Goal: Task Accomplishment & Management: Manage account settings

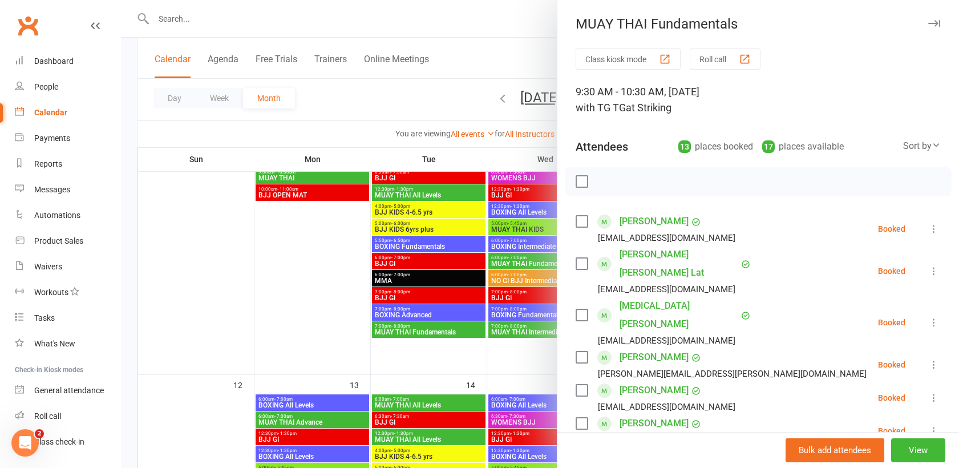
scroll to position [249, 0]
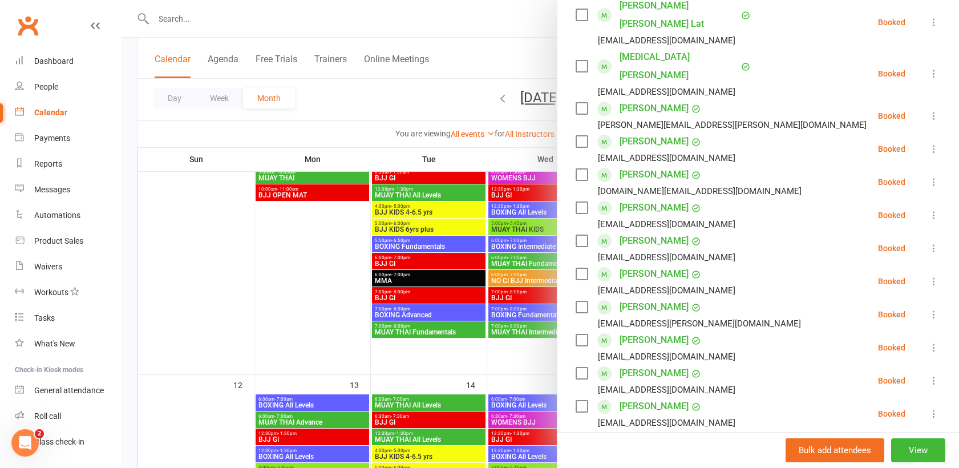
click at [182, 19] on div at bounding box center [540, 234] width 838 height 468
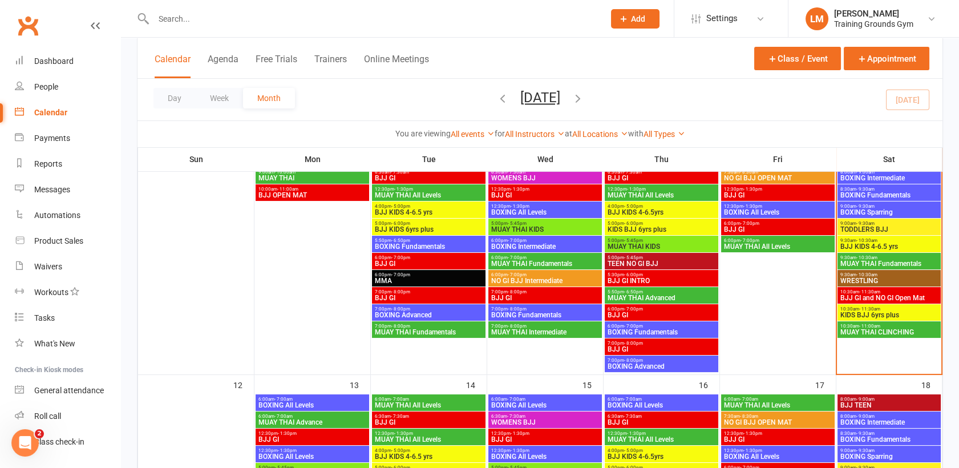
click at [163, 20] on input "text" at bounding box center [373, 19] width 446 height 16
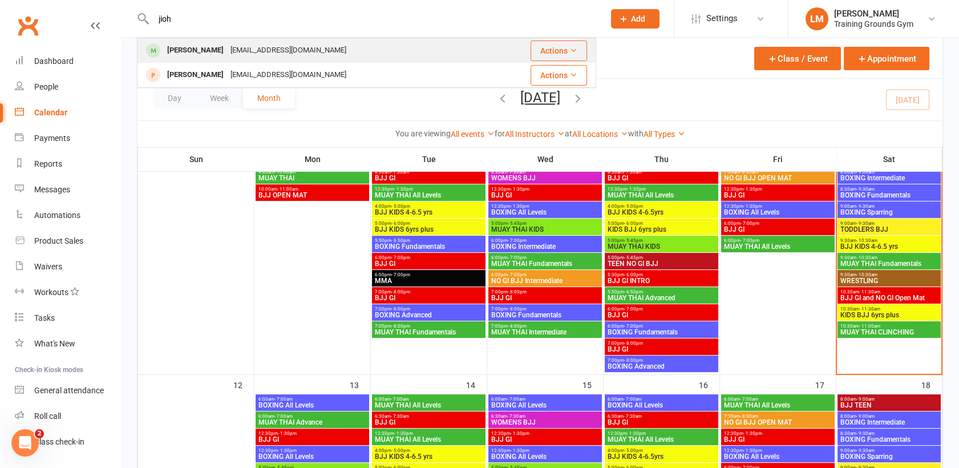
type input "jioh"
click at [227, 48] on div "[EMAIL_ADDRESS][DOMAIN_NAME]" at bounding box center [288, 50] width 123 height 17
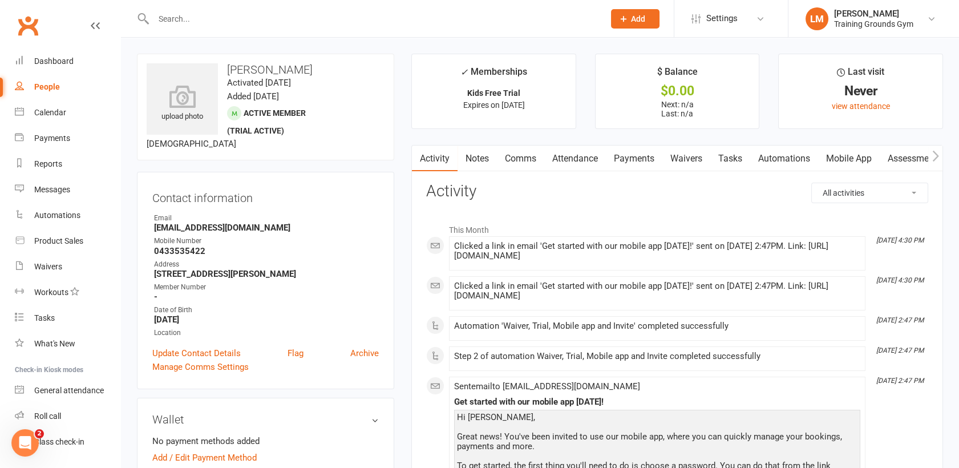
click at [575, 155] on link "Attendance" at bounding box center [575, 158] width 62 height 26
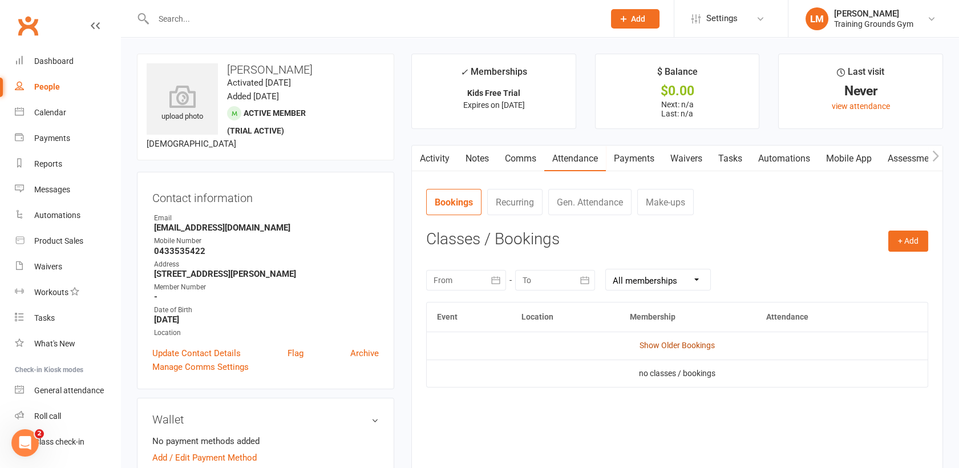
click at [672, 342] on link "Show Older Bookings" at bounding box center [676, 344] width 75 height 9
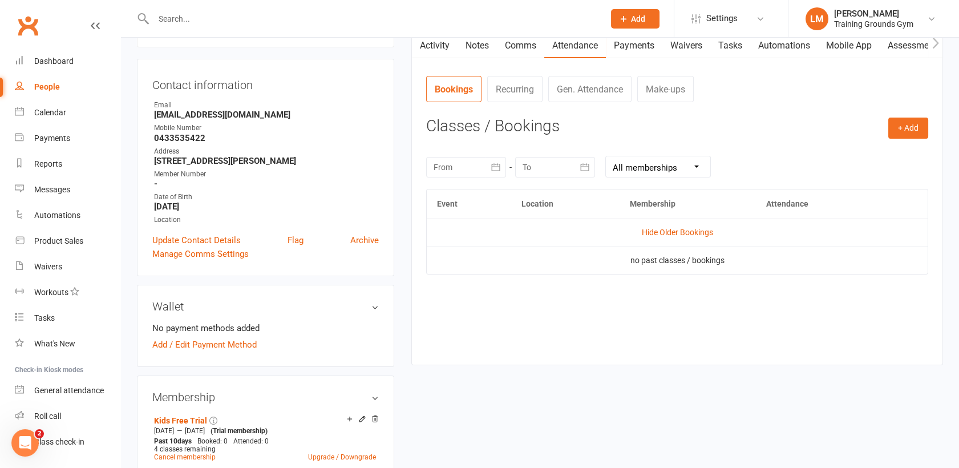
scroll to position [102, 0]
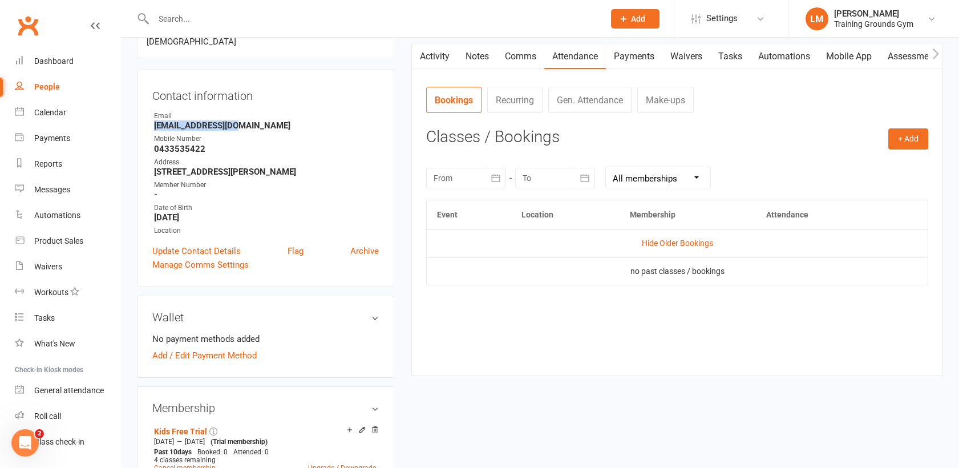
drag, startPoint x: 251, startPoint y: 129, endPoint x: 143, endPoint y: 127, distance: 107.8
click at [143, 127] on div "Contact information Owner Email [EMAIL_ADDRESS][DOMAIN_NAME] Mobile Number [PHO…" at bounding box center [265, 178] width 257 height 217
drag, startPoint x: 143, startPoint y: 127, endPoint x: 177, endPoint y: 127, distance: 34.2
copy strong "[EMAIL_ADDRESS][DOMAIN_NAME]"
click at [189, 20] on input "text" at bounding box center [373, 19] width 446 height 16
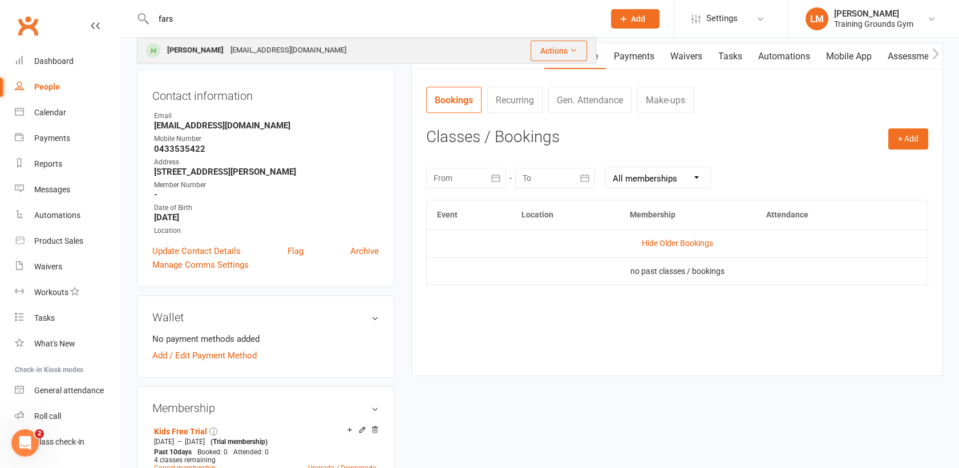
type input "fars"
click at [198, 46] on div "[PERSON_NAME]" at bounding box center [195, 50] width 63 height 17
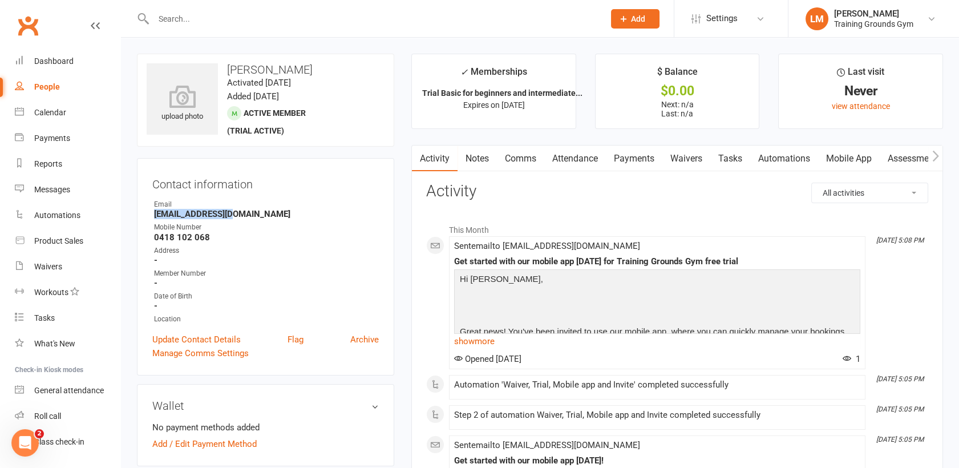
drag, startPoint x: 249, startPoint y: 211, endPoint x: 147, endPoint y: 211, distance: 102.1
click at [147, 211] on div "Contact information Owner Email [EMAIL_ADDRESS][DOMAIN_NAME] Mobile Number [PHO…" at bounding box center [265, 266] width 257 height 217
drag, startPoint x: 147, startPoint y: 211, endPoint x: 193, endPoint y: 216, distance: 45.9
copy strong "[EMAIL_ADDRESS][DOMAIN_NAME]"
click at [172, 26] on input "text" at bounding box center [373, 19] width 446 height 16
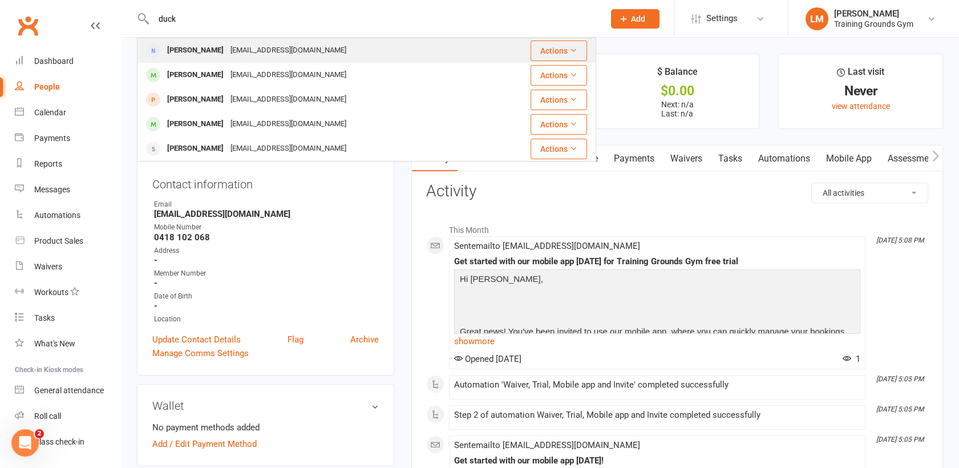
type input "duck"
click at [176, 56] on div "[PERSON_NAME]" at bounding box center [195, 50] width 63 height 17
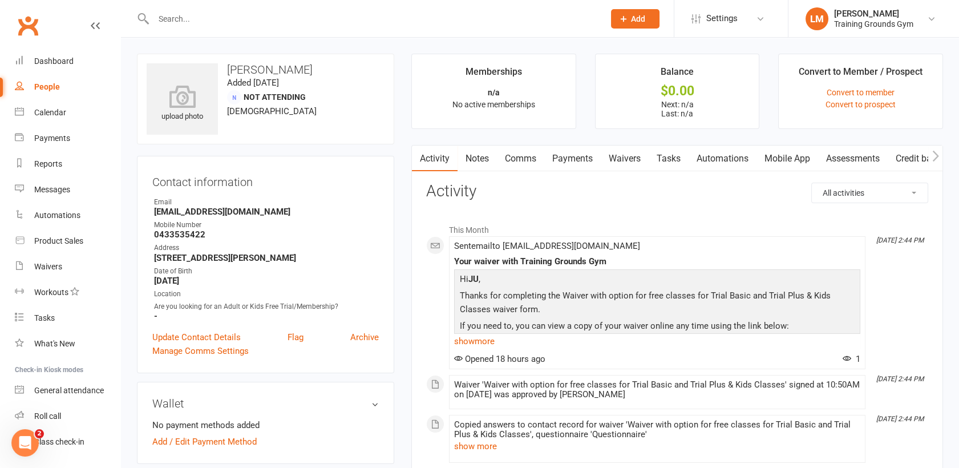
click at [520, 161] on link "Comms" at bounding box center [520, 158] width 47 height 26
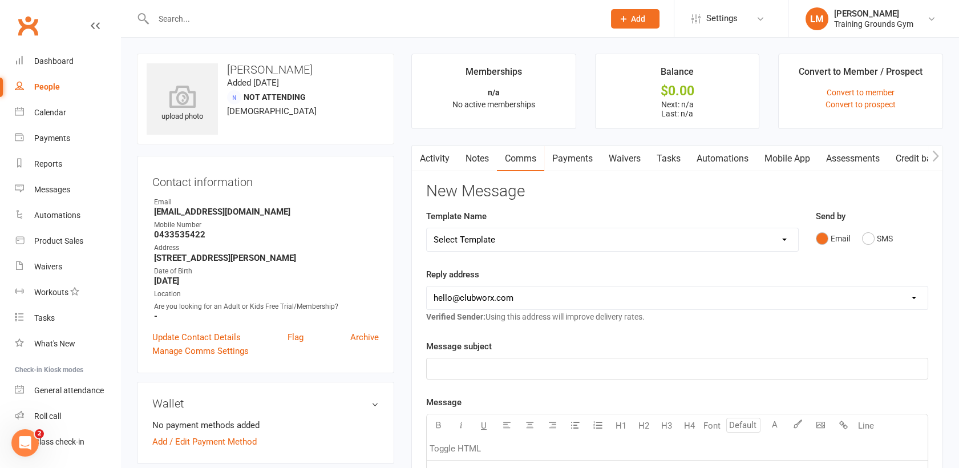
click at [557, 299] on select "[EMAIL_ADDRESS][DOMAIN_NAME] [PERSON_NAME][EMAIL_ADDRESS][DOMAIN_NAME] [EMAIL_A…" at bounding box center [677, 297] width 501 height 23
select select "1"
click at [427, 286] on select "[EMAIL_ADDRESS][DOMAIN_NAME] [PERSON_NAME][EMAIL_ADDRESS][DOMAIN_NAME] [EMAIL_A…" at bounding box center [677, 297] width 501 height 23
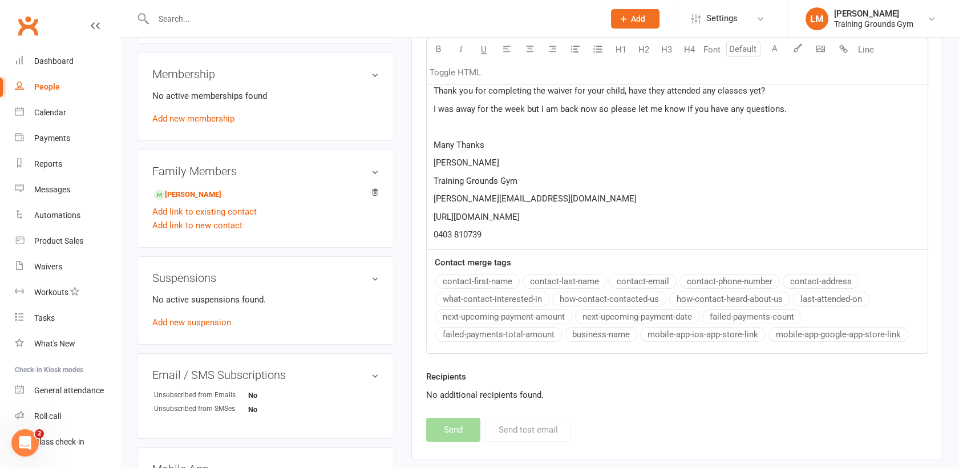
scroll to position [219, 0]
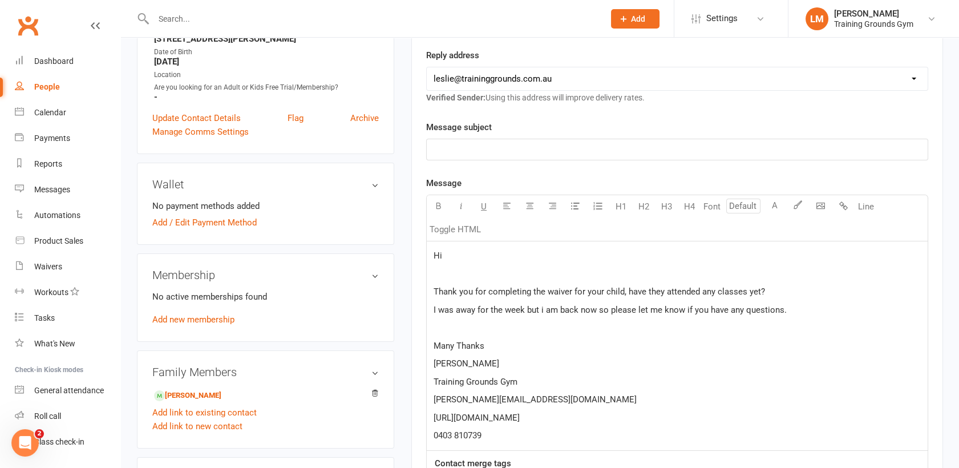
click at [466, 153] on p "﻿" at bounding box center [676, 150] width 487 height 14
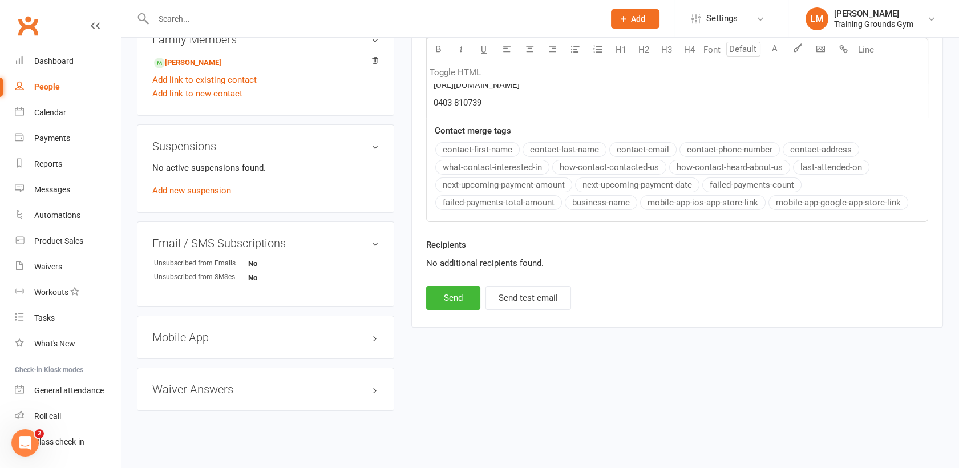
scroll to position [560, 0]
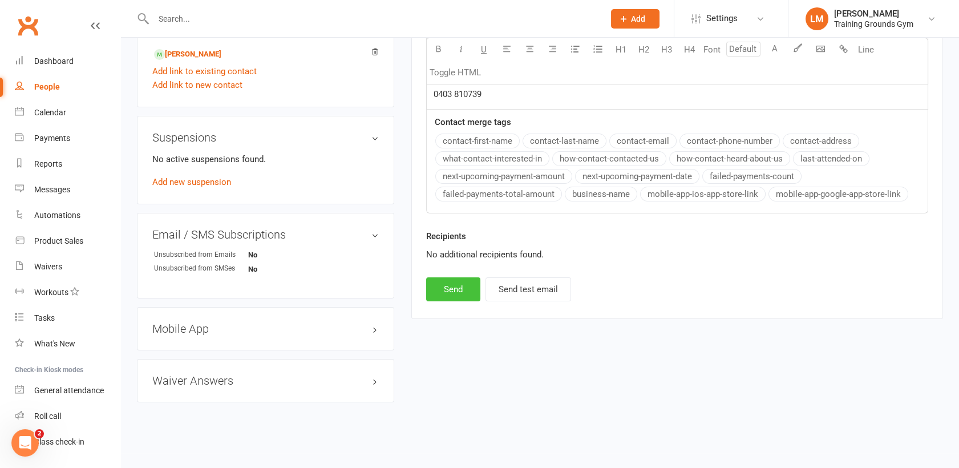
click at [452, 289] on button "Send" at bounding box center [453, 289] width 54 height 24
select select "0"
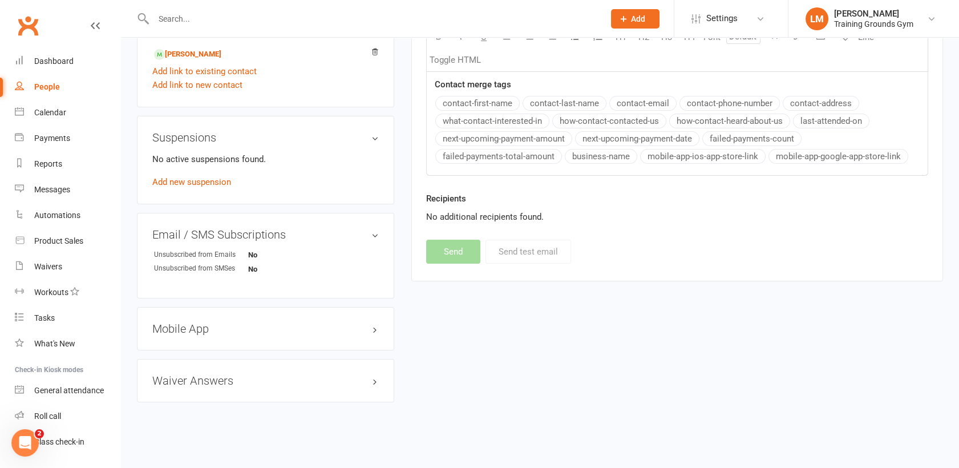
click at [188, 21] on input "text" at bounding box center [373, 19] width 446 height 16
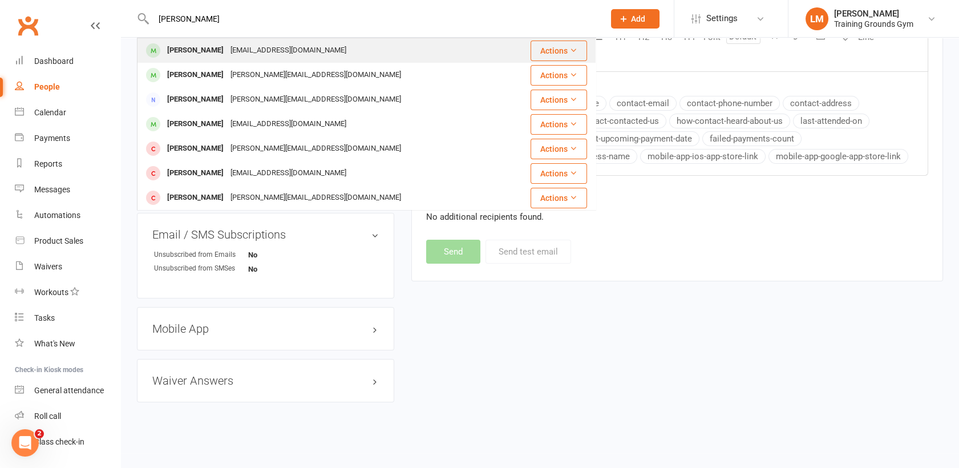
type input "[PERSON_NAME]"
click at [193, 40] on div "[PERSON_NAME] [EMAIL_ADDRESS][DOMAIN_NAME]" at bounding box center [322, 50] width 368 height 23
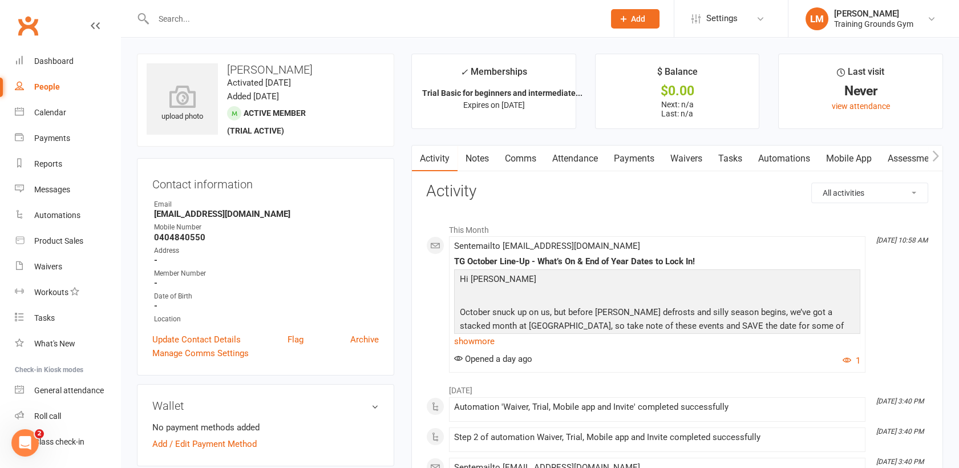
click at [182, 16] on input "text" at bounding box center [373, 19] width 446 height 16
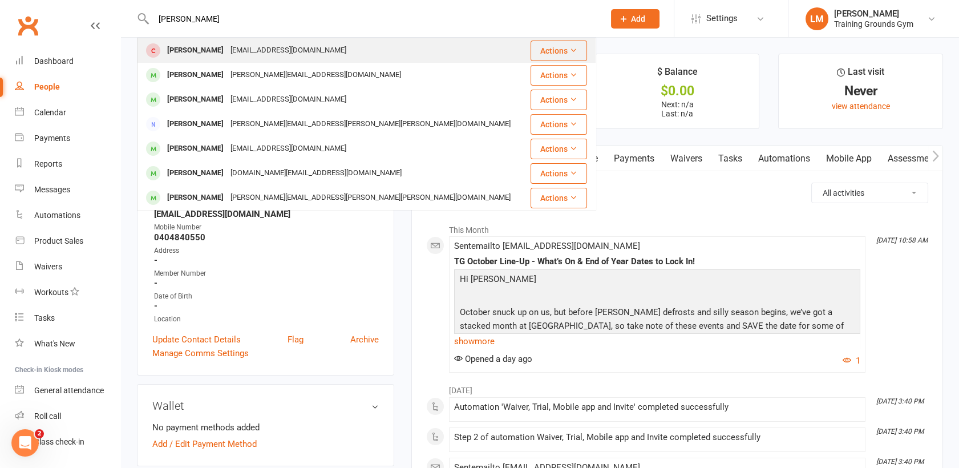
type input "[PERSON_NAME]"
click at [193, 48] on div "[PERSON_NAME]" at bounding box center [195, 50] width 63 height 17
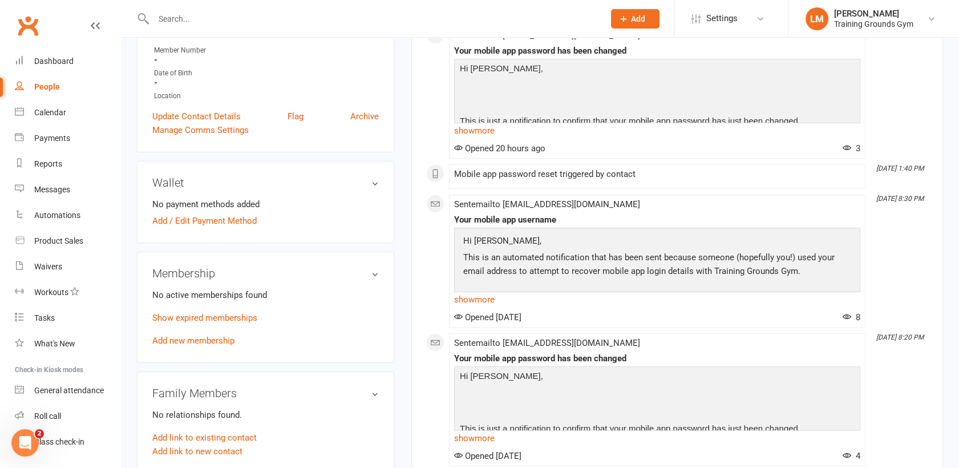
scroll to position [263, 0]
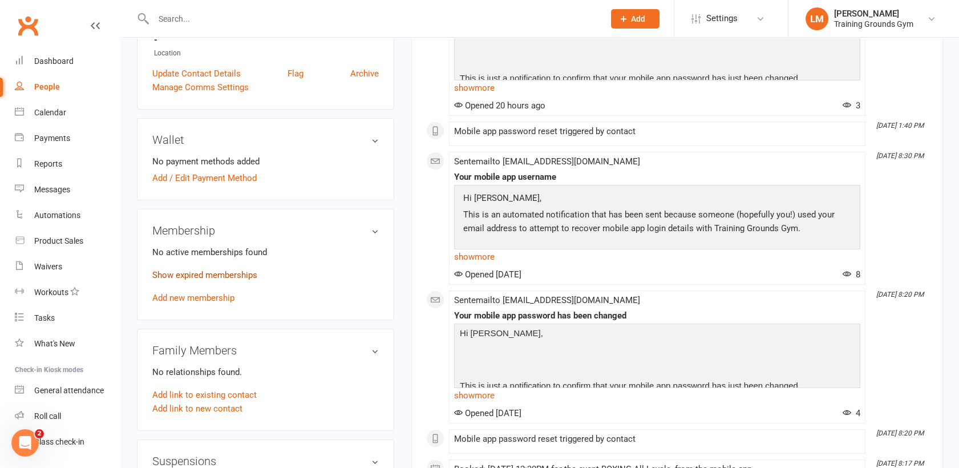
click at [218, 278] on link "Show expired memberships" at bounding box center [204, 275] width 105 height 10
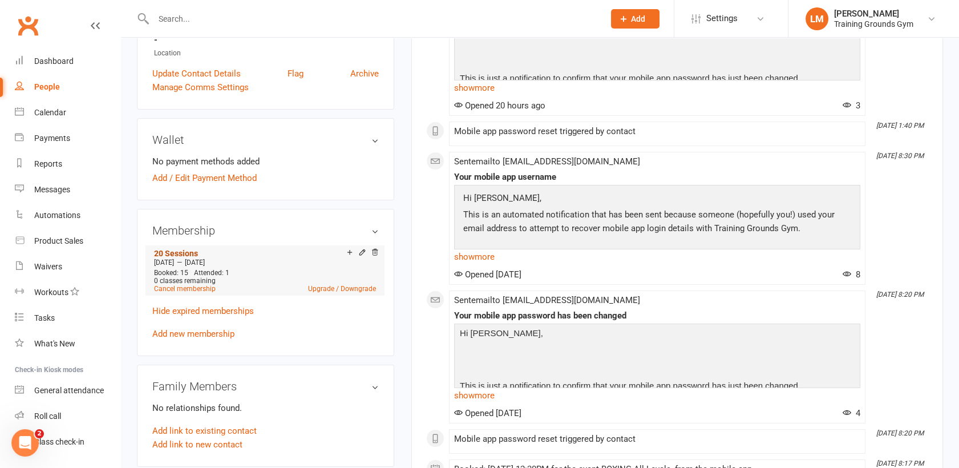
click at [173, 249] on link "20 Sessions" at bounding box center [176, 253] width 44 height 9
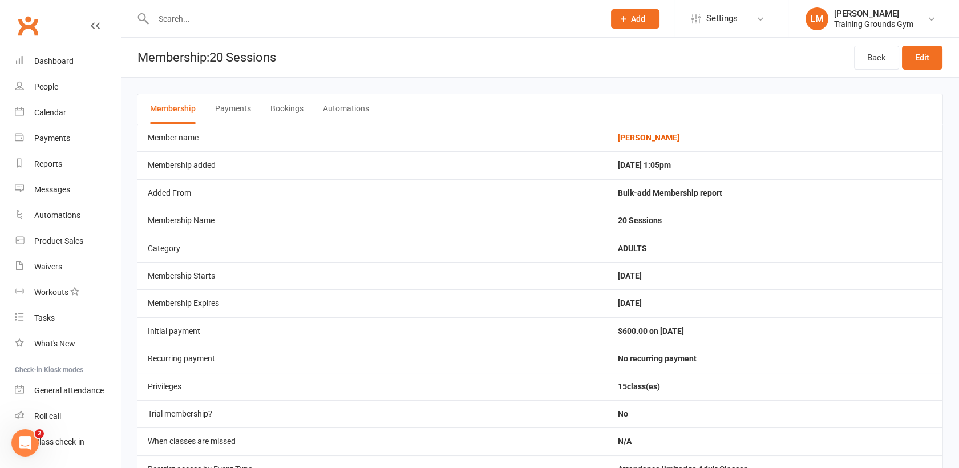
click at [287, 110] on button "Bookings" at bounding box center [286, 109] width 33 height 30
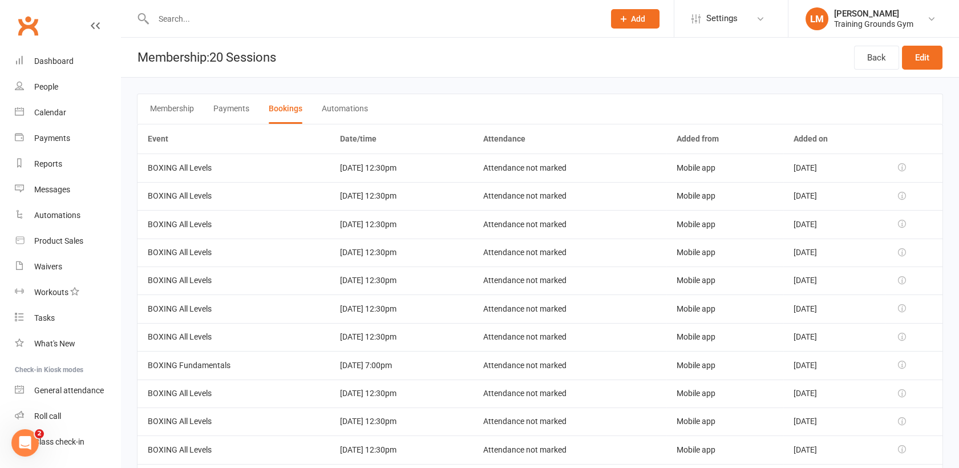
click at [181, 109] on button "Membership" at bounding box center [172, 109] width 44 height 30
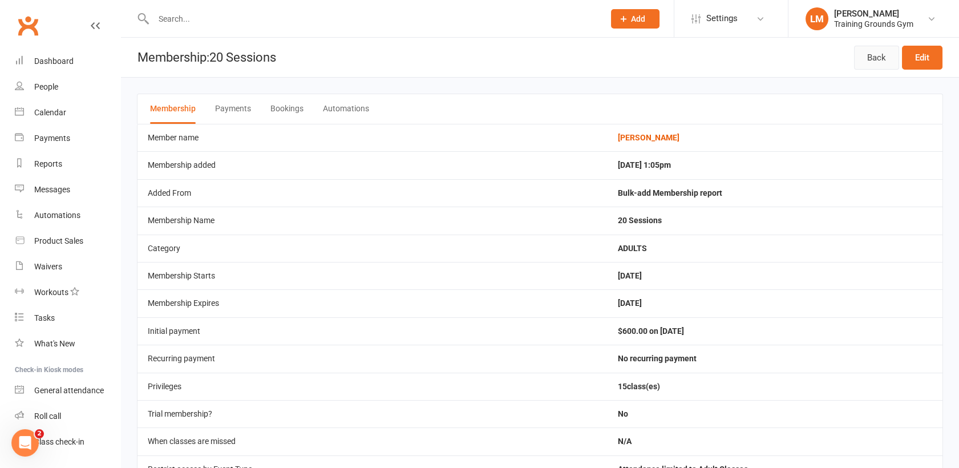
click at [868, 62] on link "Back" at bounding box center [876, 58] width 45 height 24
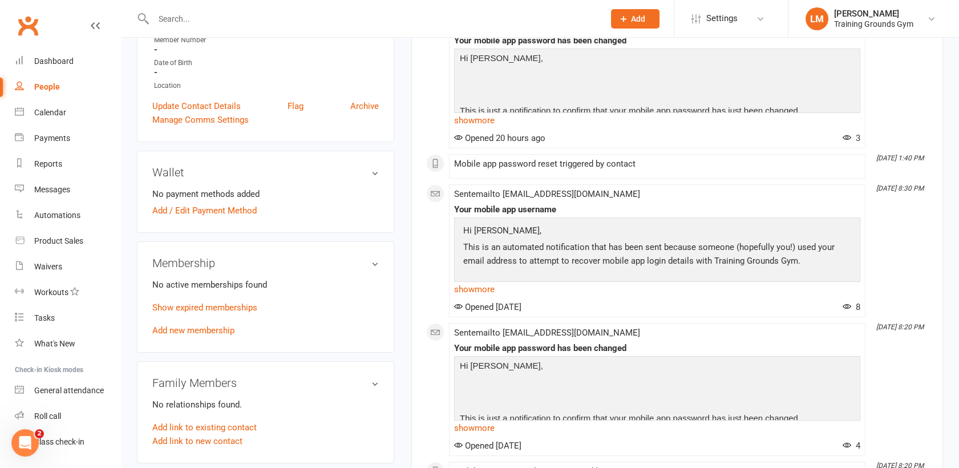
scroll to position [16, 0]
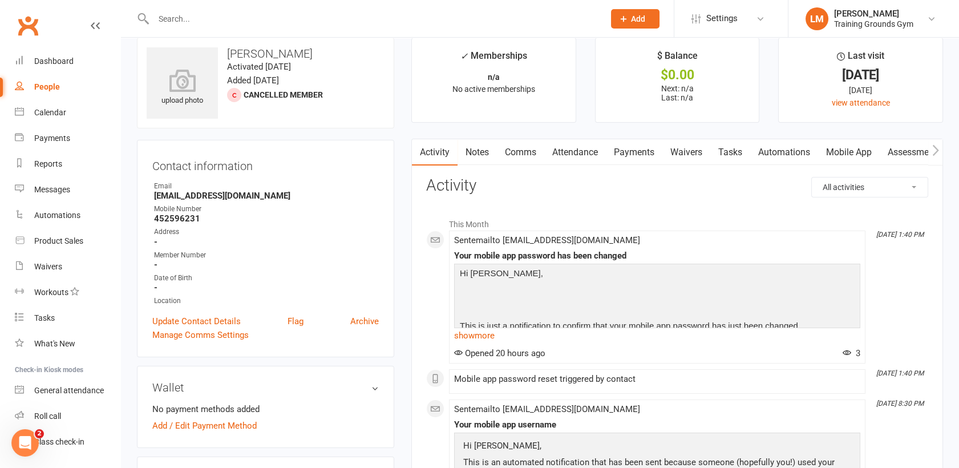
click at [570, 152] on link "Attendance" at bounding box center [575, 152] width 62 height 26
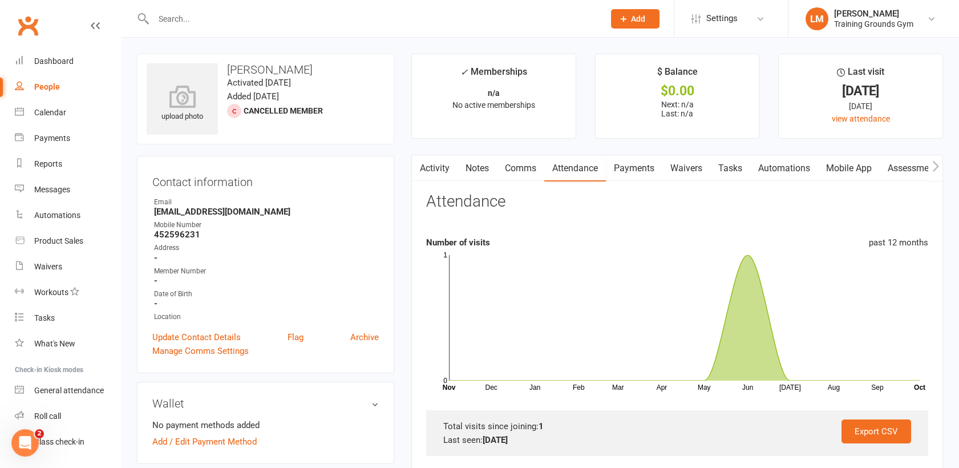
click at [853, 167] on link "Mobile App" at bounding box center [849, 168] width 62 height 26
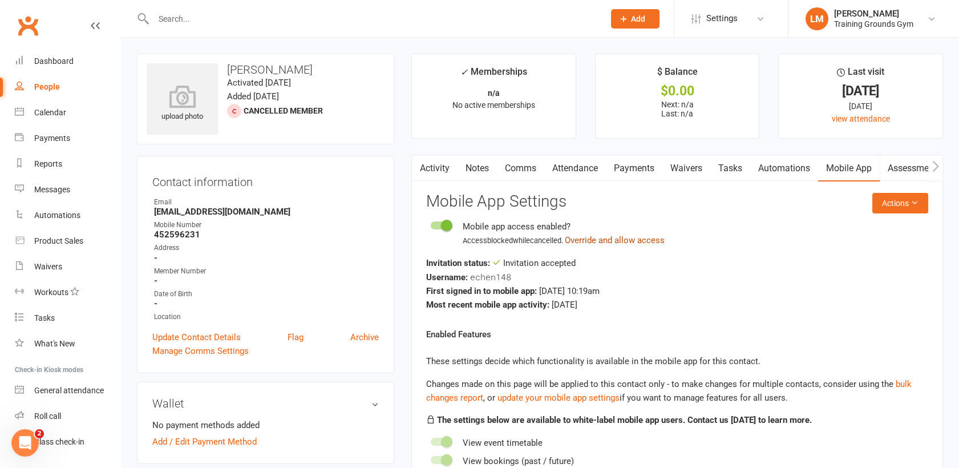
click at [605, 238] on button "Override and allow access" at bounding box center [615, 240] width 100 height 14
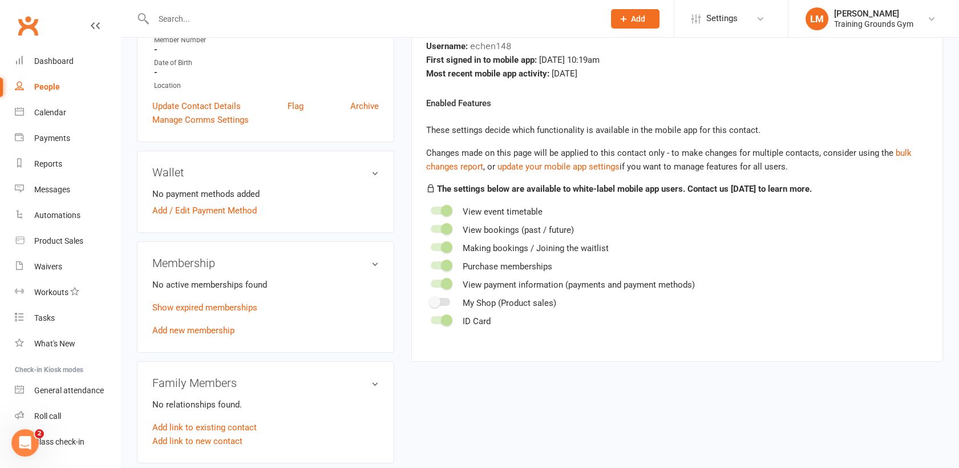
scroll to position [221, 0]
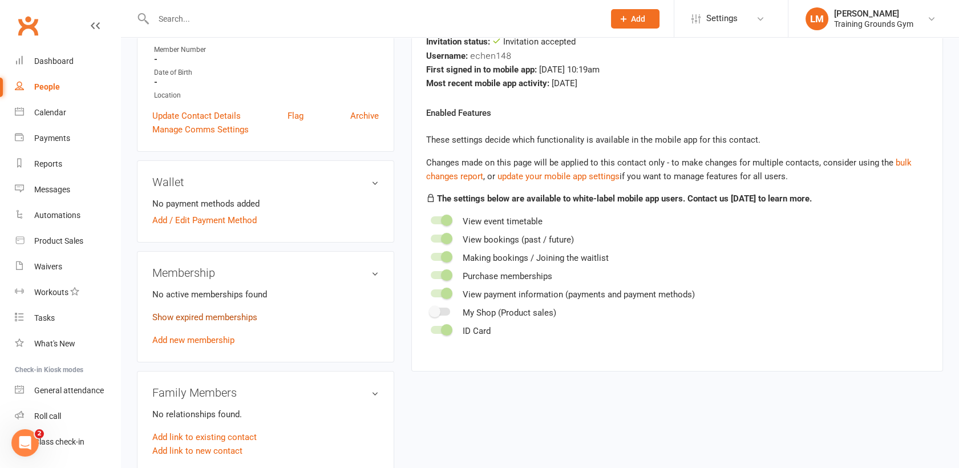
click at [166, 316] on link "Show expired memberships" at bounding box center [204, 317] width 105 height 10
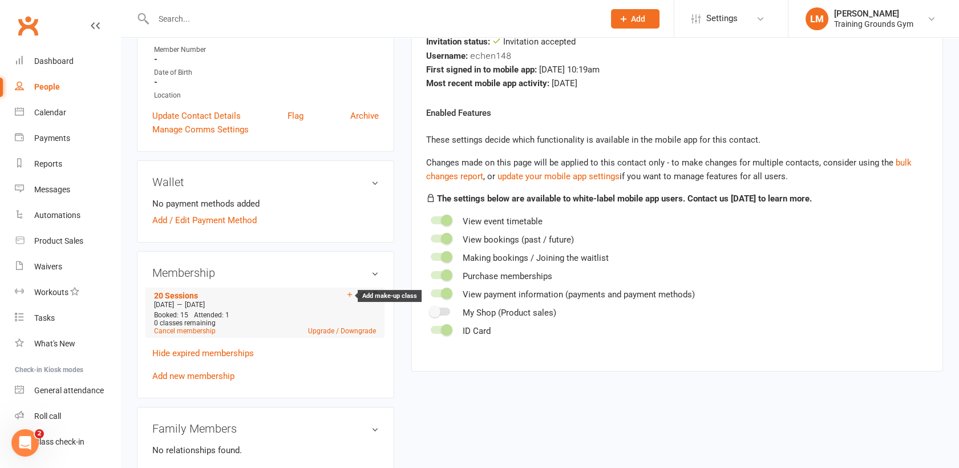
click at [347, 290] on icon at bounding box center [350, 294] width 8 height 8
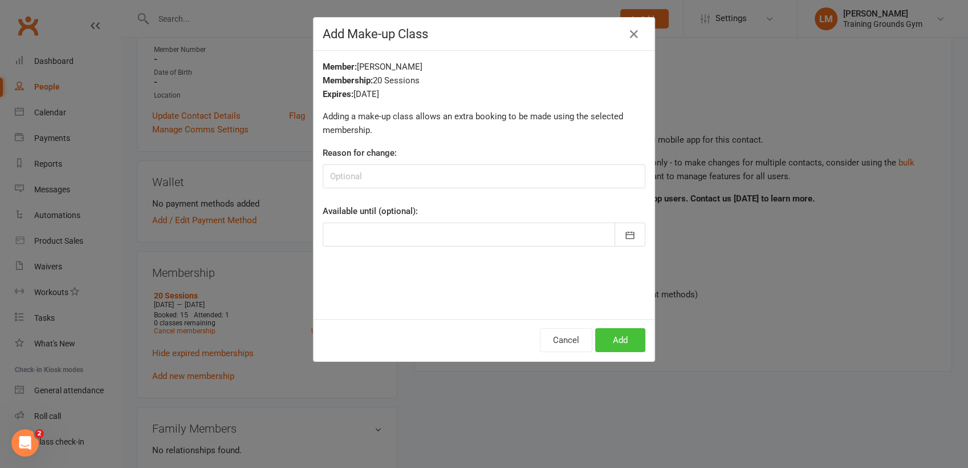
click at [618, 334] on button "Add" at bounding box center [620, 340] width 50 height 24
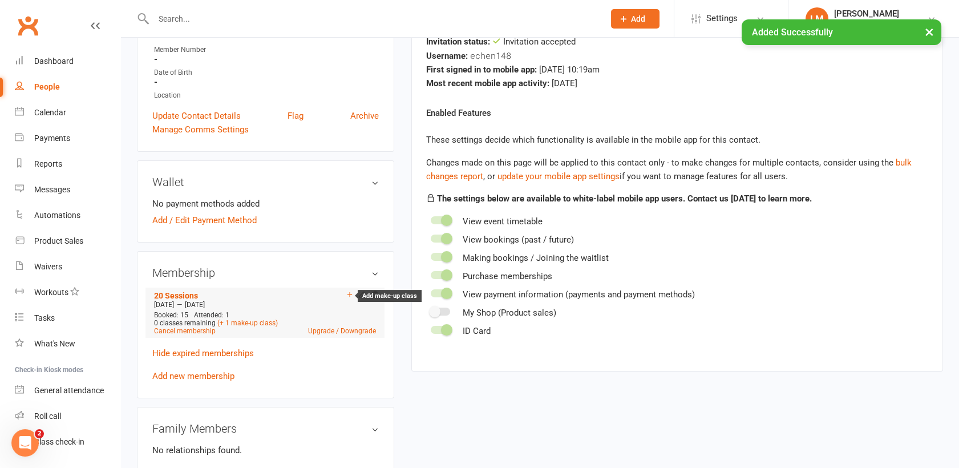
click at [346, 293] on icon at bounding box center [350, 294] width 8 height 8
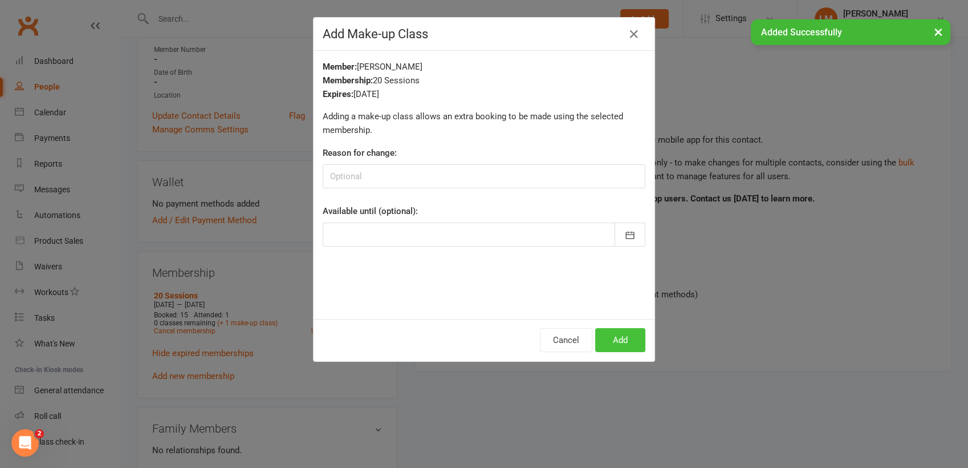
click at [612, 338] on button "Add" at bounding box center [620, 340] width 50 height 24
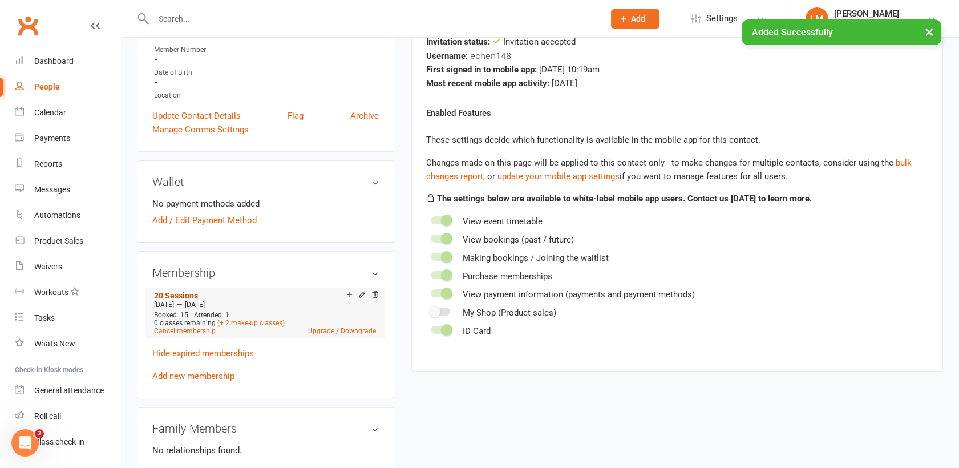
click at [173, 294] on link "20 Sessions" at bounding box center [176, 295] width 44 height 9
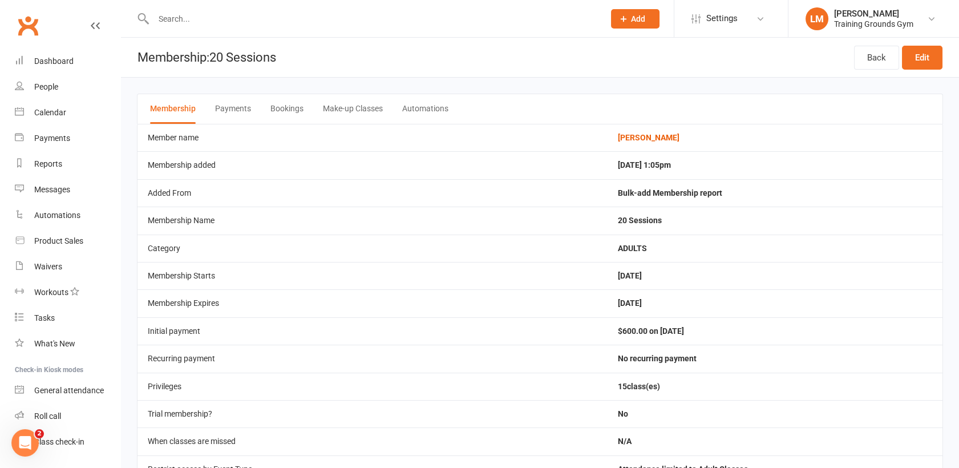
click at [289, 107] on button "Bookings" at bounding box center [286, 109] width 33 height 30
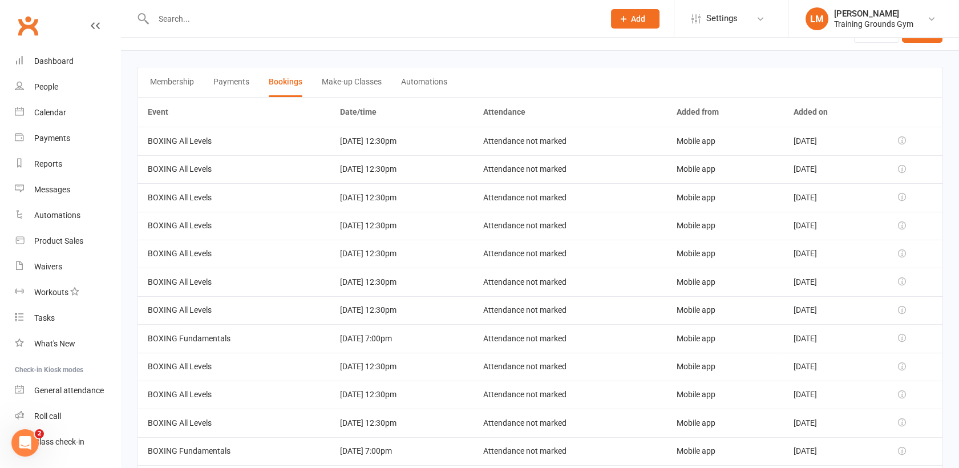
scroll to position [5, 0]
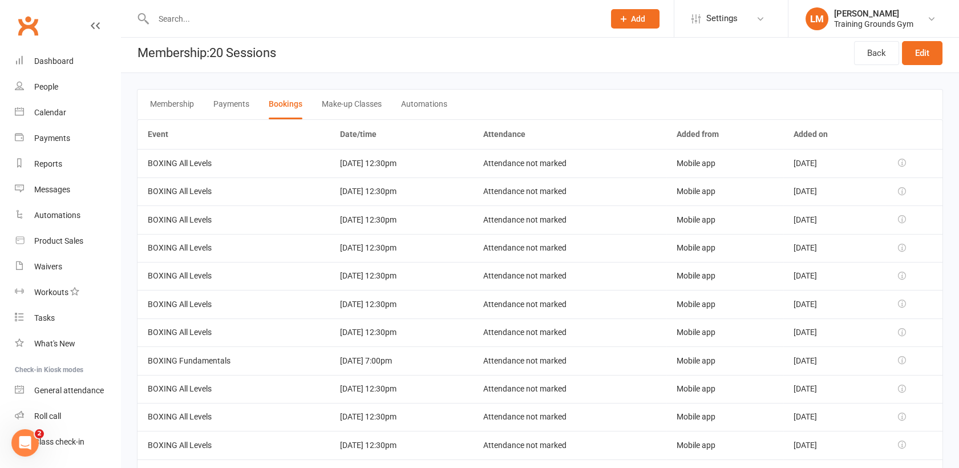
click at [357, 103] on button "Make-up Classes" at bounding box center [352, 105] width 60 height 30
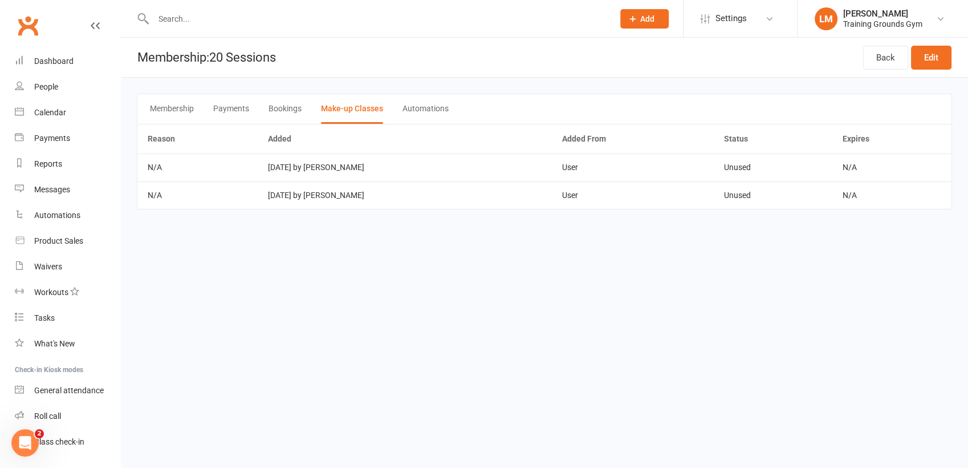
click at [425, 109] on button "Automations" at bounding box center [426, 109] width 46 height 30
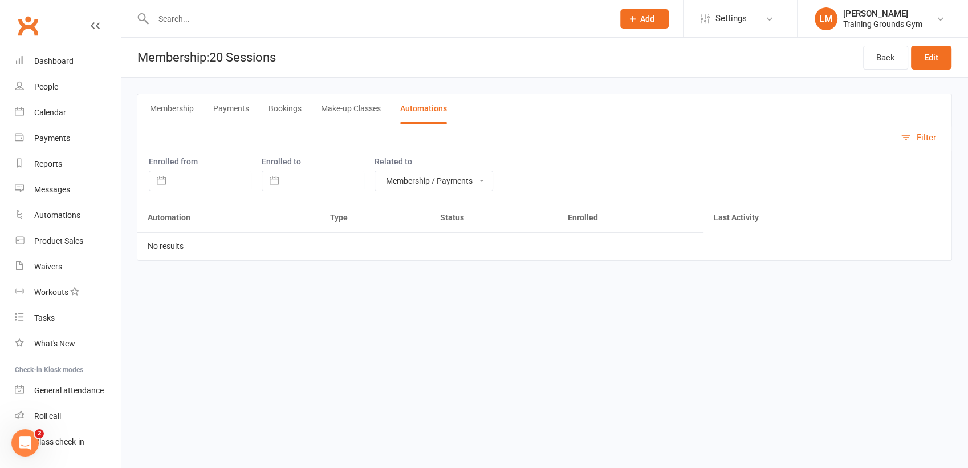
click at [224, 109] on button "Payments" at bounding box center [231, 109] width 36 height 30
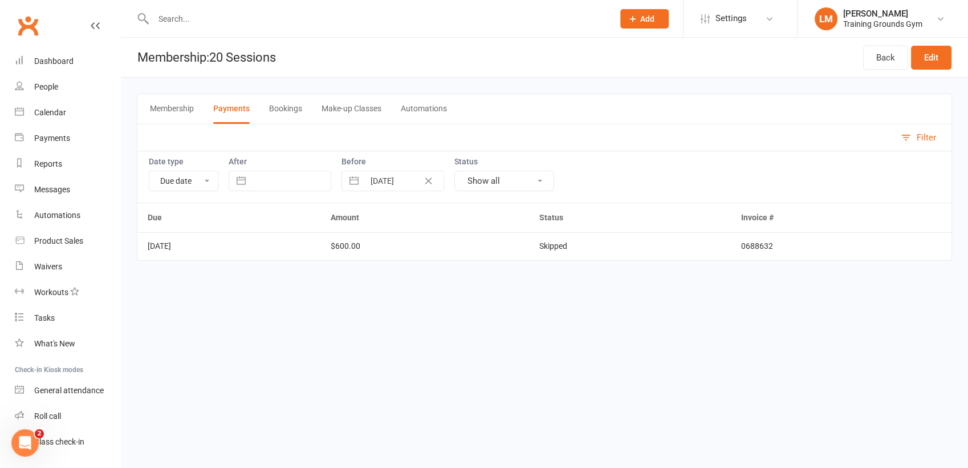
click at [157, 109] on button "Membership" at bounding box center [172, 109] width 44 height 30
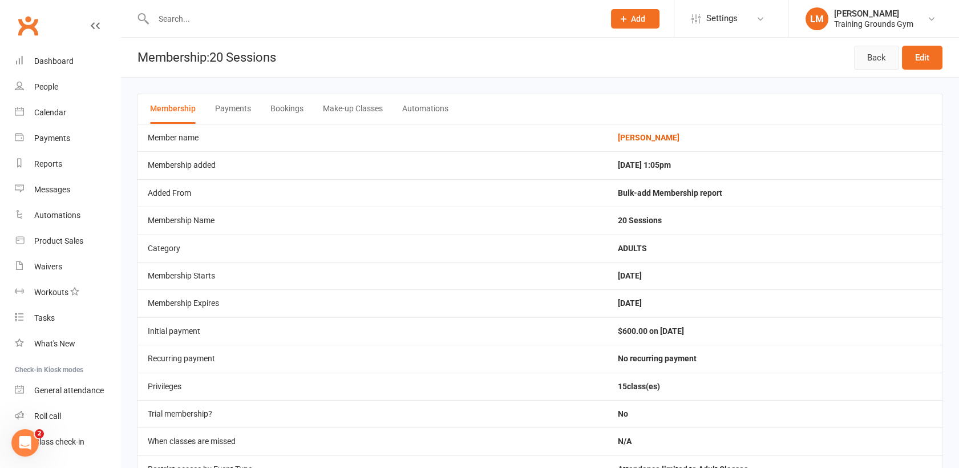
click at [867, 62] on link "Back" at bounding box center [876, 58] width 45 height 24
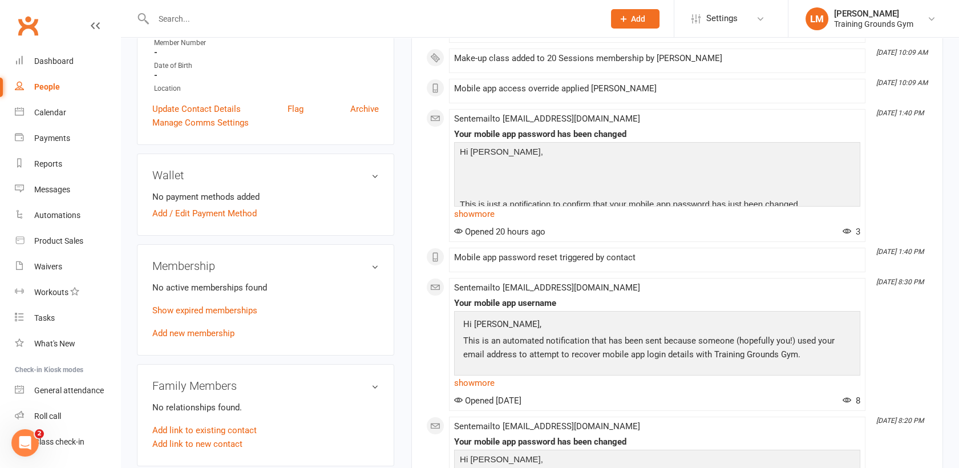
scroll to position [253, 0]
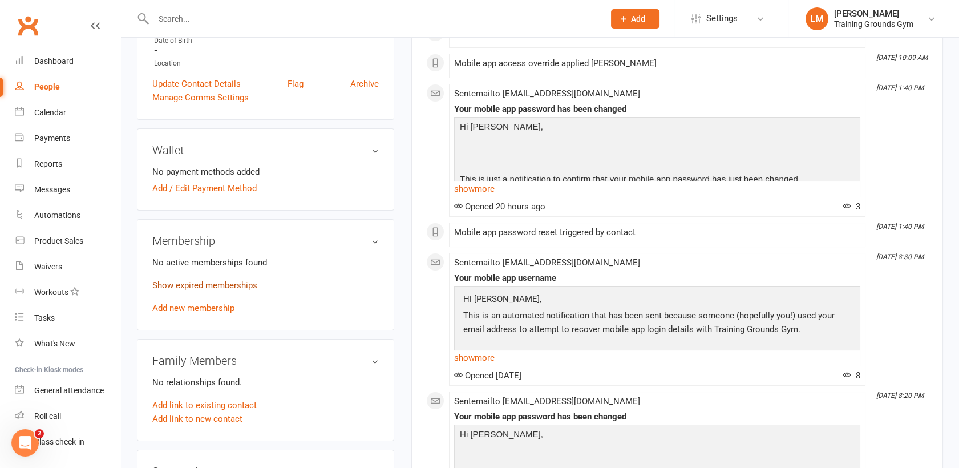
click at [201, 287] on link "Show expired memberships" at bounding box center [204, 285] width 105 height 10
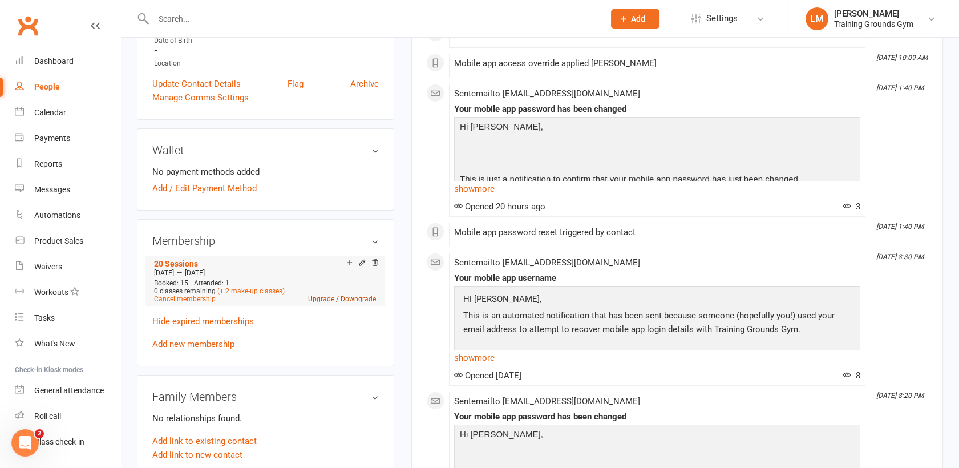
click at [324, 300] on link "Upgrade / Downgrade" at bounding box center [342, 299] width 68 height 8
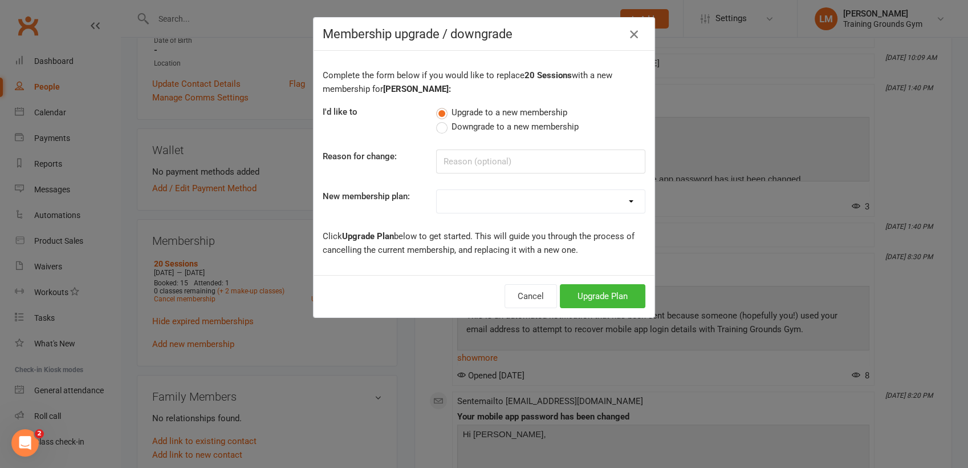
click at [629, 36] on icon "button" at bounding box center [634, 34] width 14 height 14
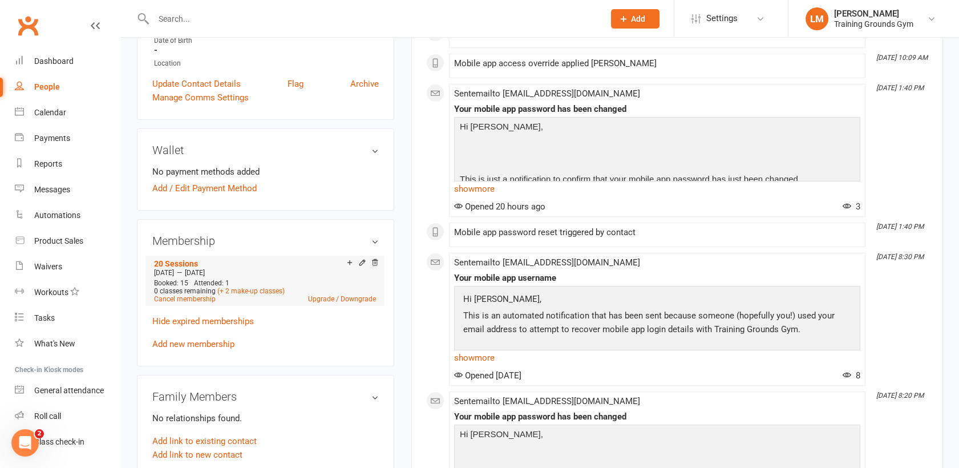
click at [360, 260] on icon at bounding box center [362, 262] width 8 height 8
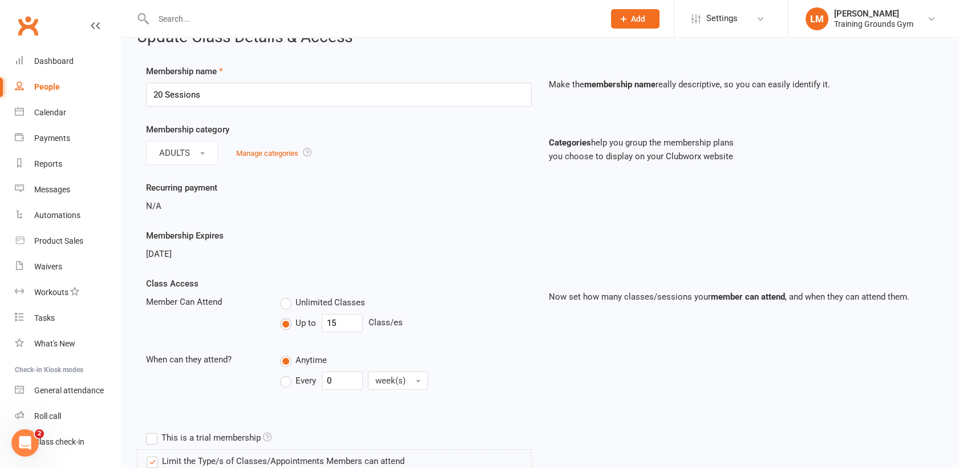
scroll to position [50, 0]
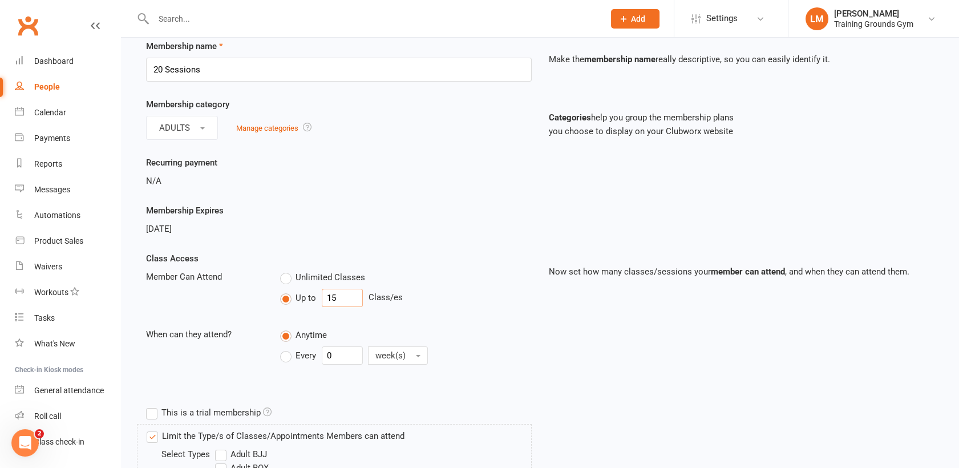
drag, startPoint x: 350, startPoint y: 295, endPoint x: 294, endPoint y: 297, distance: 56.5
click at [294, 297] on div "Up to 15 Class/es" at bounding box center [405, 298] width 251 height 18
type input "20"
click at [675, 389] on div "Class Access Member Can Attend Unlimited Classes Up to 20 Class/es When can the…" at bounding box center [539, 325] width 805 height 149
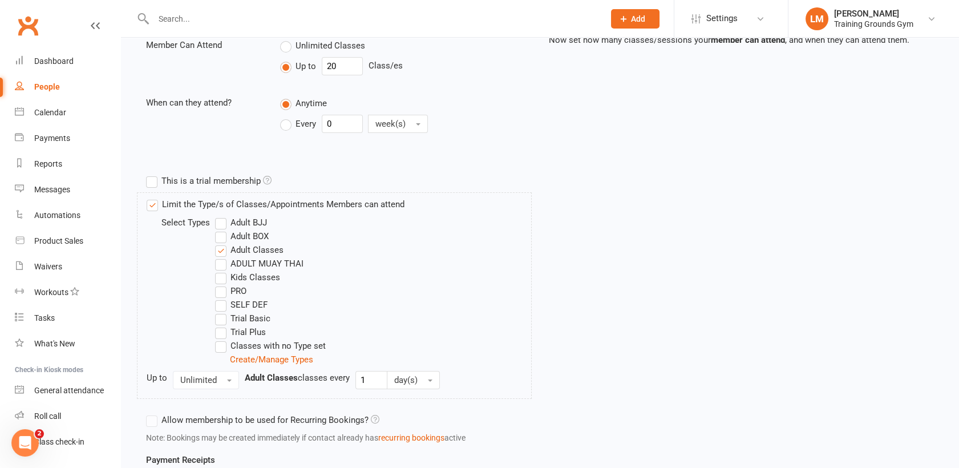
scroll to position [530, 0]
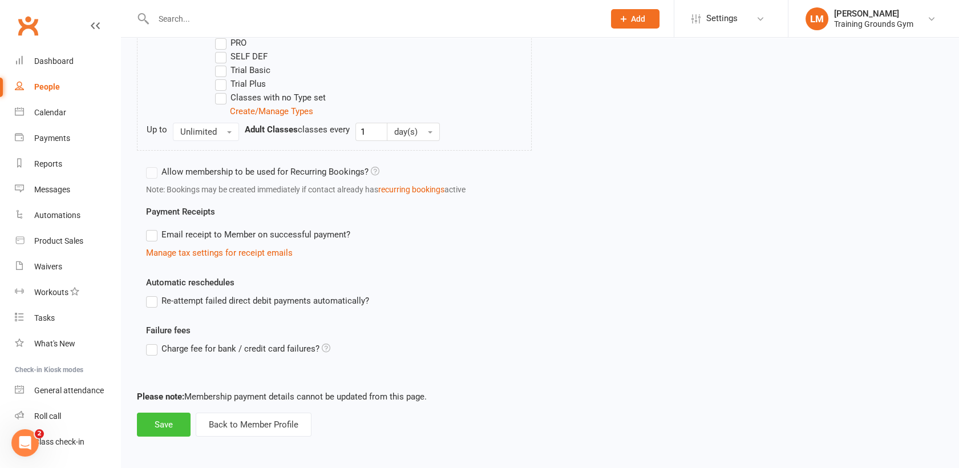
click at [156, 429] on button "Save" at bounding box center [164, 424] width 54 height 24
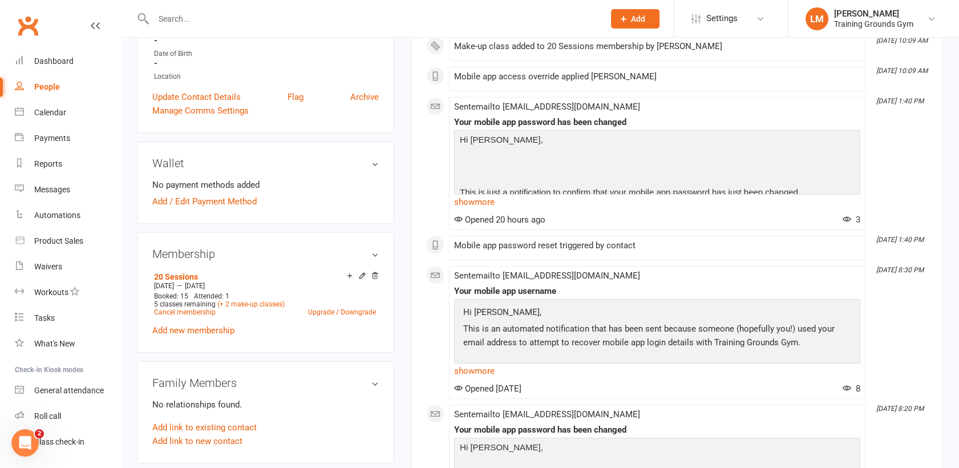
scroll to position [253, 0]
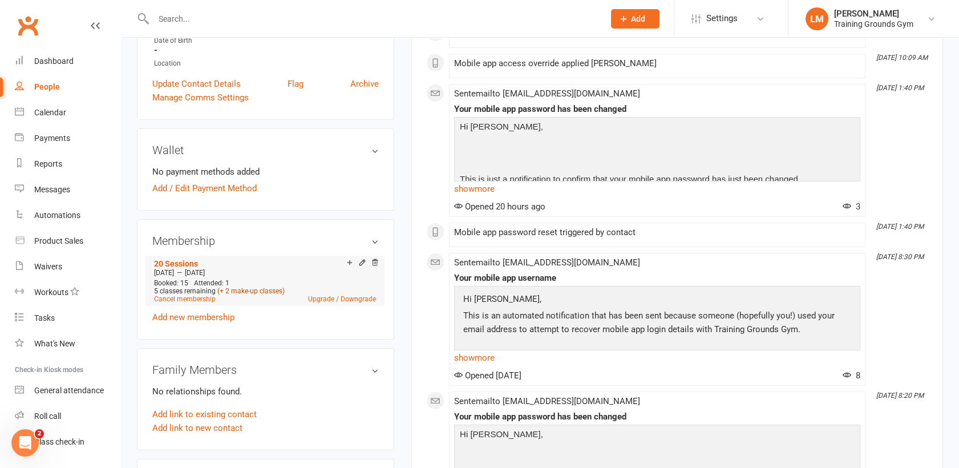
click at [240, 287] on link "(+ 2 make-up classes)" at bounding box center [250, 291] width 67 height 8
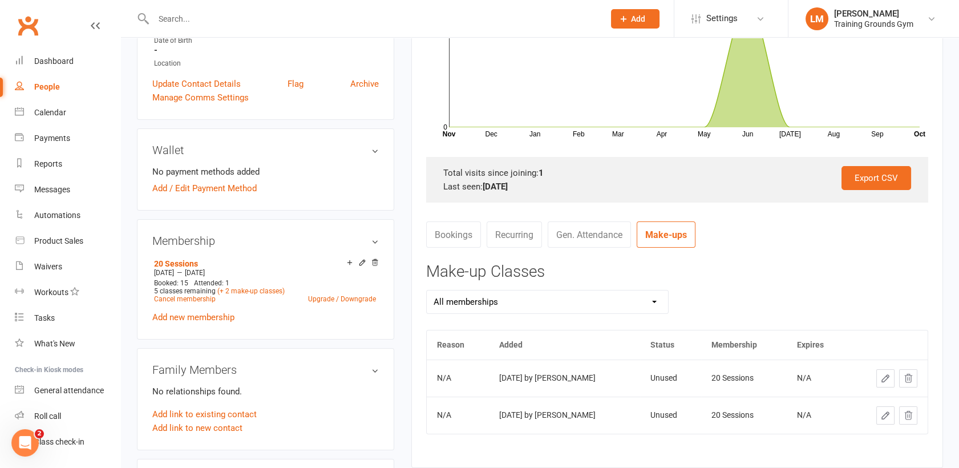
click at [904, 376] on icon at bounding box center [908, 378] width 10 height 10
click at [903, 375] on icon at bounding box center [908, 378] width 10 height 10
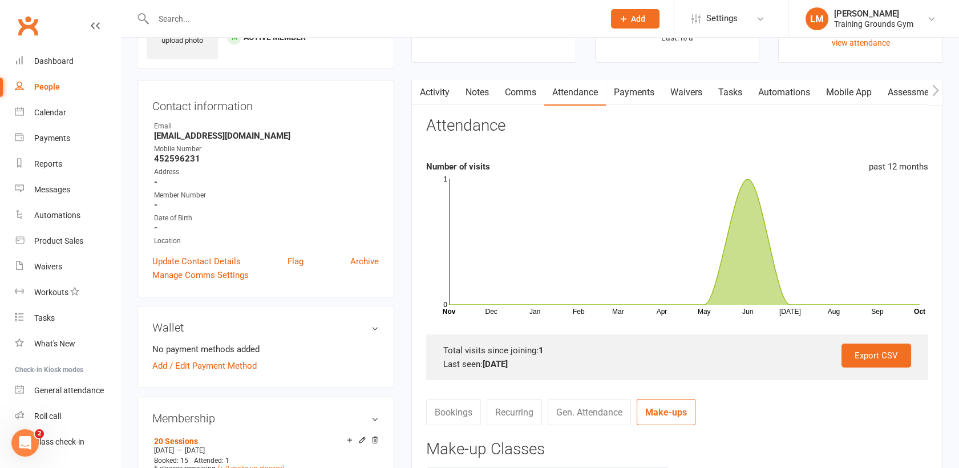
scroll to position [50, 0]
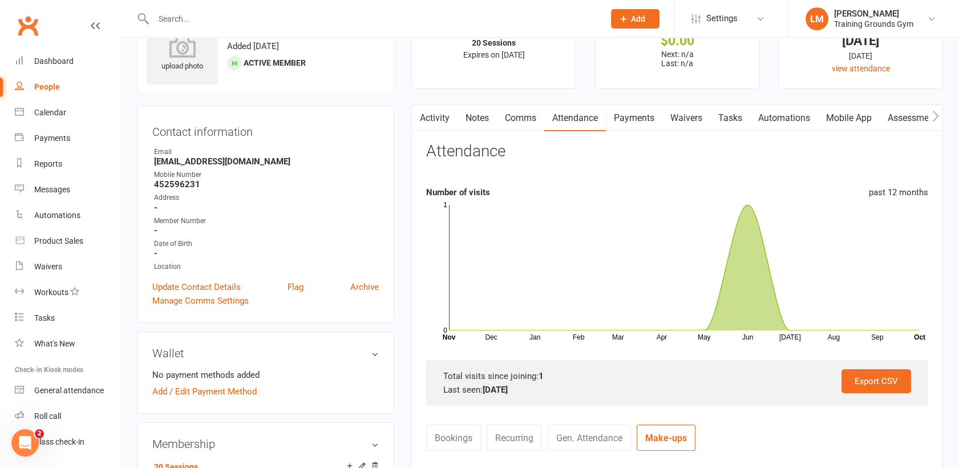
click at [846, 113] on link "Mobile App" at bounding box center [849, 118] width 62 height 26
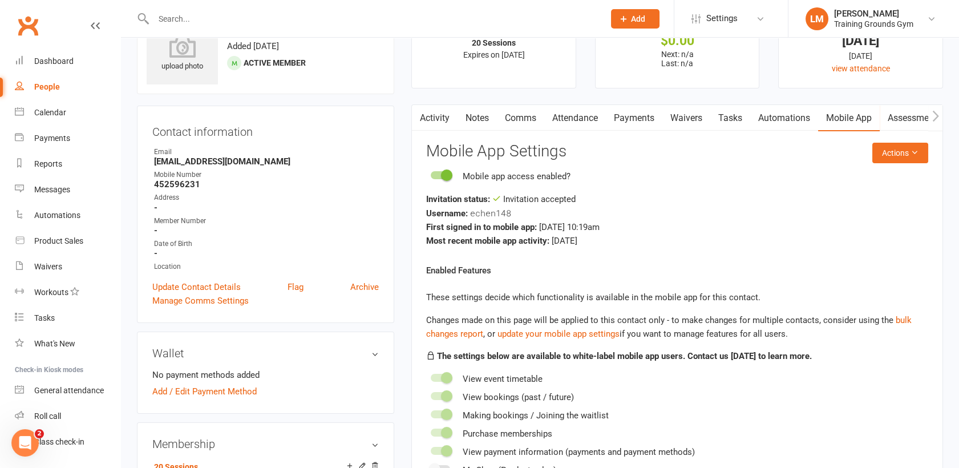
click at [186, 23] on input "text" at bounding box center [373, 19] width 446 height 16
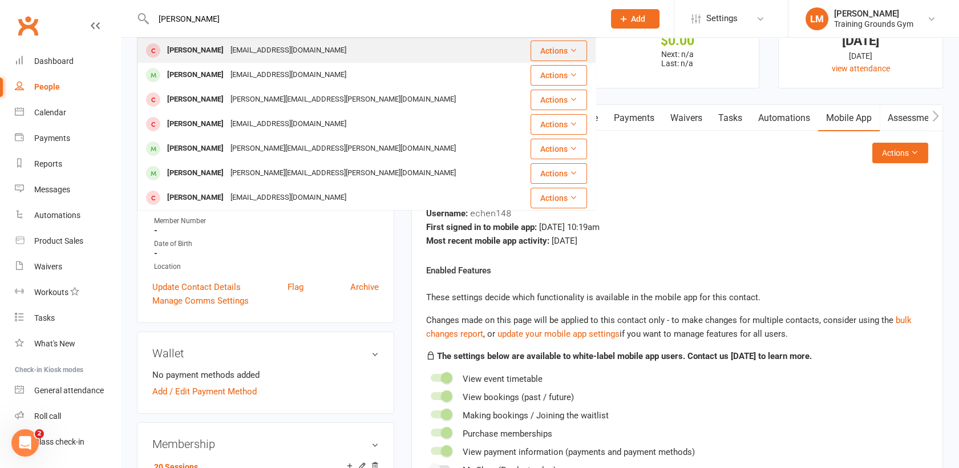
type input "[PERSON_NAME]"
click at [196, 48] on div "[PERSON_NAME]" at bounding box center [195, 50] width 63 height 17
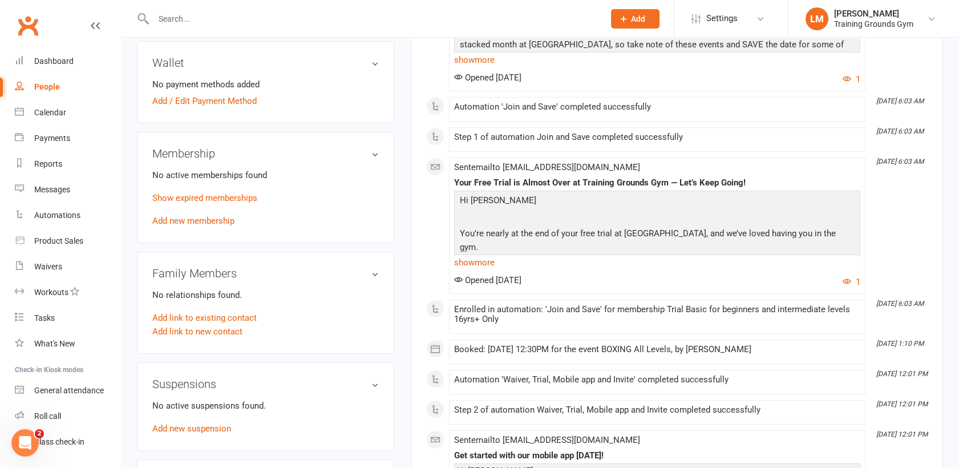
scroll to position [355, 0]
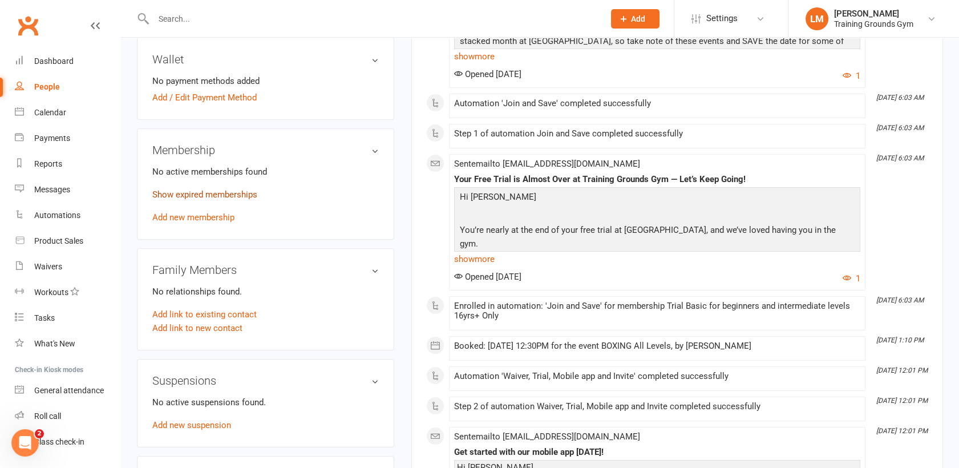
click at [156, 191] on link "Show expired memberships" at bounding box center [204, 194] width 105 height 10
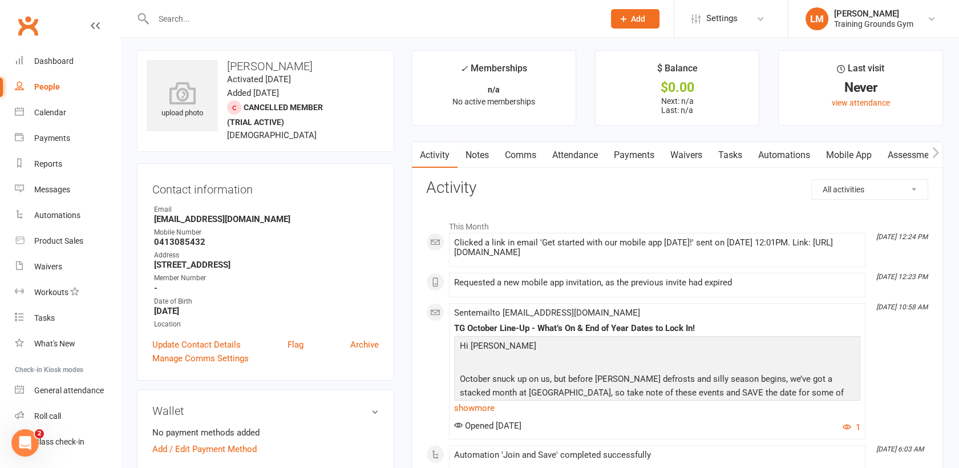
scroll to position [0, 0]
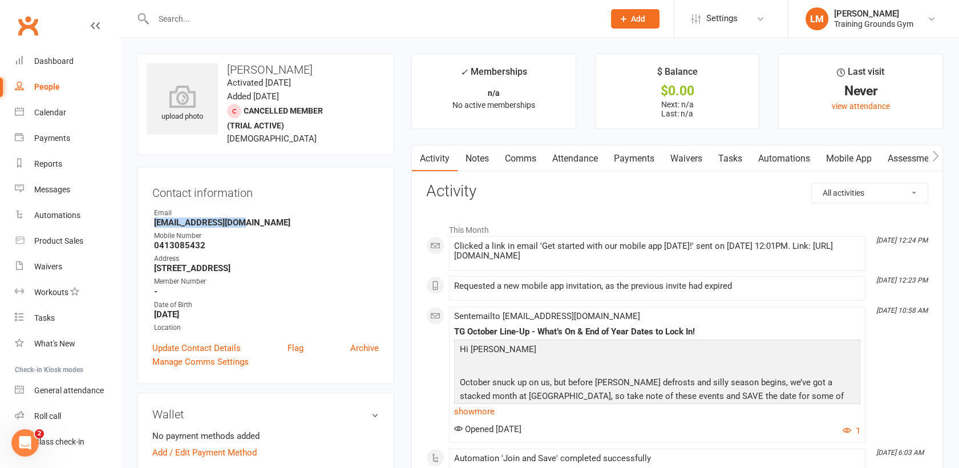
drag, startPoint x: 237, startPoint y: 224, endPoint x: 155, endPoint y: 220, distance: 82.2
click at [155, 220] on strong "[EMAIL_ADDRESS][DOMAIN_NAME]" at bounding box center [266, 222] width 225 height 10
drag, startPoint x: 155, startPoint y: 220, endPoint x: 161, endPoint y: 220, distance: 6.3
copy strong "[EMAIL_ADDRESS][DOMAIN_NAME]"
click at [163, 16] on input "text" at bounding box center [373, 19] width 446 height 16
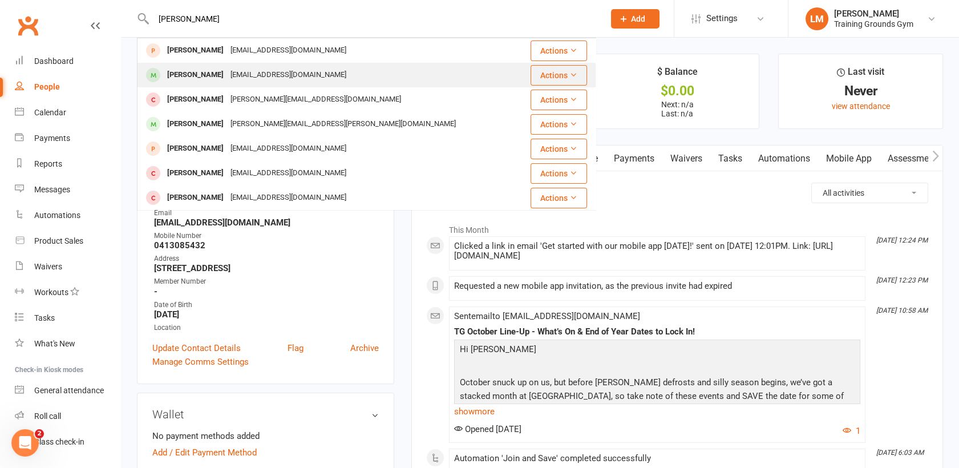
type input "[PERSON_NAME]"
click at [178, 78] on div "[PERSON_NAME]" at bounding box center [195, 75] width 63 height 17
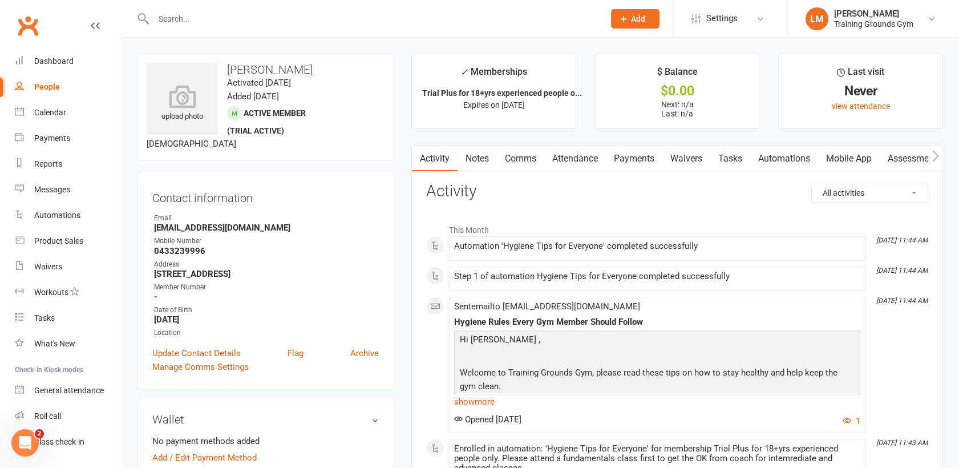
scroll to position [25, 0]
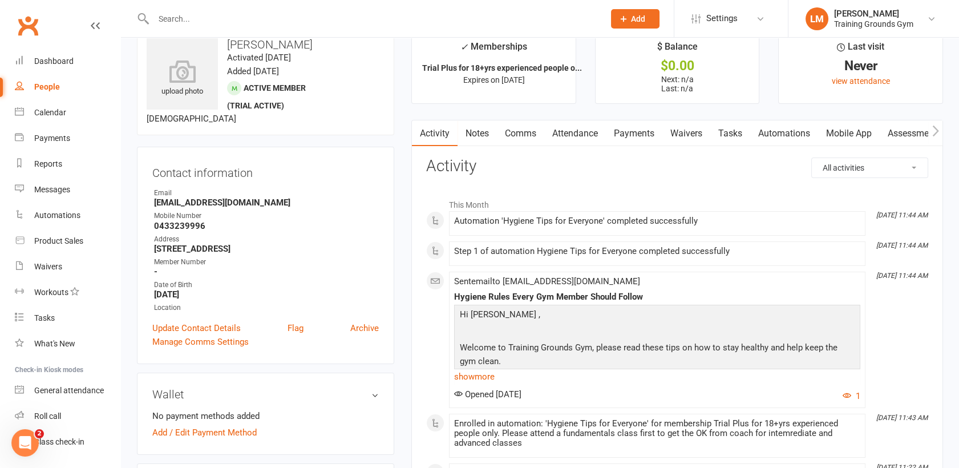
click at [692, 127] on link "Waivers" at bounding box center [686, 133] width 48 height 26
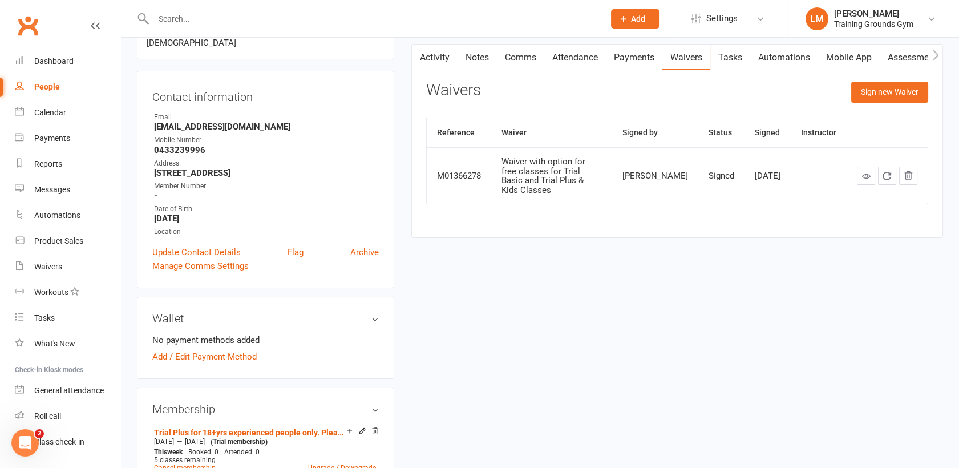
scroll to position [76, 0]
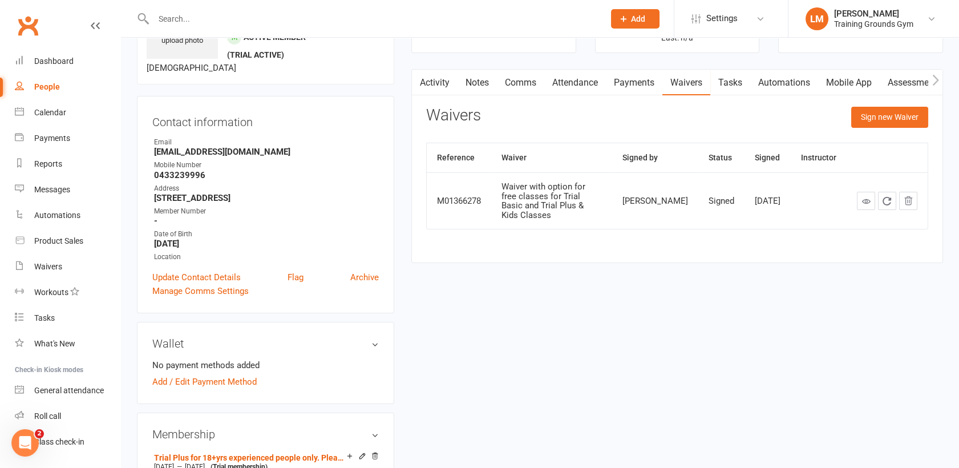
click at [557, 83] on link "Attendance" at bounding box center [575, 83] width 62 height 26
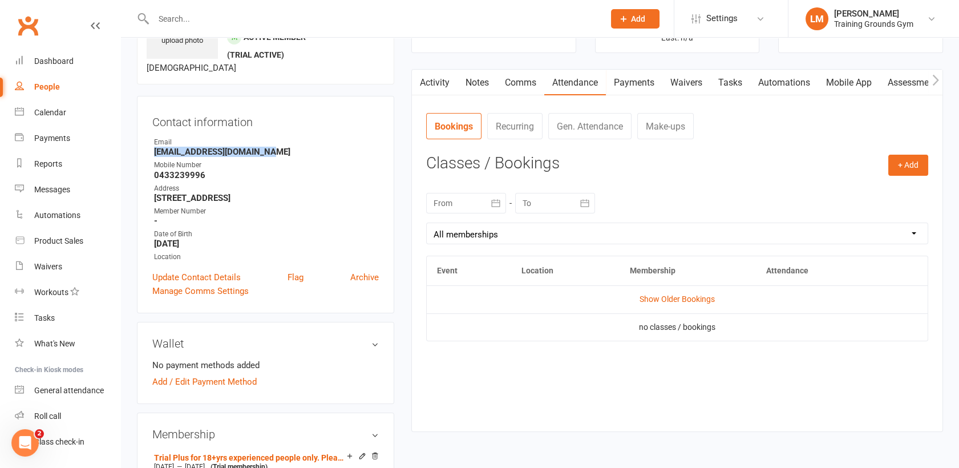
drag, startPoint x: 268, startPoint y: 149, endPoint x: 151, endPoint y: 153, distance: 117.5
click at [151, 153] on div "Contact information Owner Email [EMAIL_ADDRESS][DOMAIN_NAME] Mobile Number [PHO…" at bounding box center [265, 204] width 257 height 217
drag, startPoint x: 151, startPoint y: 153, endPoint x: 205, endPoint y: 148, distance: 55.0
click at [205, 148] on strong "[EMAIL_ADDRESS][DOMAIN_NAME]" at bounding box center [266, 152] width 225 height 10
copy strong "[EMAIL_ADDRESS][DOMAIN_NAME]"
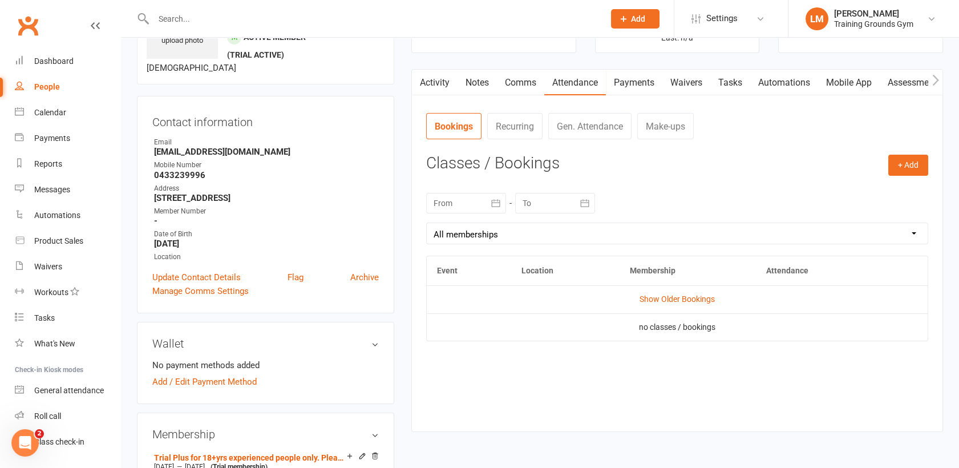
click at [177, 16] on input "text" at bounding box center [373, 19] width 446 height 16
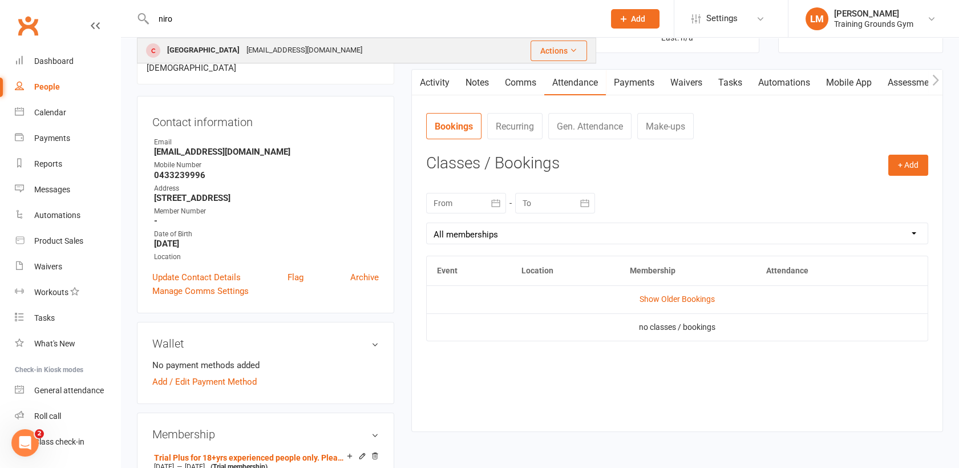
type input "niro"
click at [184, 44] on div "[GEOGRAPHIC_DATA]" at bounding box center [203, 50] width 79 height 17
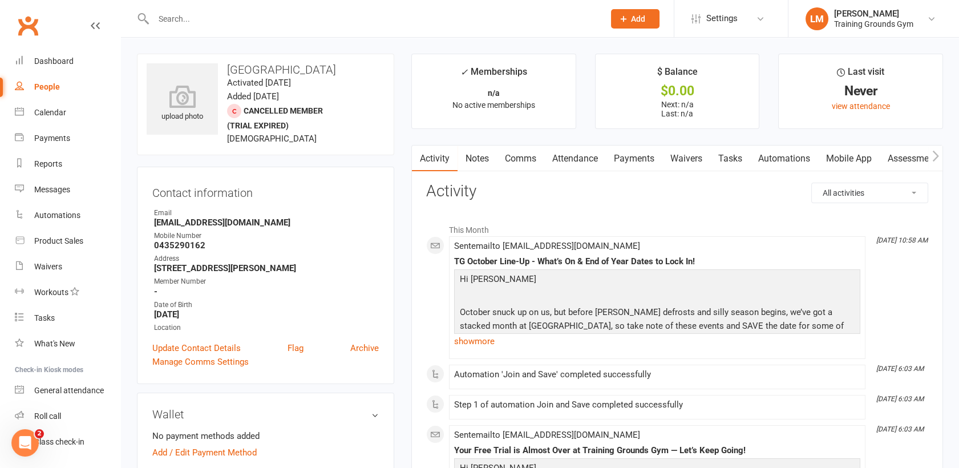
click at [849, 152] on link "Mobile App" at bounding box center [849, 158] width 62 height 26
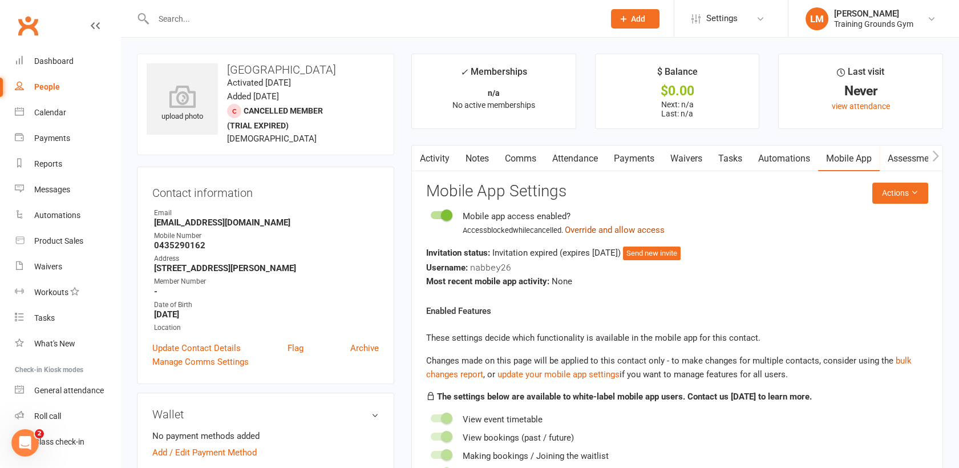
click at [634, 230] on button "Override and allow access" at bounding box center [615, 230] width 100 height 14
click at [435, 158] on link "Activity" at bounding box center [435, 158] width 46 height 26
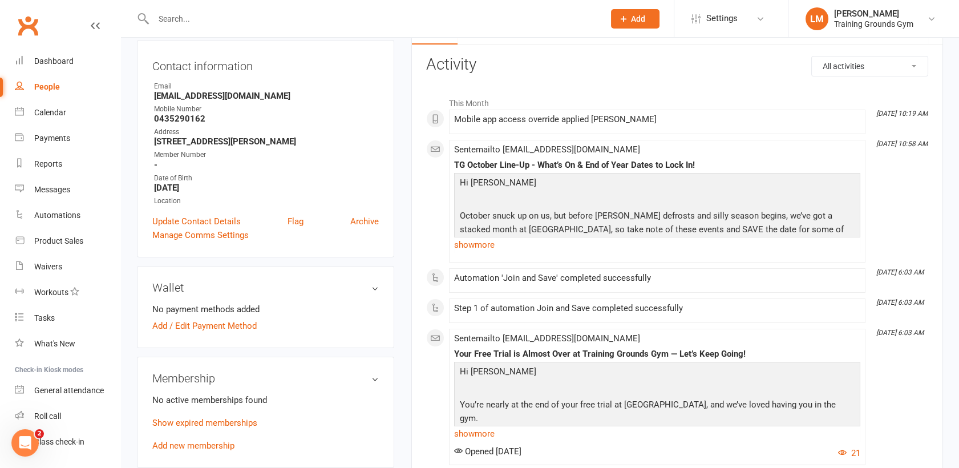
scroll to position [152, 0]
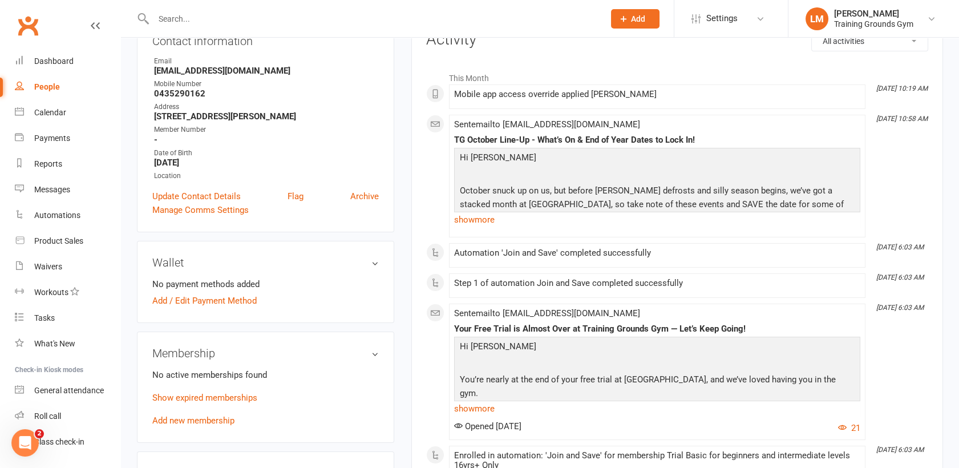
click at [211, 19] on input "text" at bounding box center [373, 19] width 446 height 16
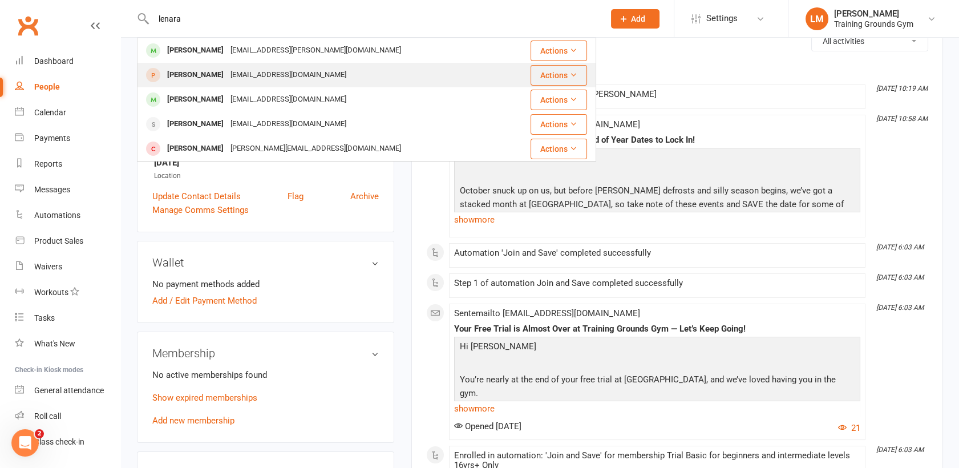
type input "lenara"
click at [220, 71] on div "[PERSON_NAME]" at bounding box center [195, 75] width 63 height 17
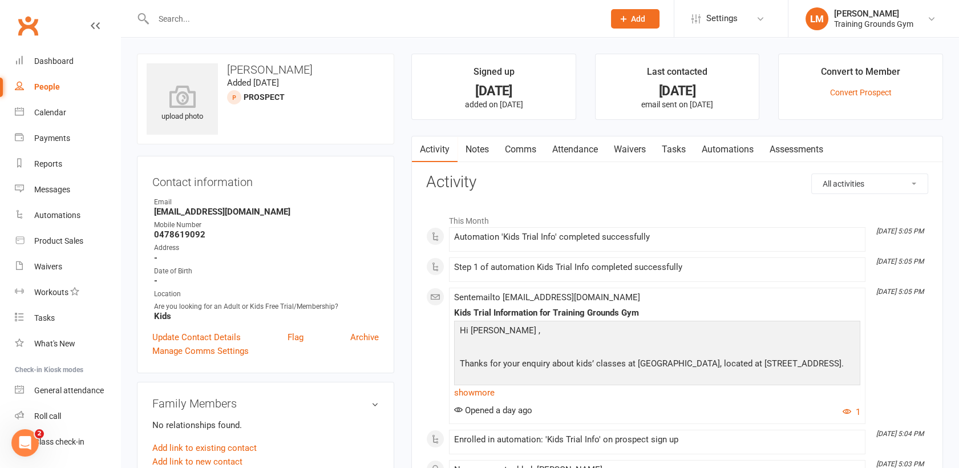
click at [631, 20] on span "Add" at bounding box center [638, 18] width 14 height 9
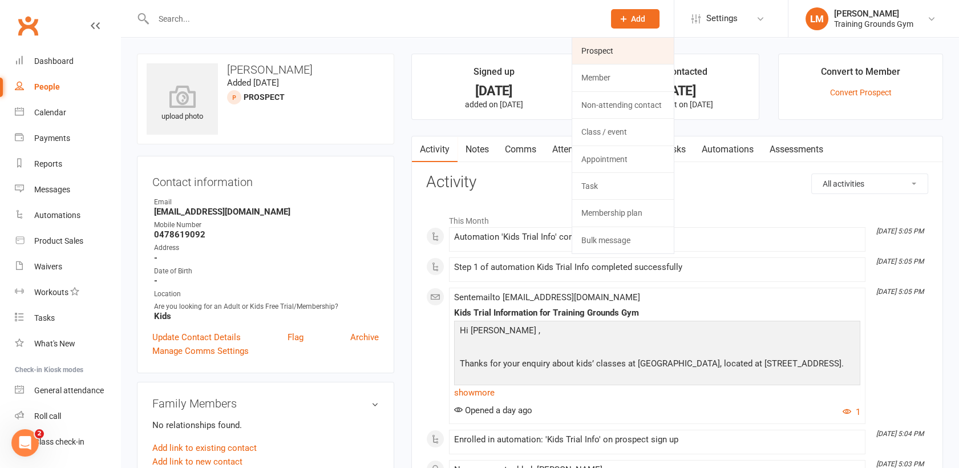
click at [639, 56] on link "Prospect" at bounding box center [623, 51] width 102 height 26
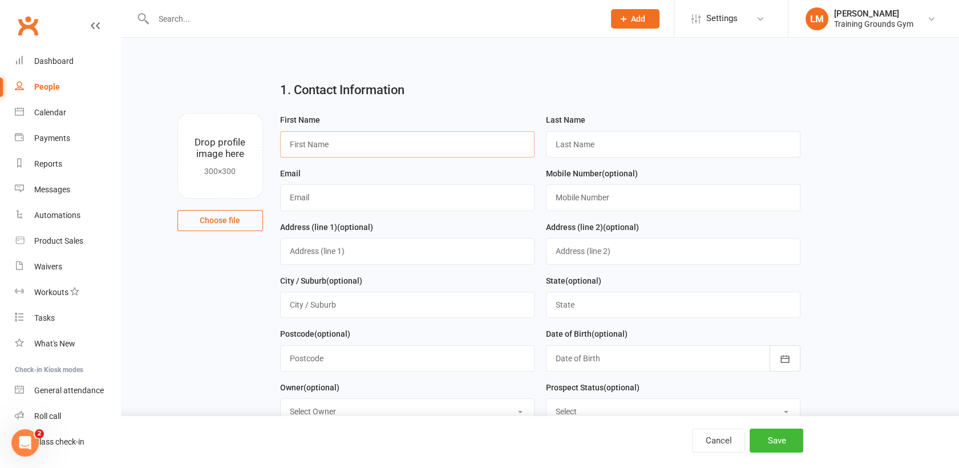
click at [312, 150] on input "text" at bounding box center [407, 144] width 254 height 26
type input "[PERSON_NAME]"
type input "Ljung"
click at [311, 197] on input "text" at bounding box center [407, 197] width 254 height 26
type input "[EMAIL_ADDRESS][DOMAIN_NAME]"
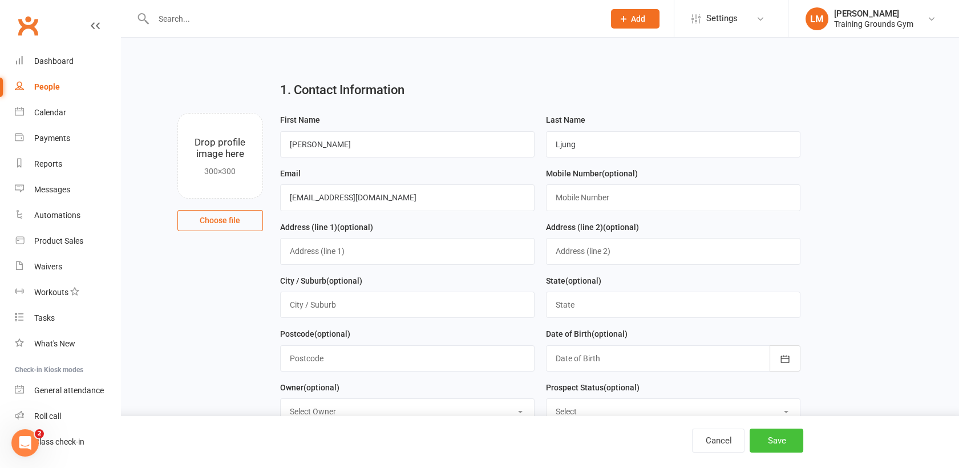
click at [780, 438] on button "Save" at bounding box center [776, 440] width 54 height 24
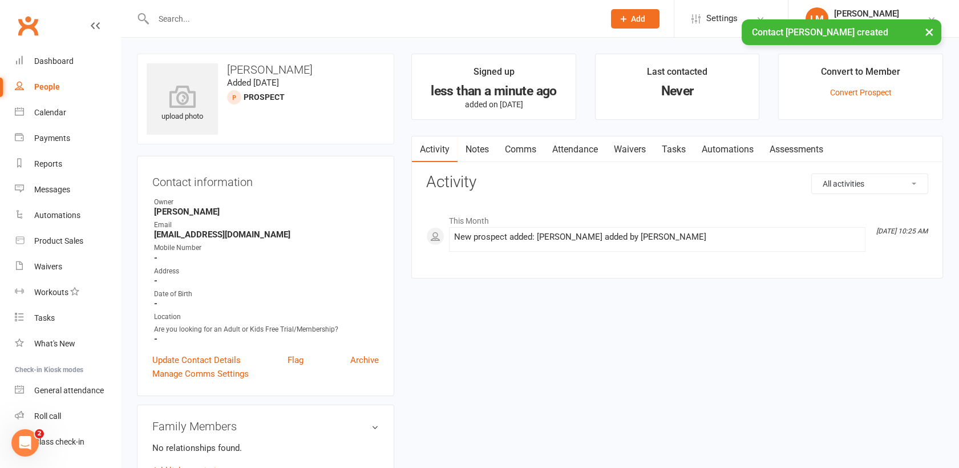
click at [645, 145] on link "Waivers" at bounding box center [630, 149] width 48 height 26
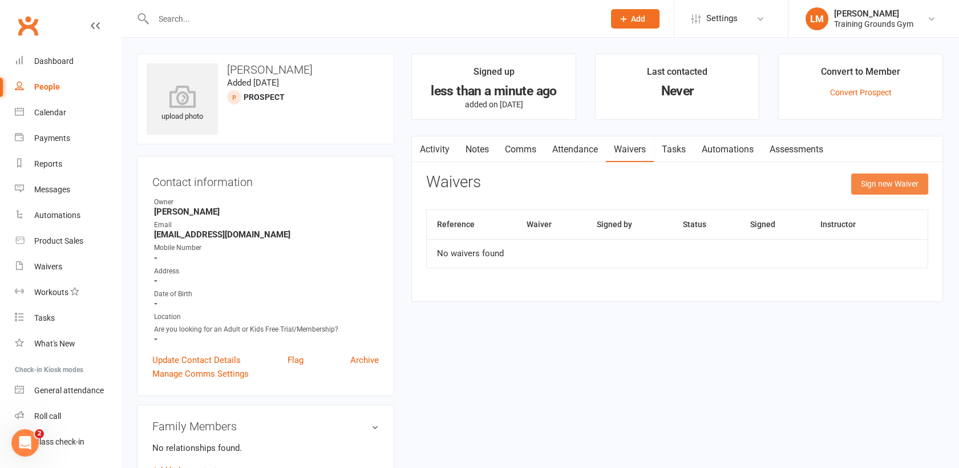
click at [894, 180] on button "Sign new Waiver" at bounding box center [889, 183] width 77 height 21
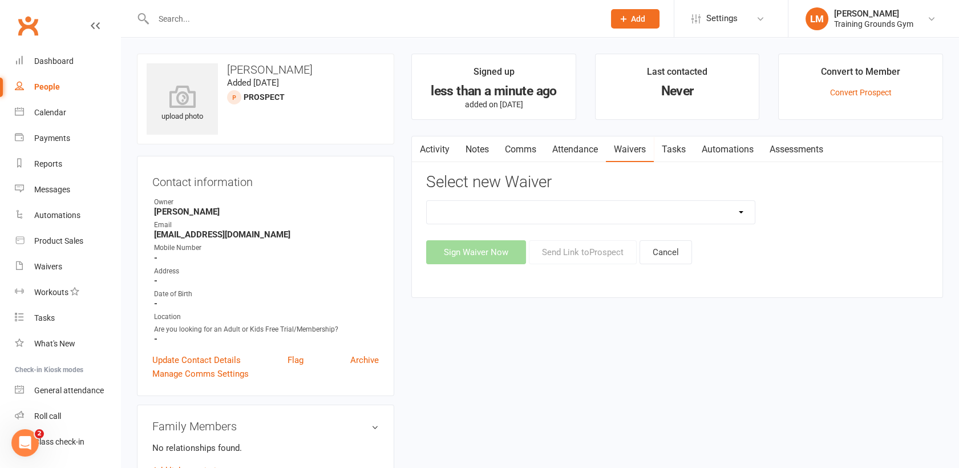
click at [552, 217] on select "New Member Sign Up Waiver for 16yrs plus & Adult Memberships Only Trial U16 Kid…" at bounding box center [591, 212] width 328 height 23
select select "14034"
click at [427, 201] on select "New Member Sign Up Waiver for 16yrs plus & Adult Memberships Only Trial U16 Kid…" at bounding box center [591, 212] width 328 height 23
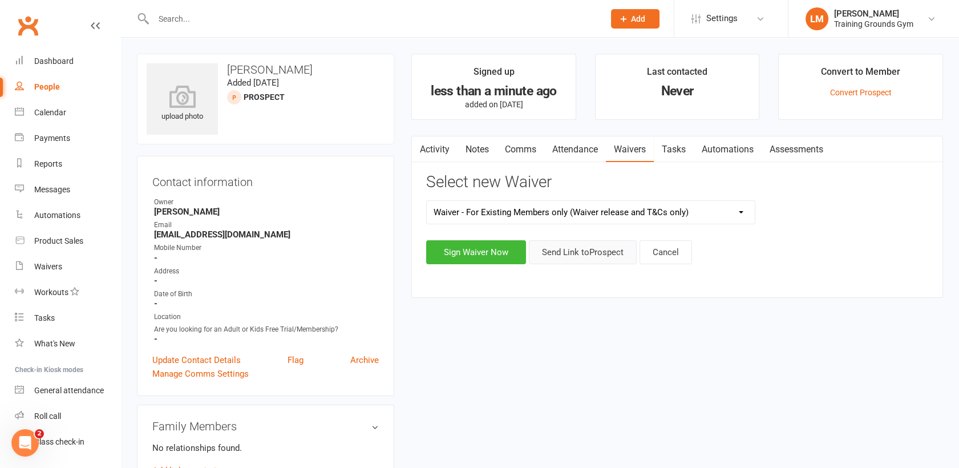
click at [584, 256] on button "Send Link to [GEOGRAPHIC_DATA]" at bounding box center [583, 252] width 108 height 24
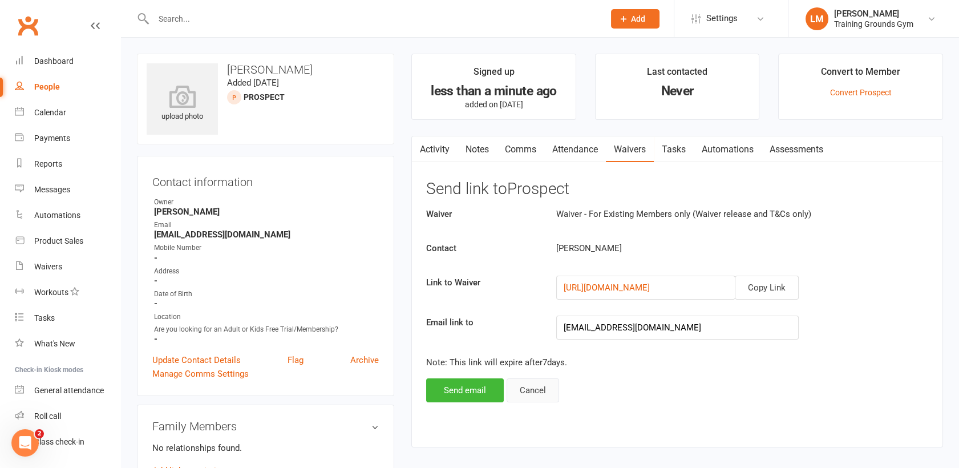
click at [530, 387] on button "Cancel" at bounding box center [532, 390] width 52 height 24
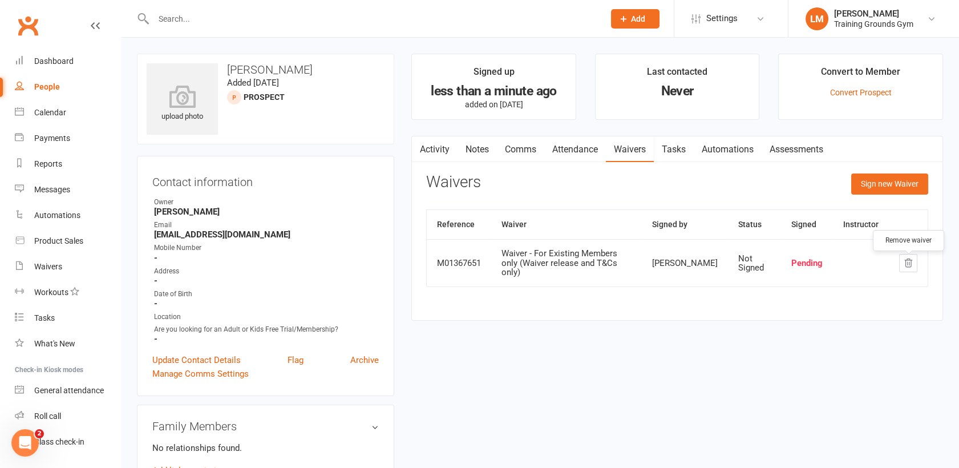
click at [914, 262] on button "button" at bounding box center [908, 263] width 18 height 18
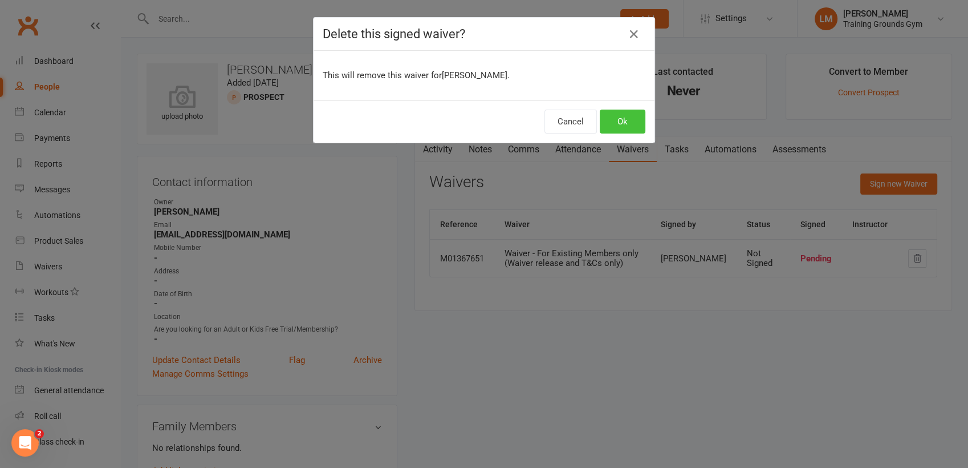
click at [615, 119] on button "Ok" at bounding box center [623, 121] width 46 height 24
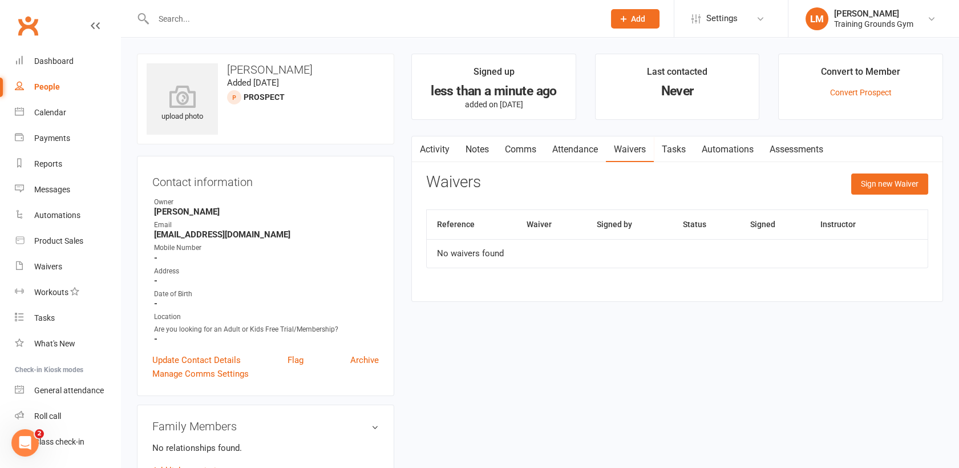
click at [634, 145] on link "Waivers" at bounding box center [630, 149] width 48 height 26
click at [871, 185] on button "Sign new Waiver" at bounding box center [889, 183] width 77 height 21
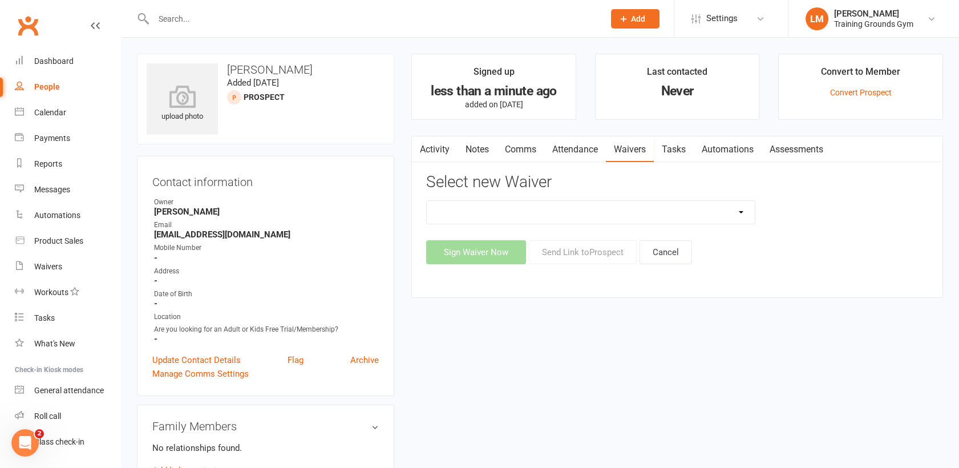
click at [452, 208] on select "New Member Sign Up Waiver for 16yrs plus & Adult Memberships Only Trial U16 Kid…" at bounding box center [591, 212] width 328 height 23
select select "14034"
click at [427, 201] on select "New Member Sign Up Waiver for 16yrs plus & Adult Memberships Only Trial U16 Kid…" at bounding box center [591, 212] width 328 height 23
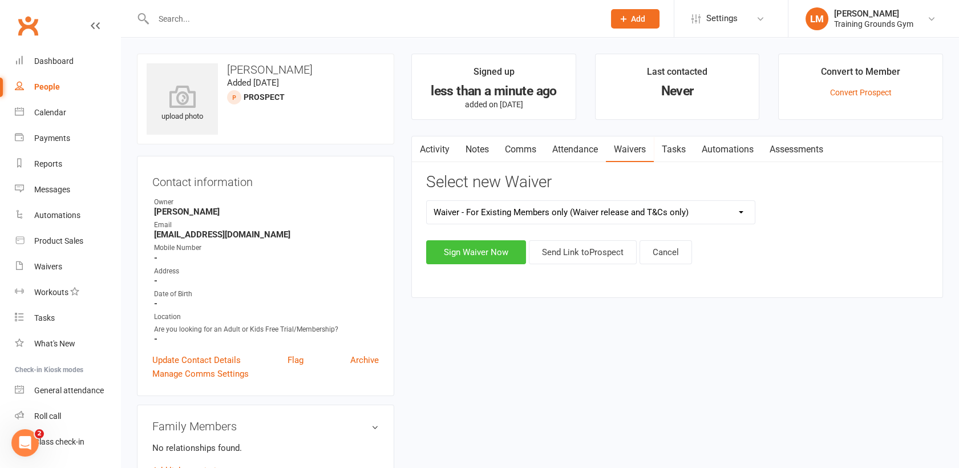
click at [445, 257] on button "Sign Waiver Now" at bounding box center [476, 252] width 100 height 24
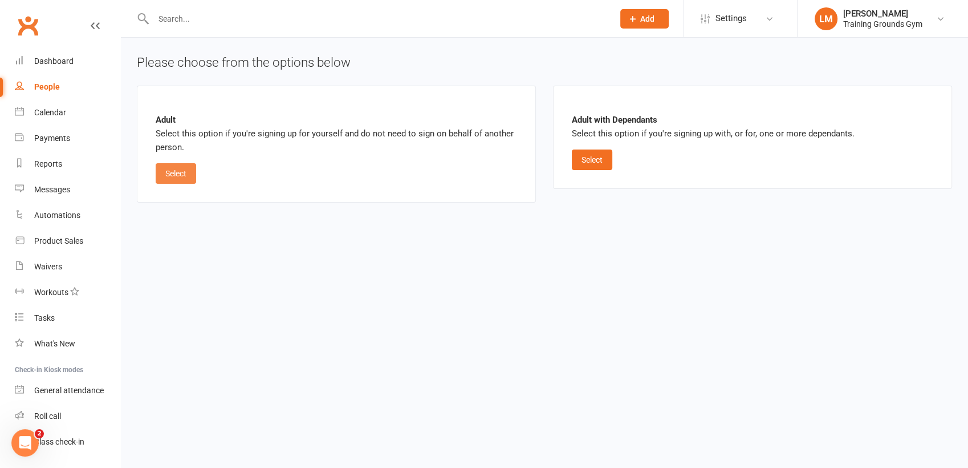
click at [178, 176] on button "Select" at bounding box center [176, 173] width 40 height 21
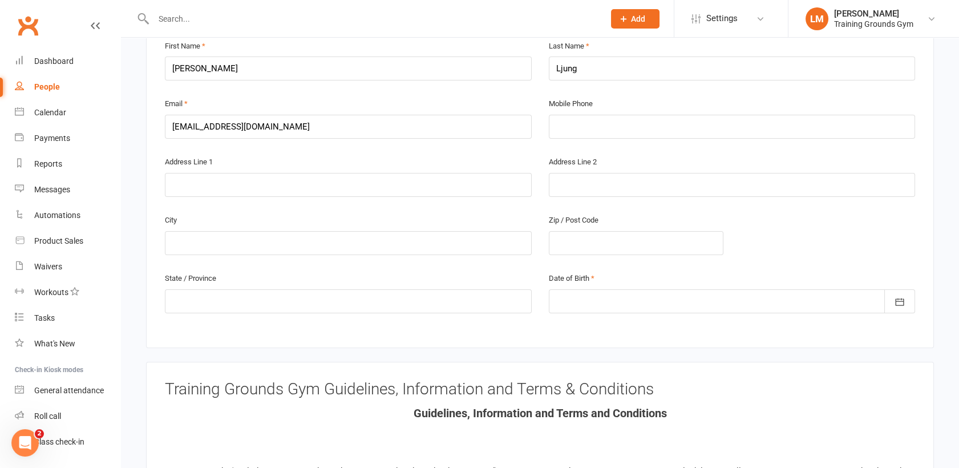
scroll to position [303, 0]
click at [555, 287] on div at bounding box center [732, 299] width 367 height 24
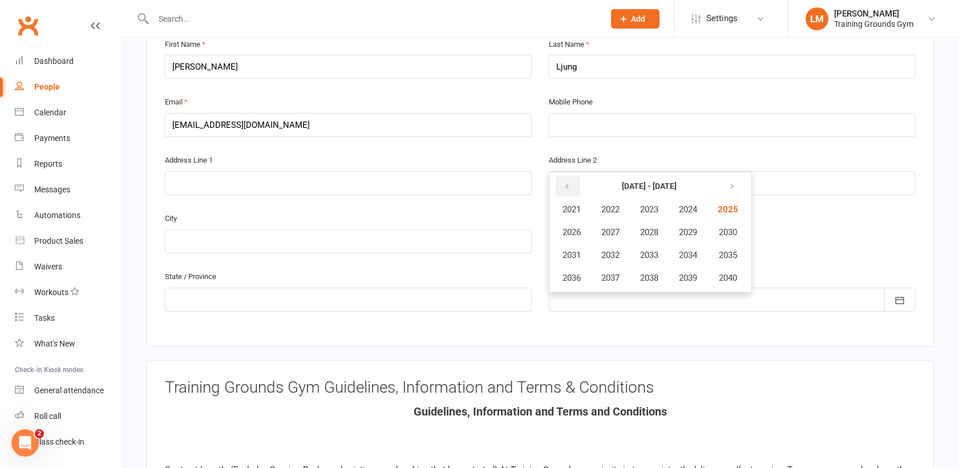
click at [566, 182] on icon "button" at bounding box center [567, 186] width 8 height 9
click at [562, 250] on span "1991" at bounding box center [571, 255] width 18 height 10
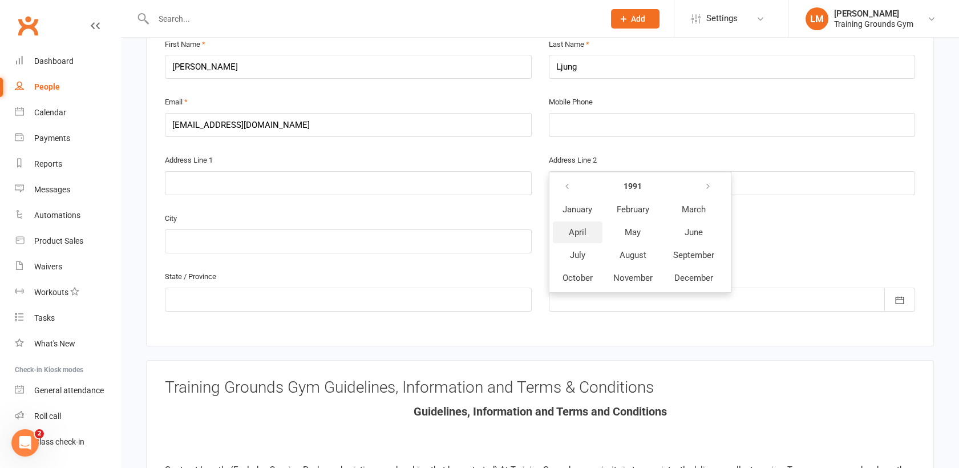
click at [572, 227] on span "April" at bounding box center [578, 232] width 18 height 10
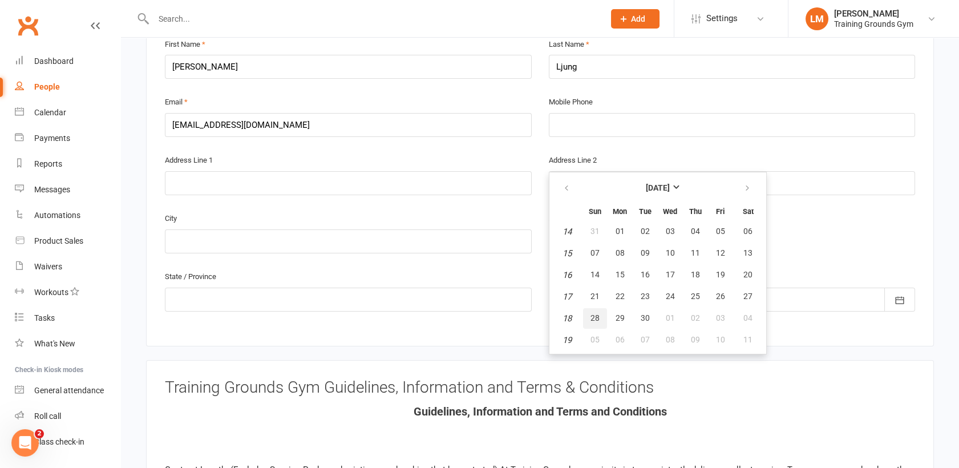
click at [596, 313] on span "28" at bounding box center [594, 317] width 9 height 9
type input "[DATE]"
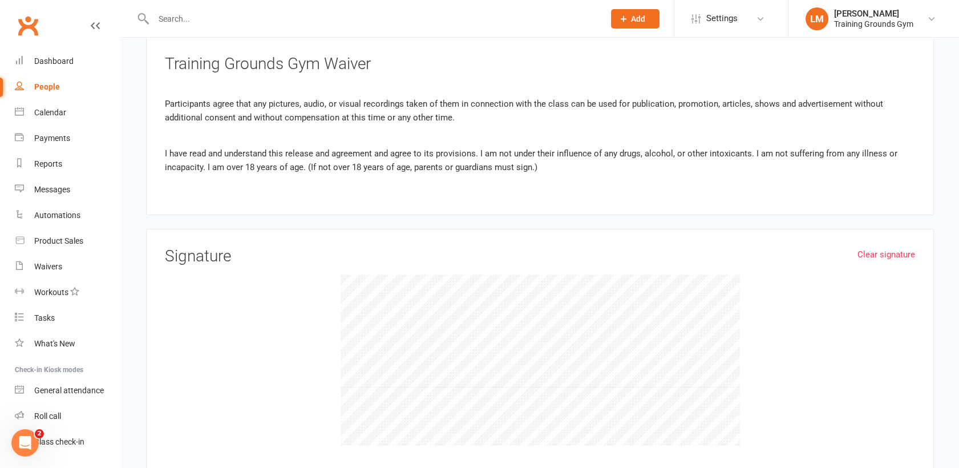
scroll to position [821, 0]
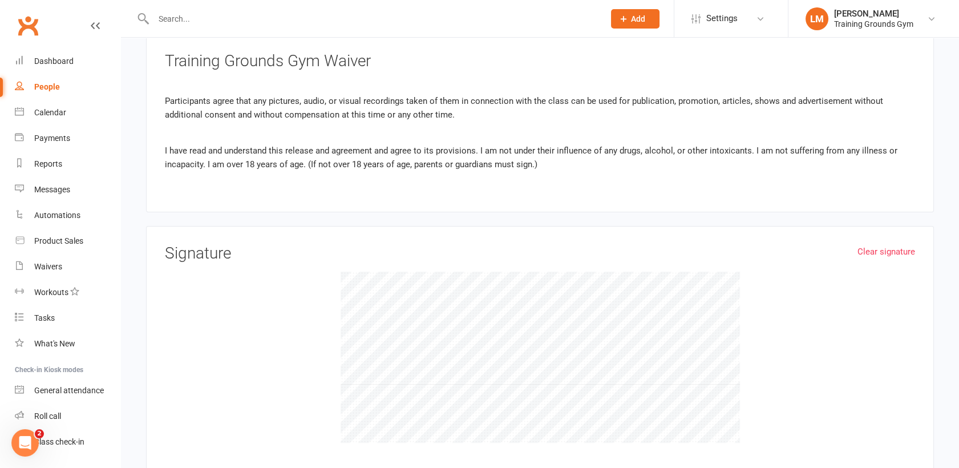
click at [547, 340] on div "Clear signature Signature" at bounding box center [540, 348] width 750 height 207
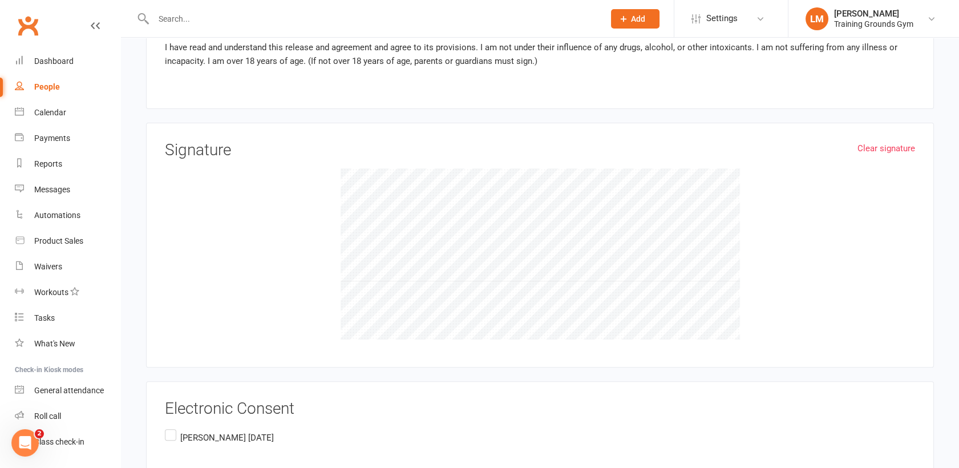
scroll to position [996, 0]
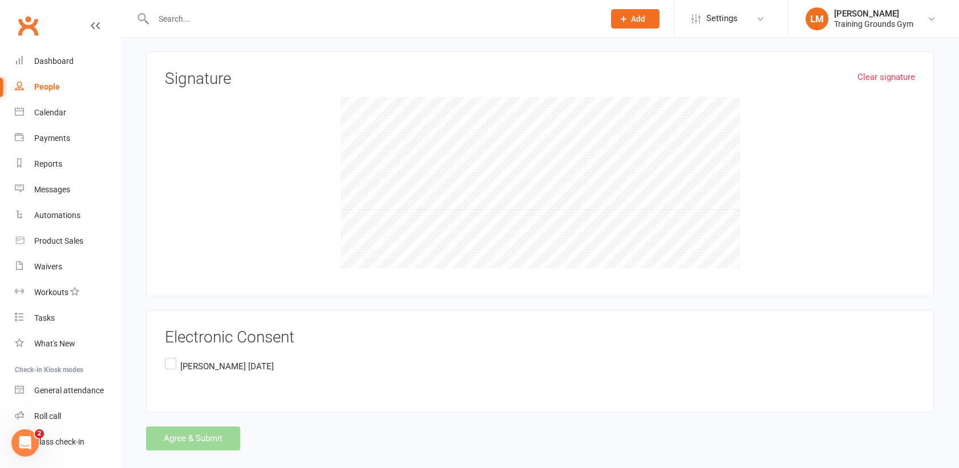
click at [172, 355] on label "[PERSON_NAME] [DATE]" at bounding box center [219, 366] width 109 height 22
click at [172, 355] on input "[PERSON_NAME] [DATE]" at bounding box center [168, 355] width 7 height 0
click at [182, 426] on button "Agree & Submit" at bounding box center [193, 438] width 94 height 24
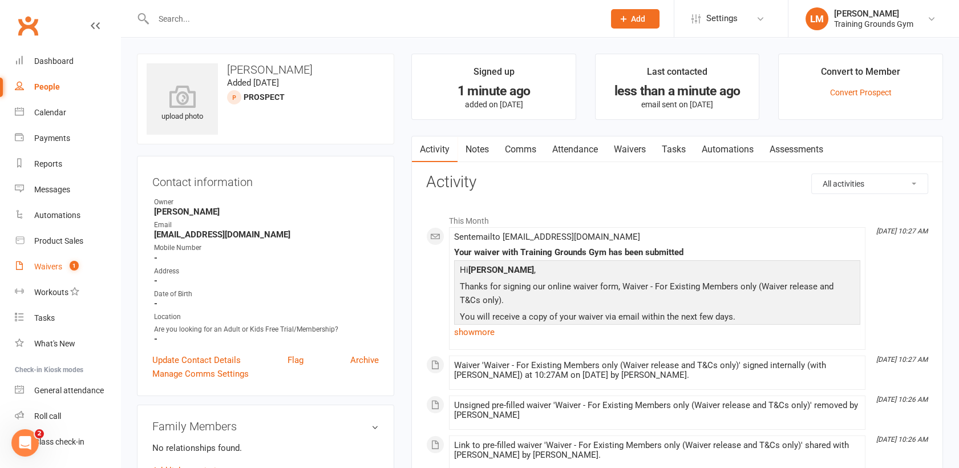
click at [39, 267] on div "Waivers" at bounding box center [48, 266] width 28 height 9
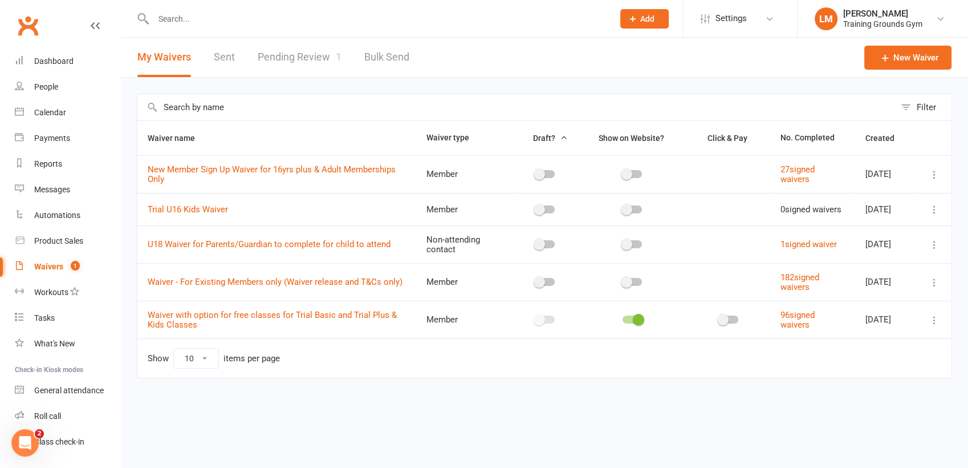
click at [279, 45] on link "Pending Review 1" at bounding box center [300, 57] width 84 height 39
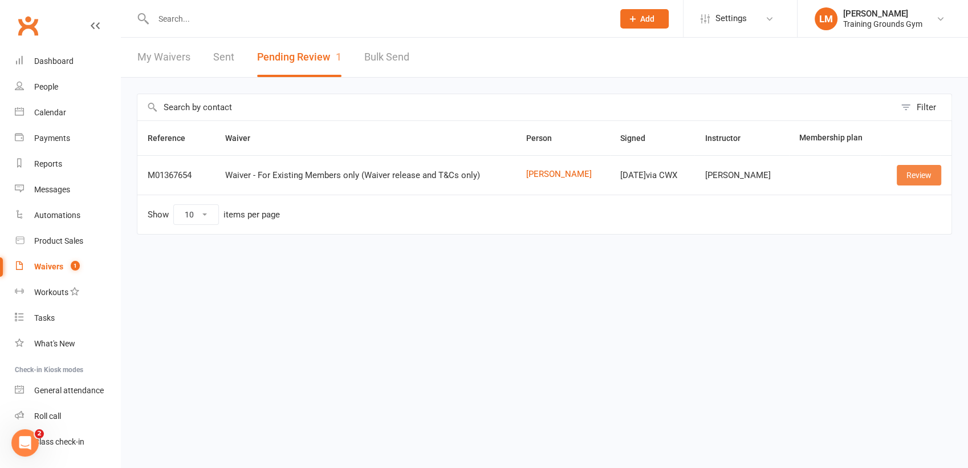
click at [926, 178] on link "Review" at bounding box center [919, 175] width 44 height 21
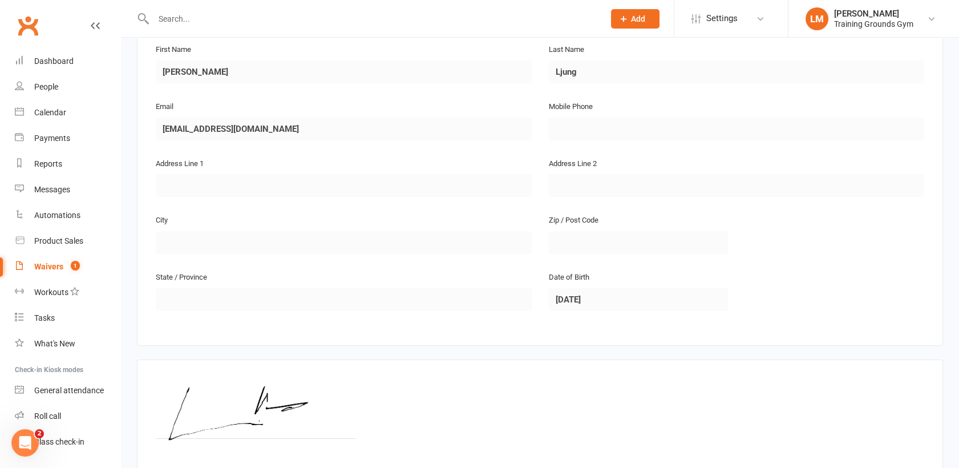
scroll to position [294, 0]
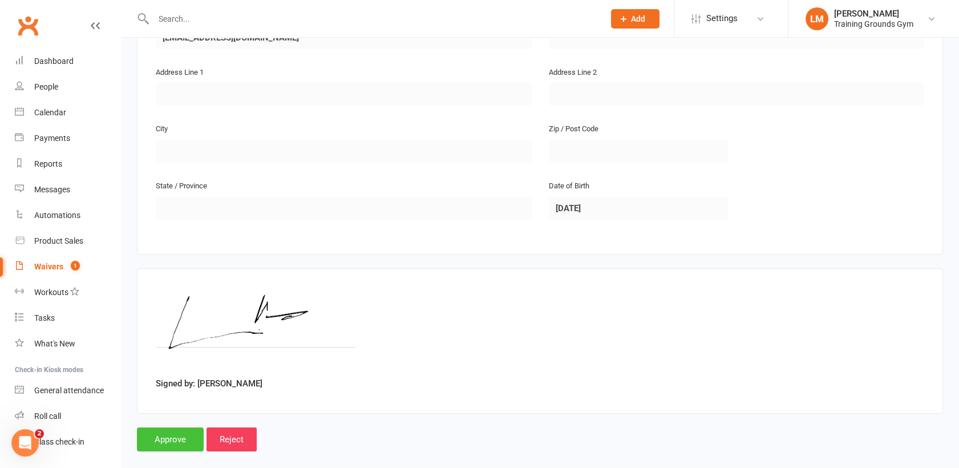
click at [164, 427] on input "Approve" at bounding box center [170, 439] width 67 height 24
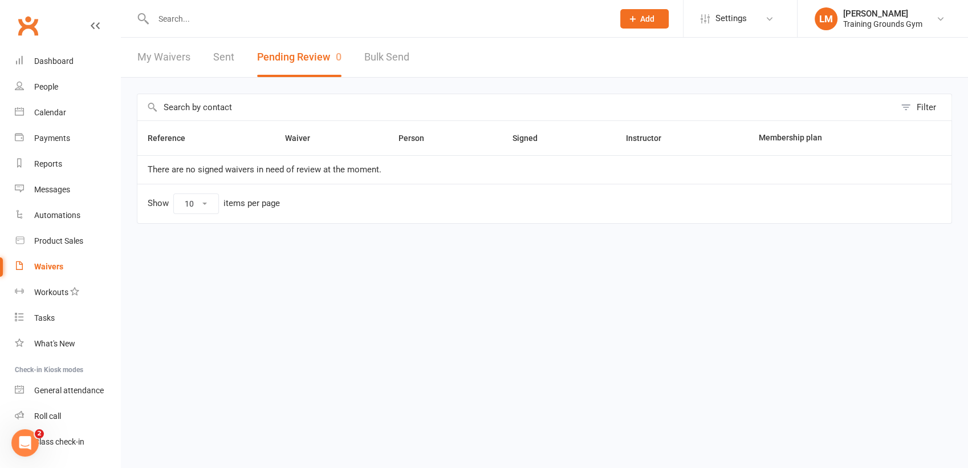
click at [177, 17] on input "text" at bounding box center [378, 19] width 456 height 16
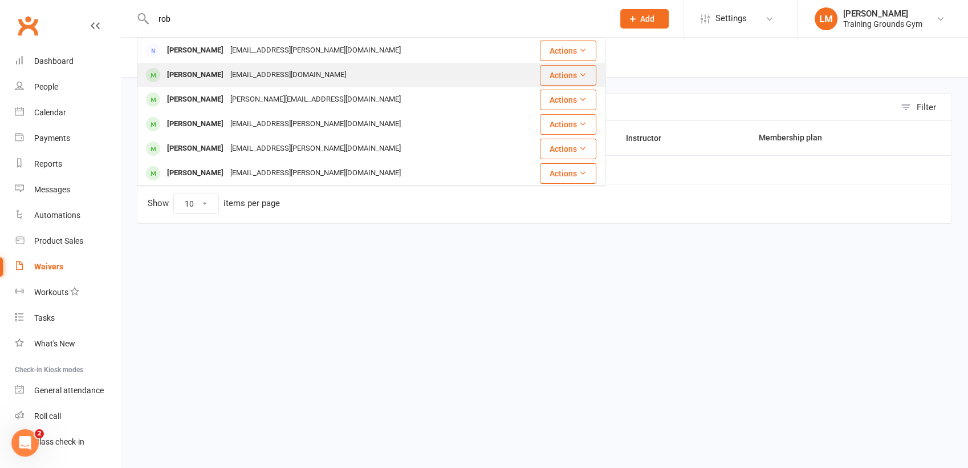
type input "rob"
click at [189, 72] on div "[PERSON_NAME]" at bounding box center [195, 75] width 63 height 17
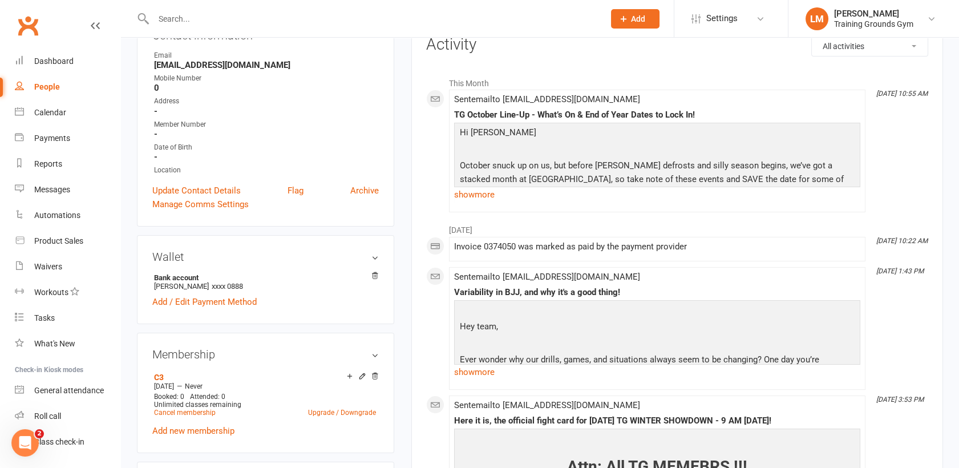
scroll to position [207, 0]
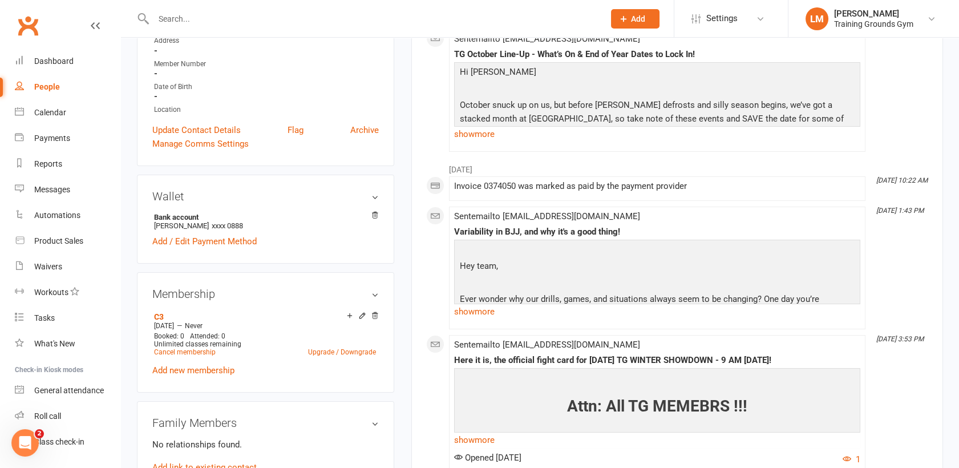
click at [383, 212] on div "Wallet Bank account [PERSON_NAME] xxxx 0888 Add / Edit Payment Method" at bounding box center [265, 218] width 257 height 89
click at [375, 212] on icon at bounding box center [375, 215] width 8 height 8
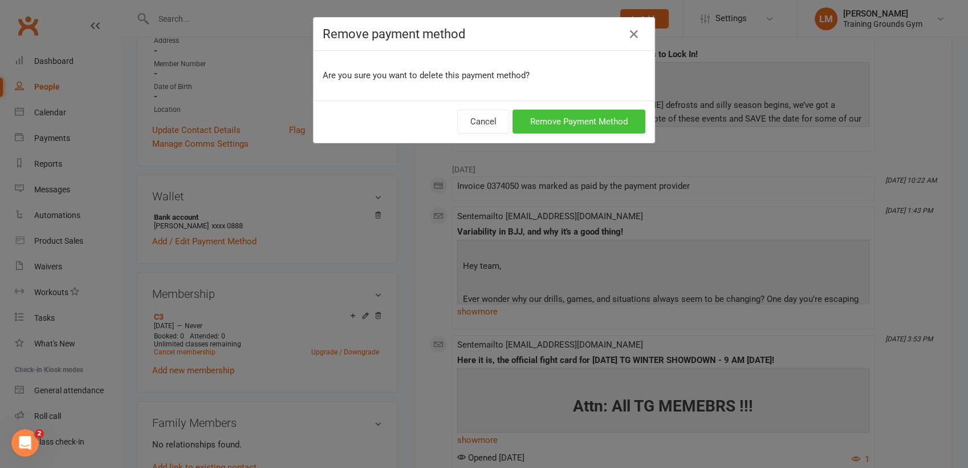
click at [565, 114] on button "Remove Payment Method" at bounding box center [579, 121] width 133 height 24
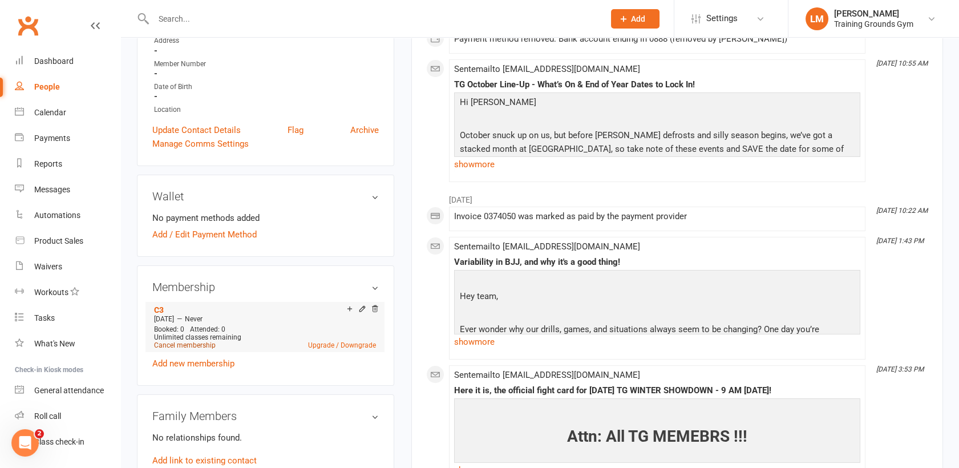
click at [155, 345] on link "Cancel membership" at bounding box center [185, 345] width 62 height 8
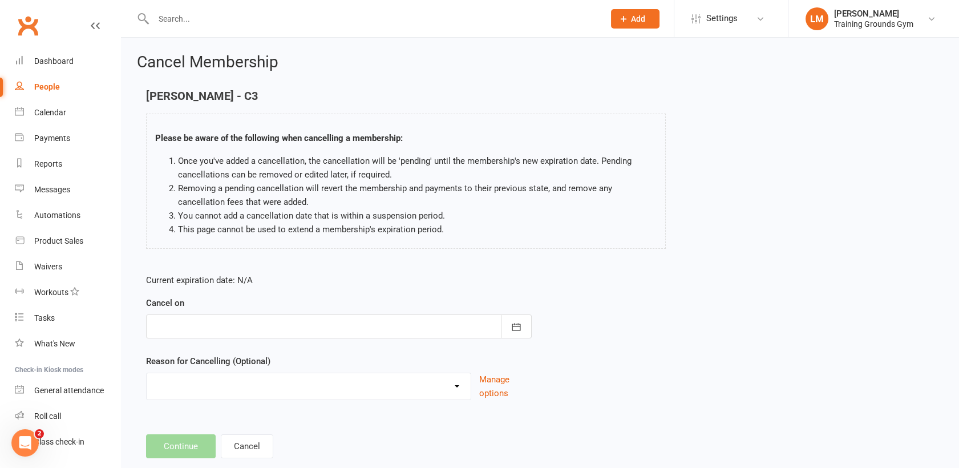
click at [371, 322] on div at bounding box center [338, 326] width 385 height 24
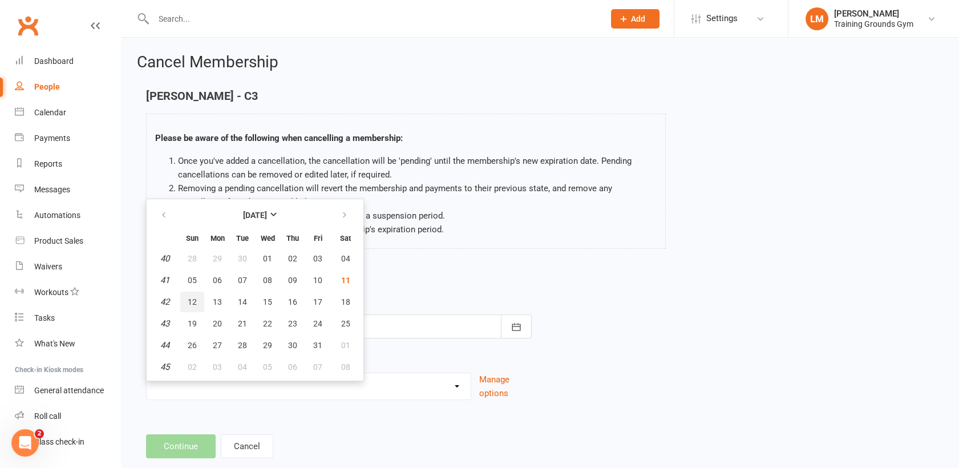
click at [188, 303] on span "12" at bounding box center [192, 301] width 9 height 9
type input "[DATE]"
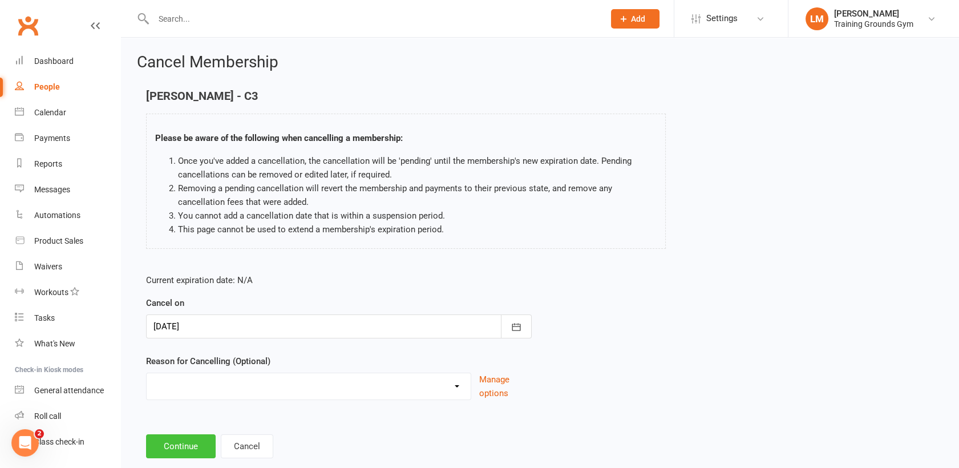
click at [174, 445] on button "Continue" at bounding box center [181, 446] width 70 height 24
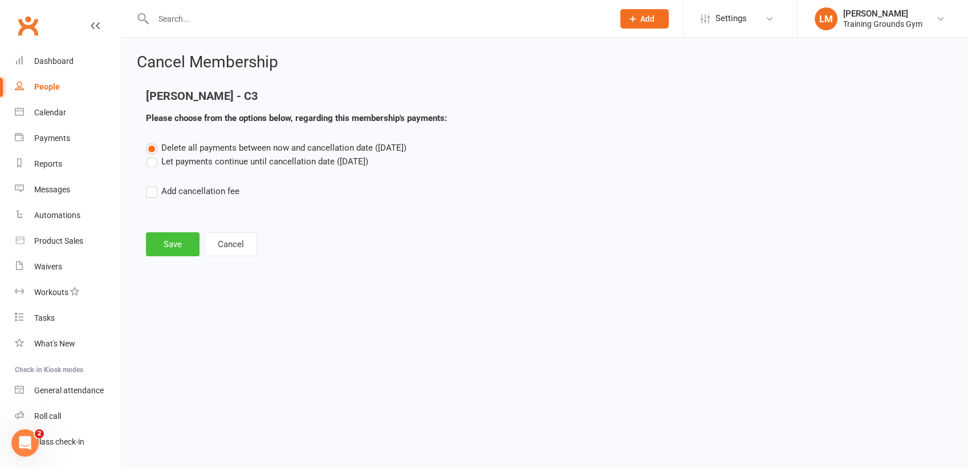
click at [172, 237] on button "Save" at bounding box center [173, 244] width 54 height 24
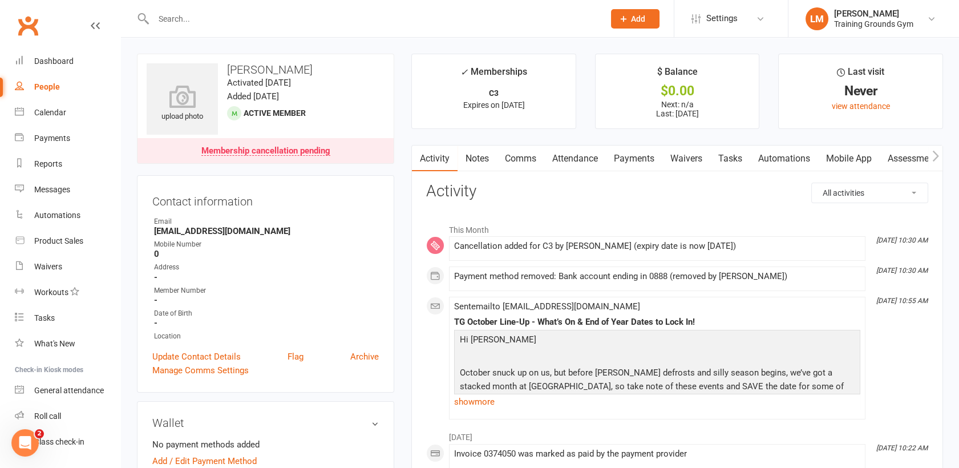
click at [233, 16] on input "text" at bounding box center [373, 19] width 446 height 16
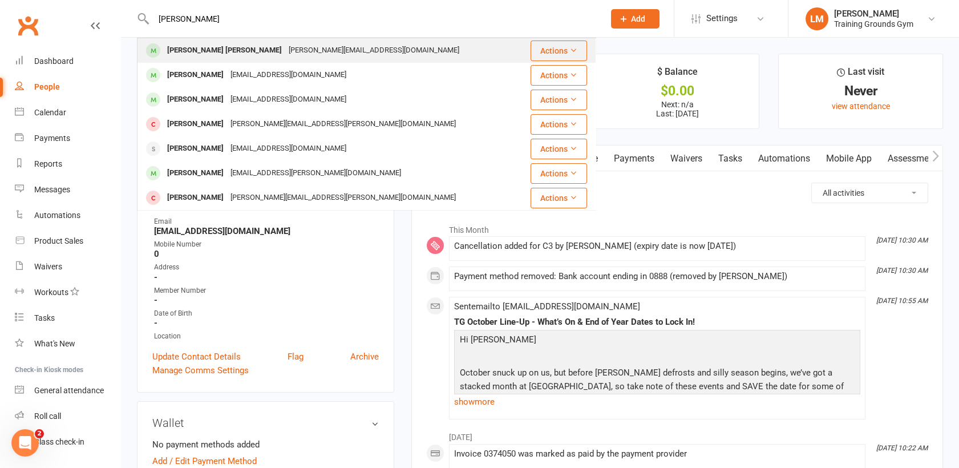
type input "[PERSON_NAME]"
click at [285, 49] on div "[PERSON_NAME][EMAIL_ADDRESS][DOMAIN_NAME]" at bounding box center [373, 50] width 177 height 17
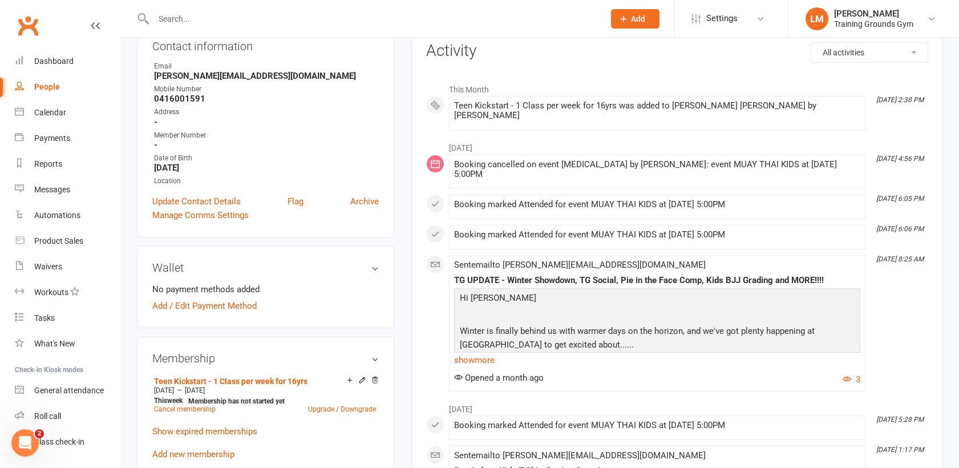
scroll to position [10, 0]
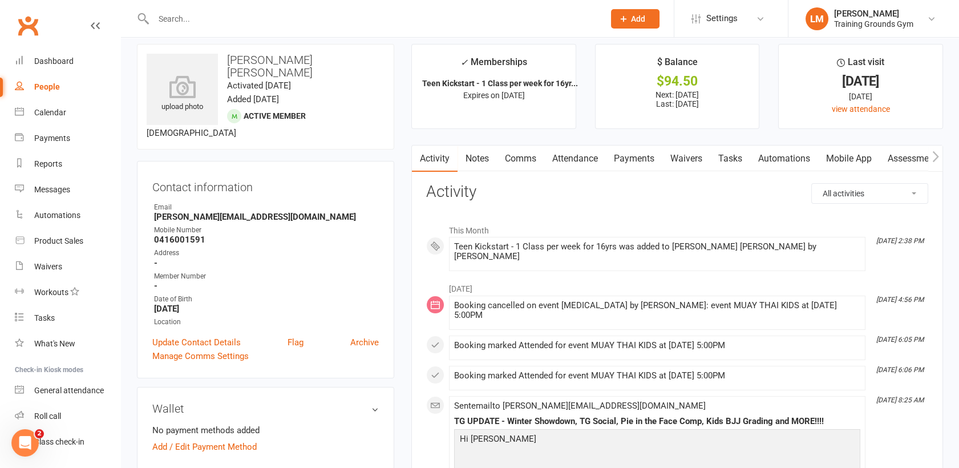
click at [630, 156] on link "Payments" at bounding box center [634, 158] width 56 height 26
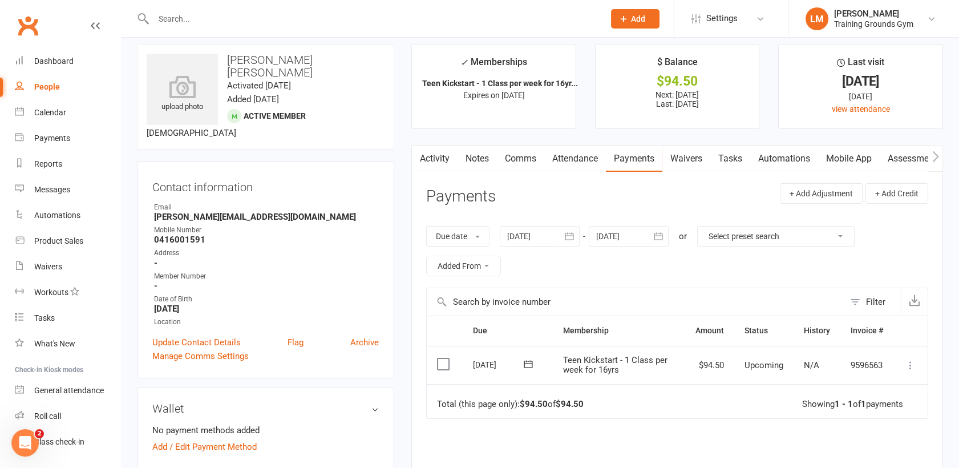
click at [912, 367] on icon at bounding box center [909, 364] width 11 height 11
click at [681, 416] on table "Due Contact Membership Amount Status History Invoice # Select this [DATE] [PERS…" at bounding box center [677, 366] width 502 height 103
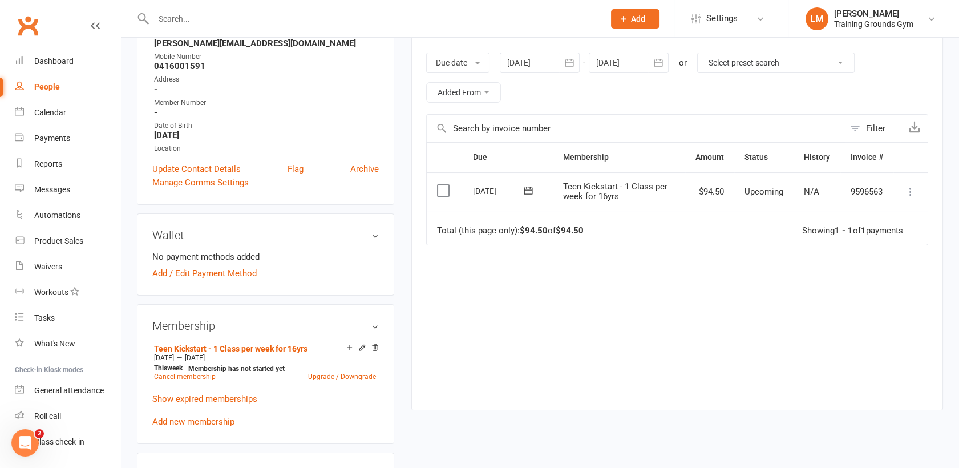
scroll to position [128, 0]
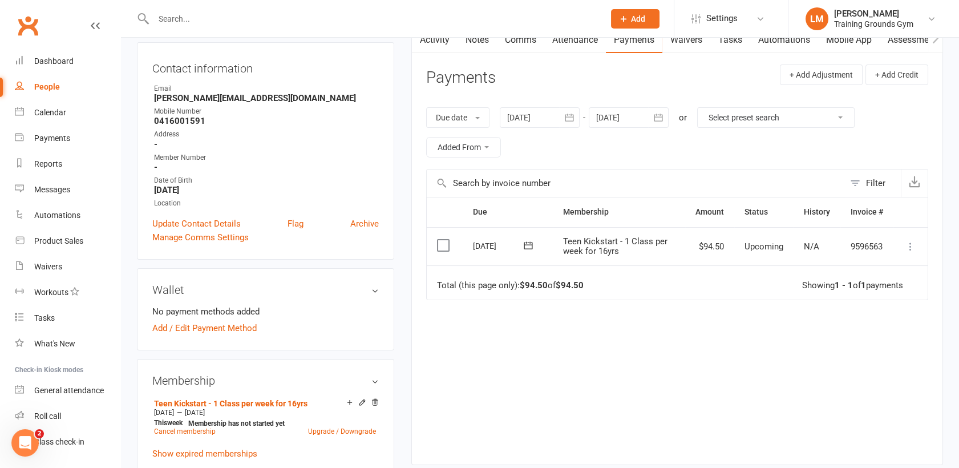
click at [659, 116] on icon "button" at bounding box center [657, 117] width 11 height 11
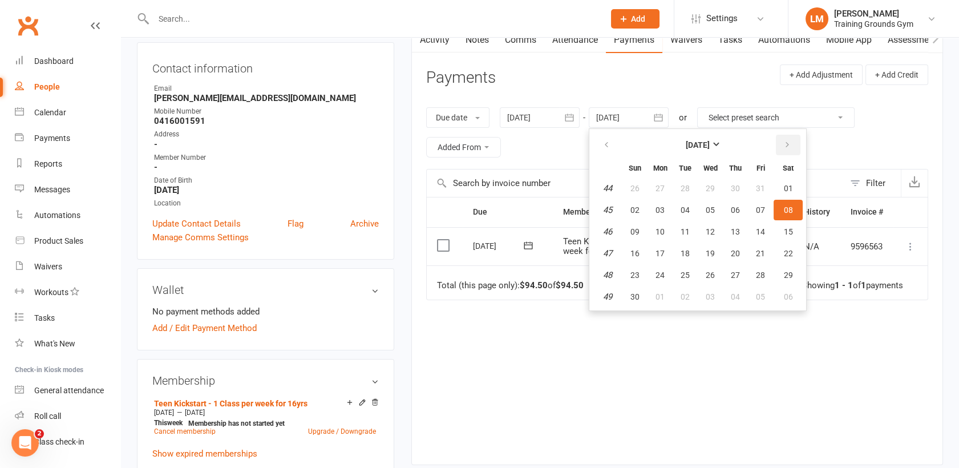
click at [789, 144] on icon "button" at bounding box center [787, 144] width 8 height 9
click at [790, 184] on span "03" at bounding box center [788, 188] width 9 height 9
type input "[DATE]"
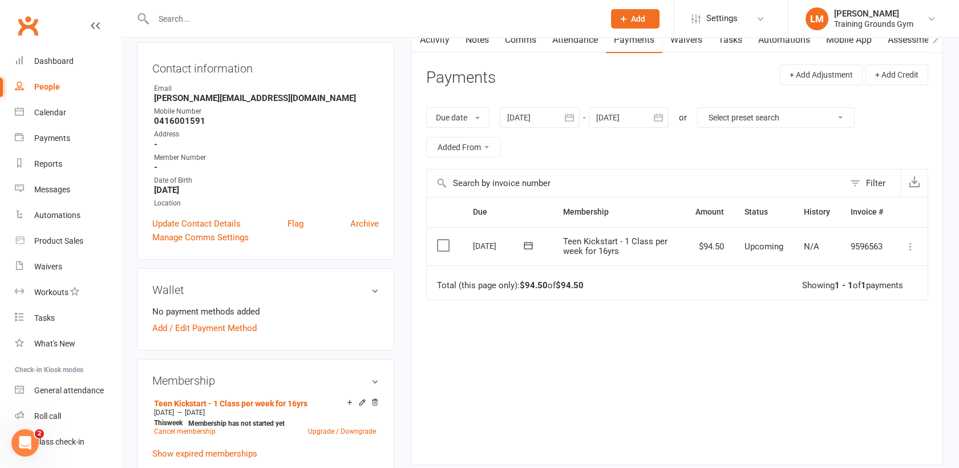
click at [221, 16] on input "text" at bounding box center [373, 19] width 446 height 16
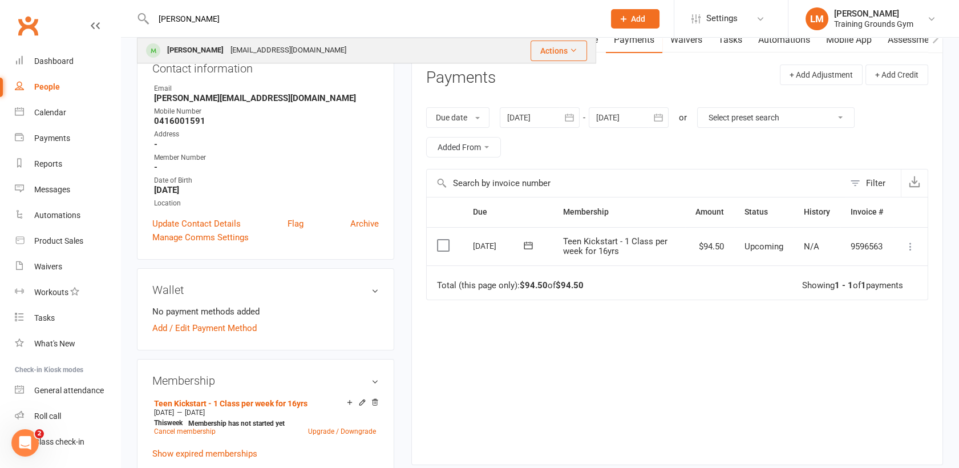
type input "[PERSON_NAME]"
click at [229, 46] on div "[EMAIL_ADDRESS][DOMAIN_NAME]" at bounding box center [288, 50] width 123 height 17
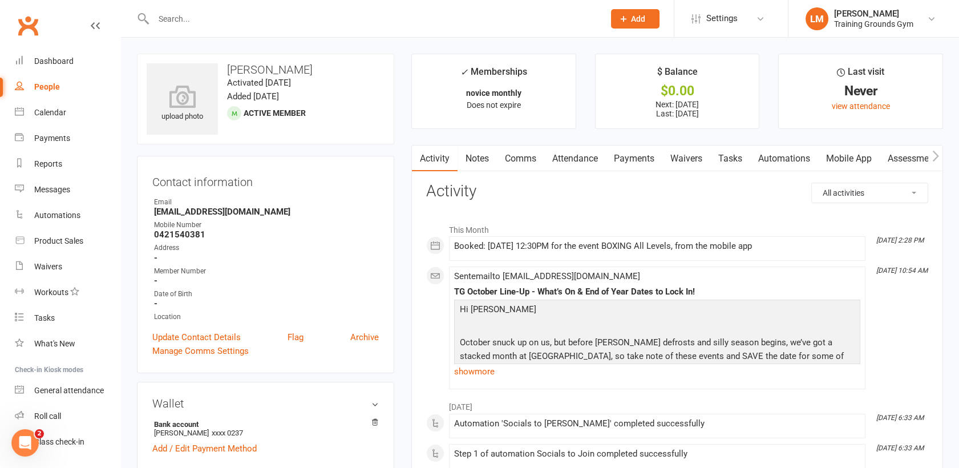
click at [648, 153] on link "Payments" at bounding box center [634, 158] width 56 height 26
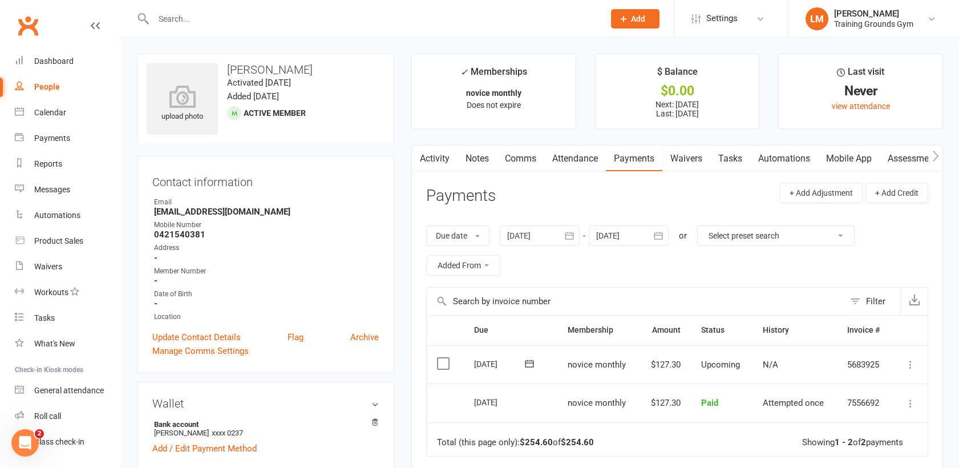
click at [907, 360] on icon at bounding box center [909, 364] width 11 height 11
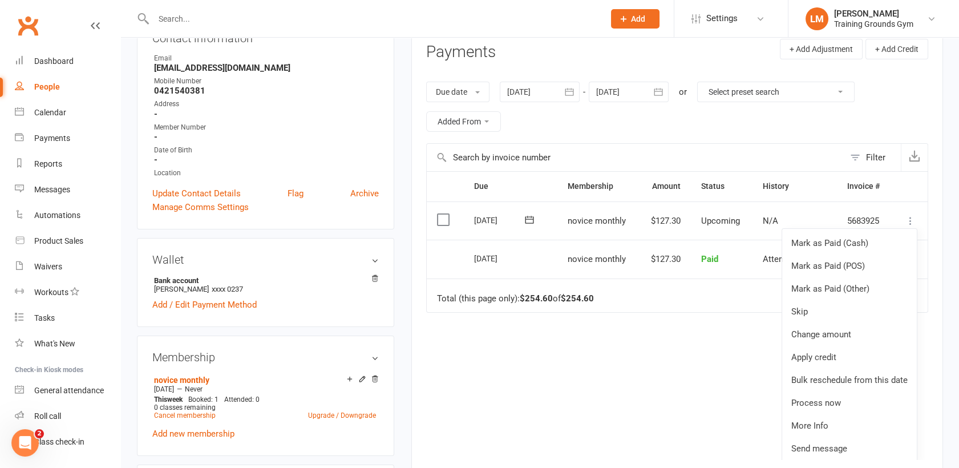
scroll to position [147, 0]
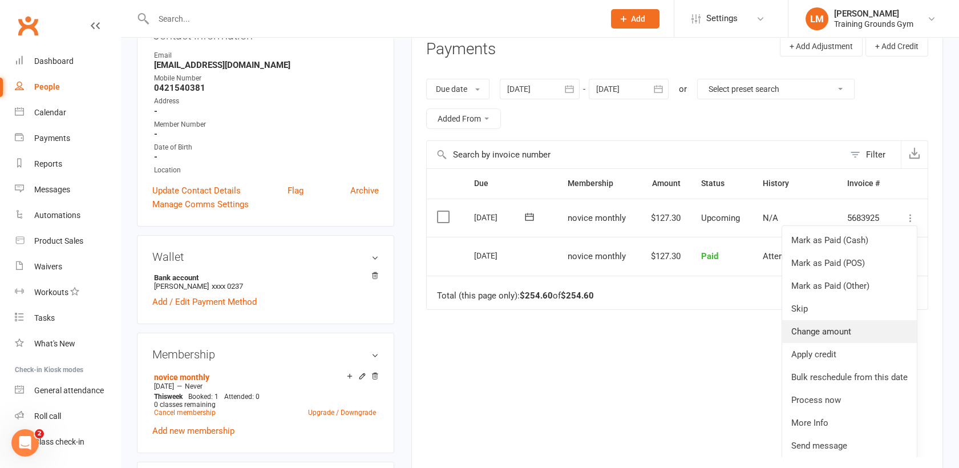
click at [858, 320] on link "Change amount" at bounding box center [849, 331] width 135 height 23
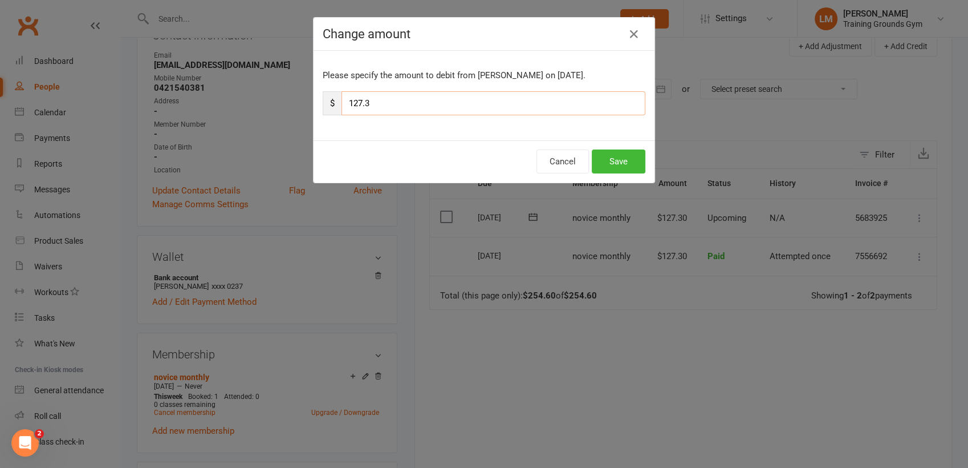
drag, startPoint x: 441, startPoint y: 99, endPoint x: 324, endPoint y: 96, distance: 117.5
click at [324, 96] on div "$ 127.3" at bounding box center [484, 103] width 323 height 24
type input "63.00"
click at [616, 160] on button "Save" at bounding box center [619, 161] width 54 height 24
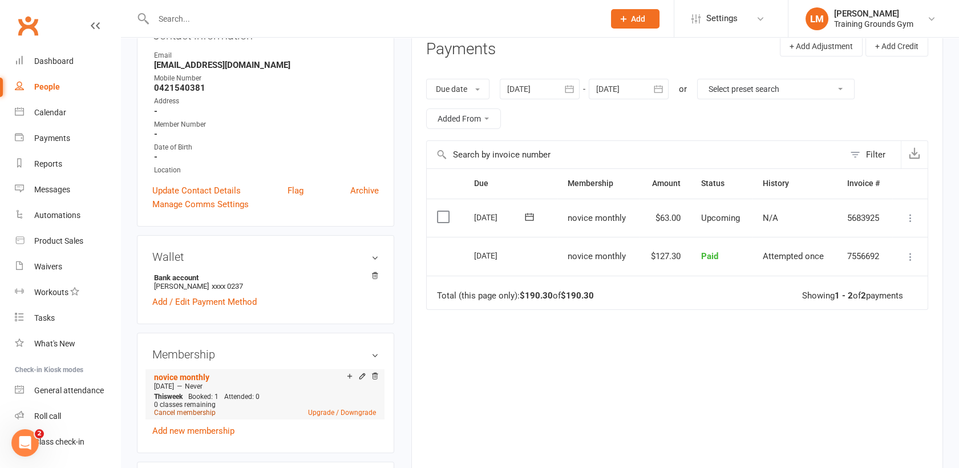
click at [171, 413] on link "Cancel membership" at bounding box center [185, 412] width 62 height 8
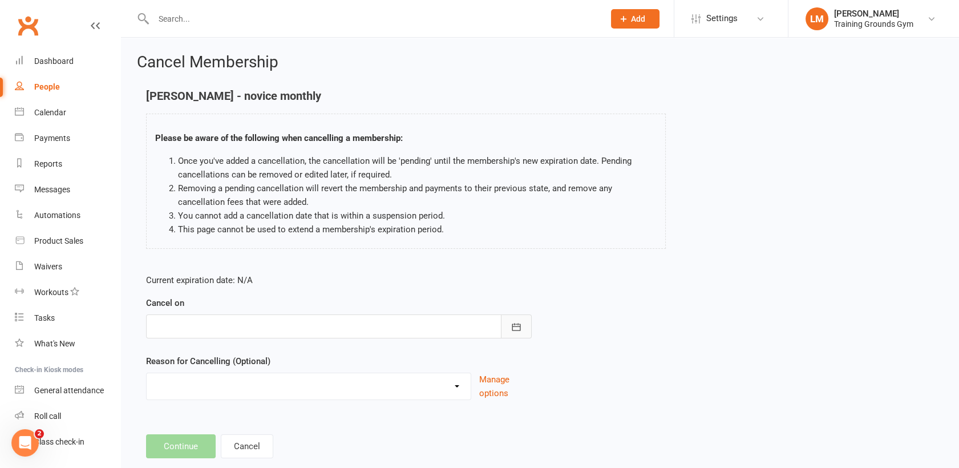
click at [516, 322] on icon "button" at bounding box center [515, 326] width 11 height 11
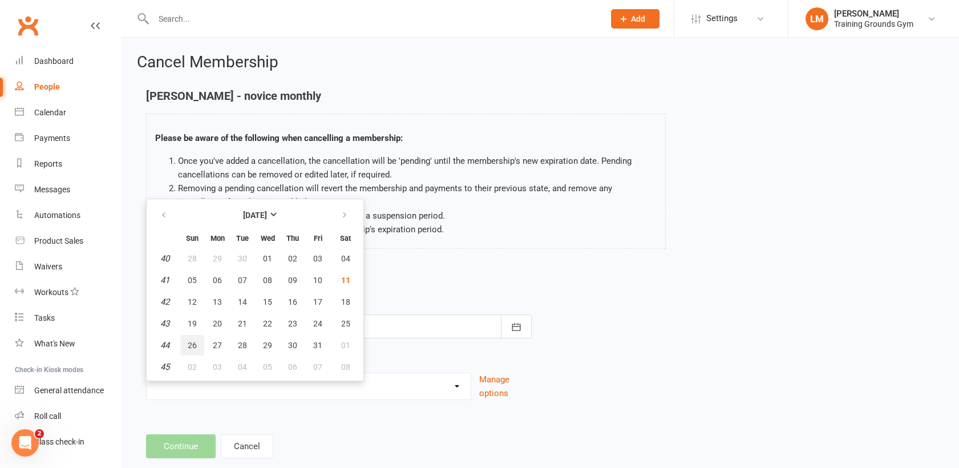
click at [194, 345] on span "26" at bounding box center [192, 344] width 9 height 9
type input "[DATE]"
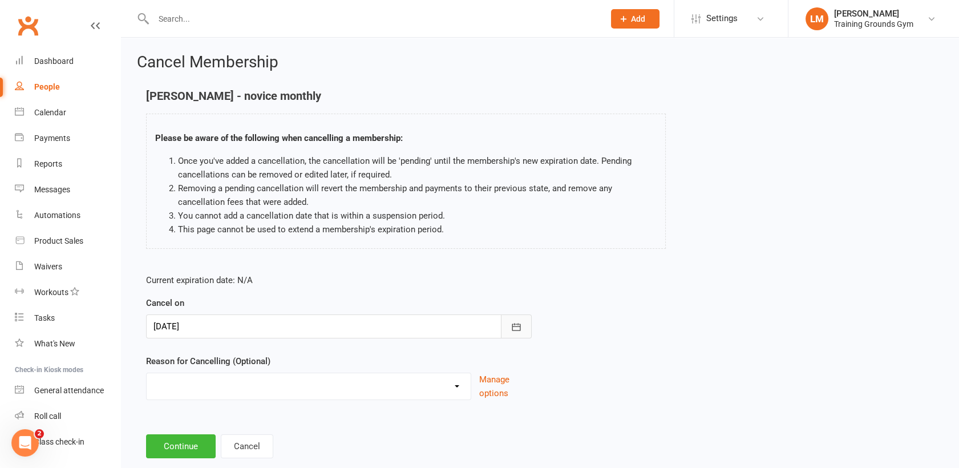
click at [518, 323] on icon "button" at bounding box center [516, 326] width 9 height 7
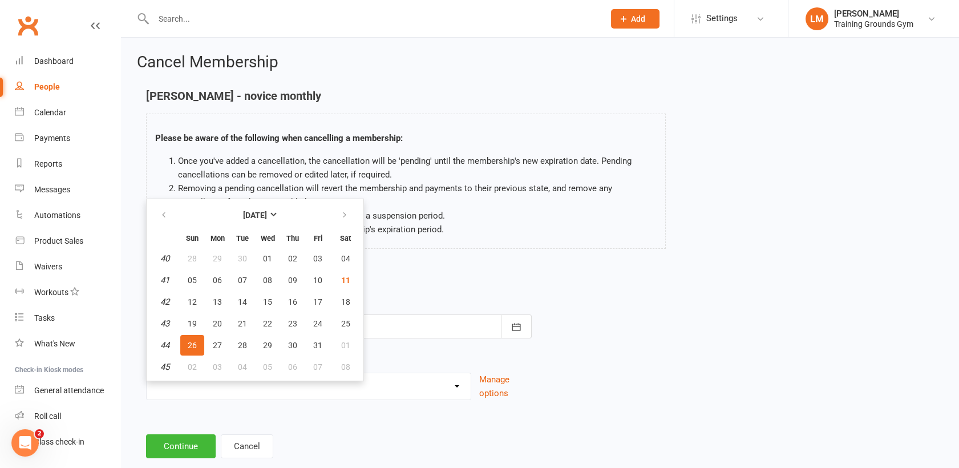
click at [192, 340] on span "26" at bounding box center [192, 344] width 9 height 9
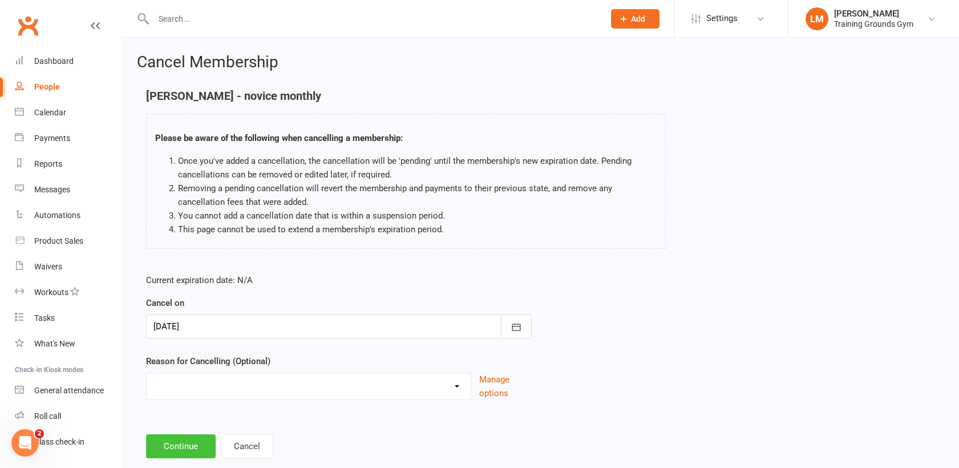
click at [181, 449] on button "Continue" at bounding box center [181, 446] width 70 height 24
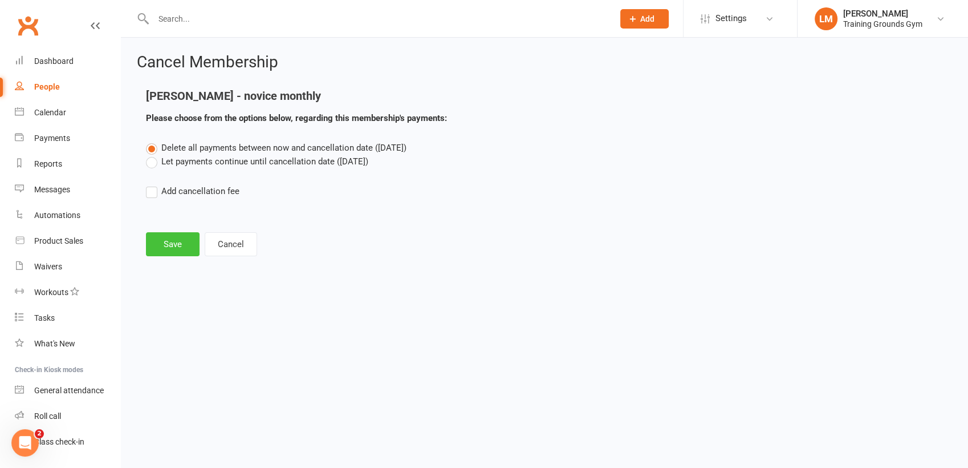
click at [184, 242] on button "Save" at bounding box center [173, 244] width 54 height 24
click at [184, 242] on footer "Save Cancel" at bounding box center [544, 244] width 797 height 24
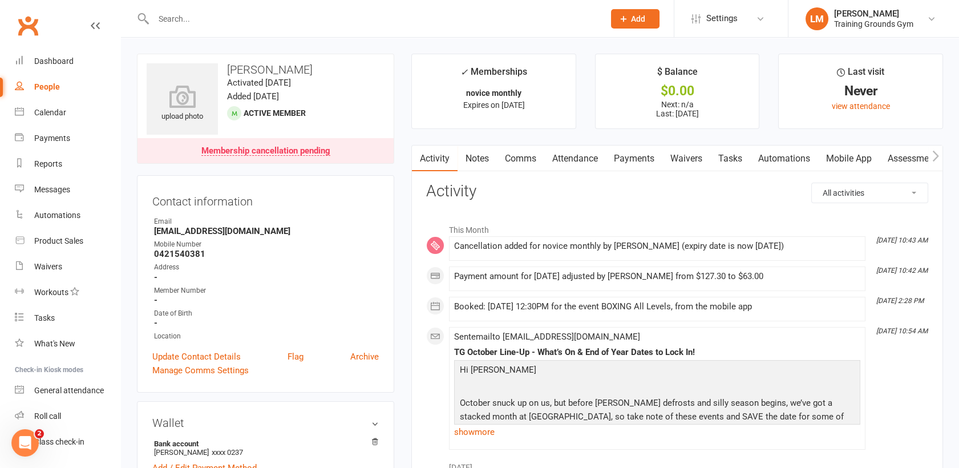
click at [172, 17] on input "text" at bounding box center [373, 19] width 446 height 16
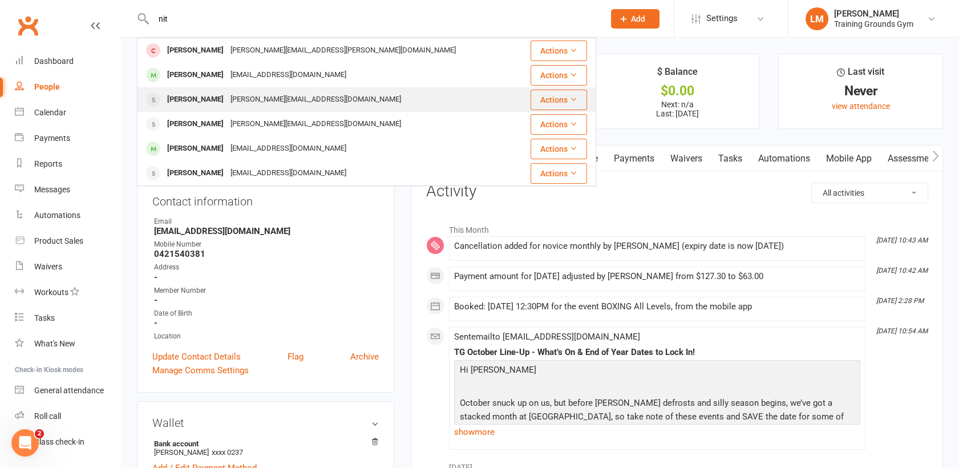
type input "nit"
click at [191, 96] on div "[PERSON_NAME]" at bounding box center [195, 99] width 63 height 17
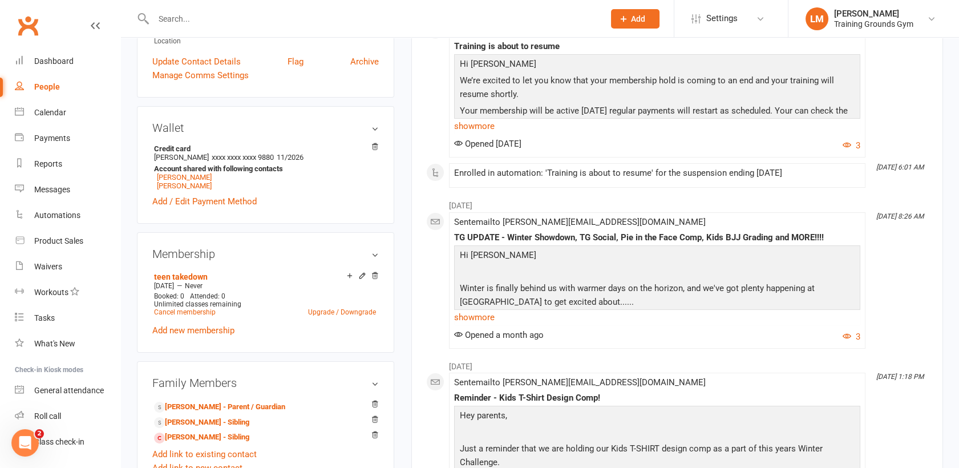
scroll to position [336, 0]
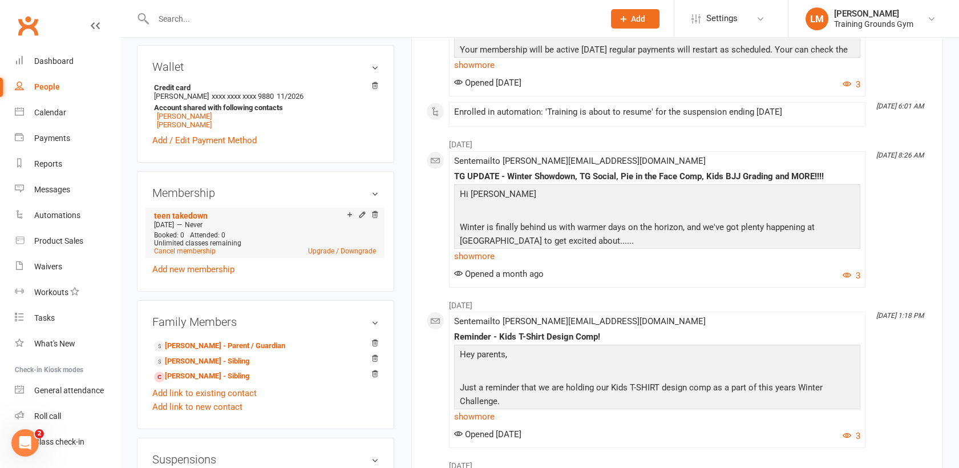
click at [186, 257] on li "teen takedown [DATE] — Never Booked: 0 Attended: 0 Unlimited classes remaining …" at bounding box center [265, 233] width 228 height 50
click at [183, 253] on link "Cancel membership" at bounding box center [185, 251] width 62 height 8
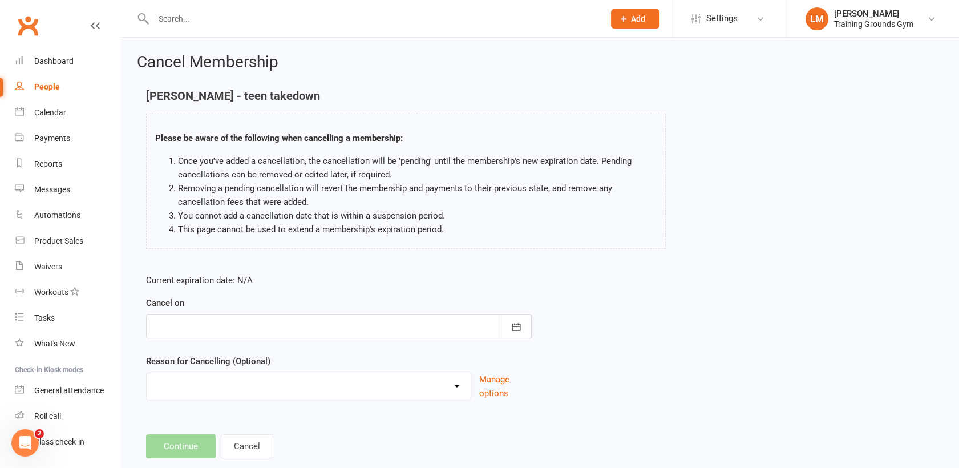
click at [186, 326] on div at bounding box center [338, 326] width 385 height 24
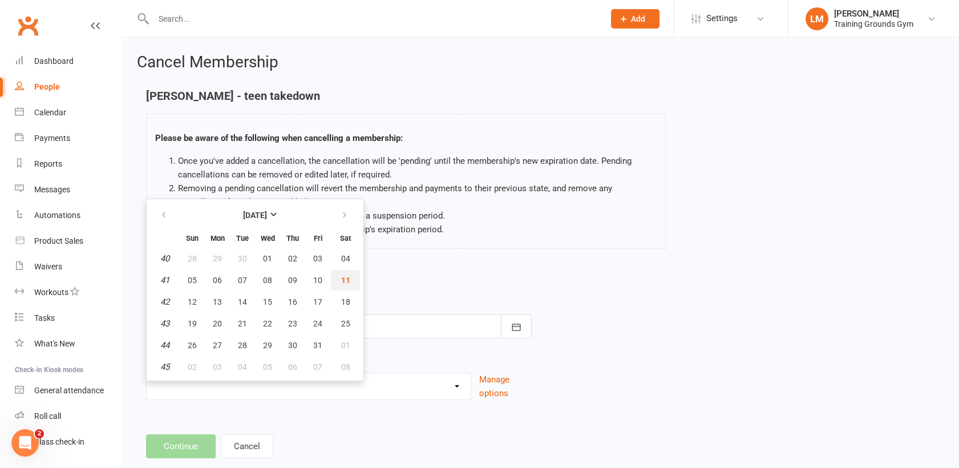
click at [342, 279] on span "11" at bounding box center [345, 279] width 9 height 9
type input "[DATE]"
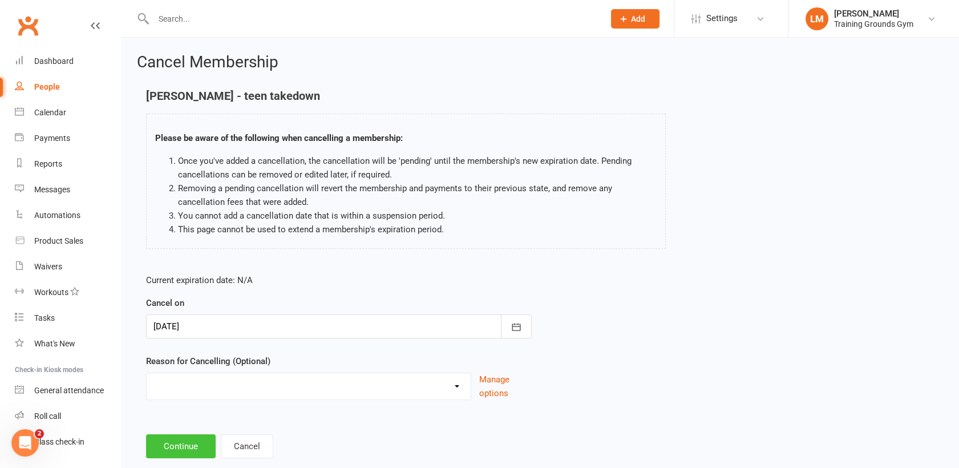
click at [173, 443] on button "Continue" at bounding box center [181, 446] width 70 height 24
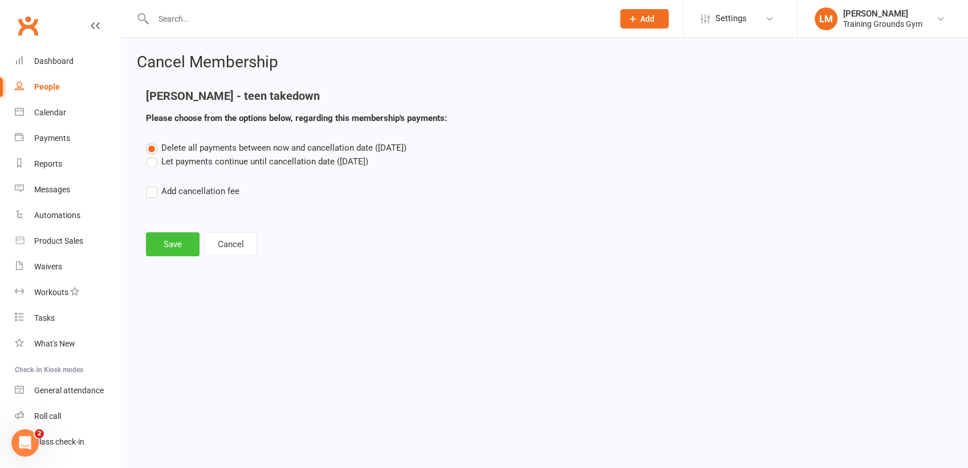
click at [176, 243] on button "Save" at bounding box center [173, 244] width 54 height 24
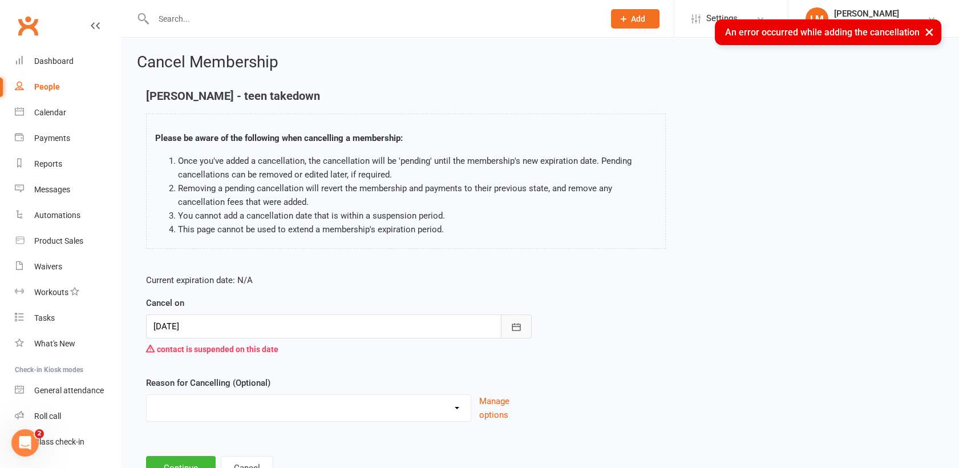
click at [514, 327] on icon "button" at bounding box center [515, 326] width 11 height 11
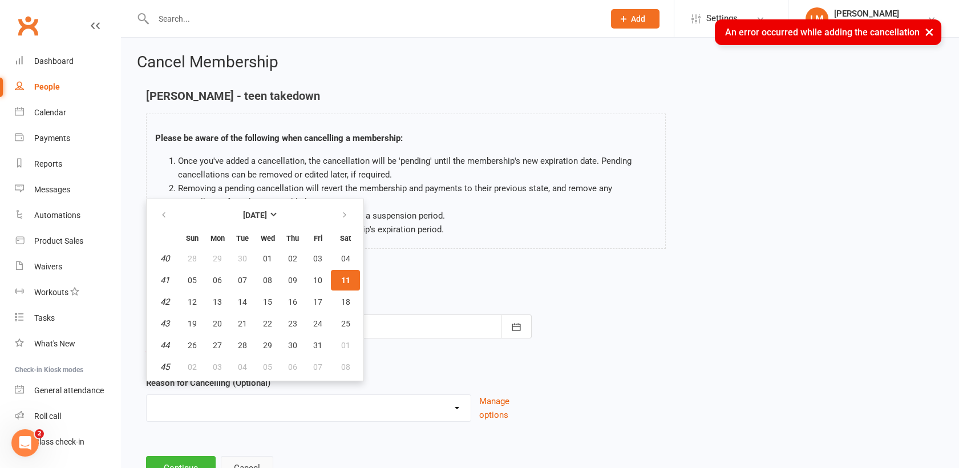
click at [240, 460] on button "Cancel" at bounding box center [247, 468] width 52 height 24
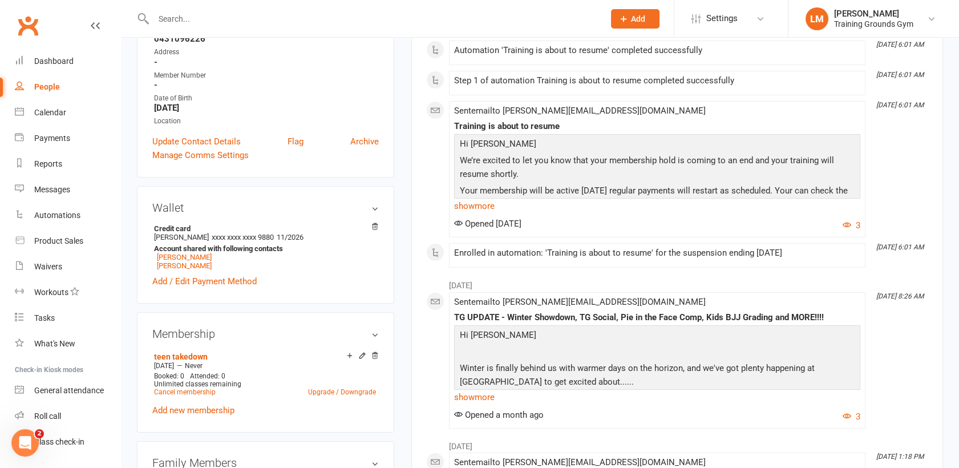
scroll to position [198, 0]
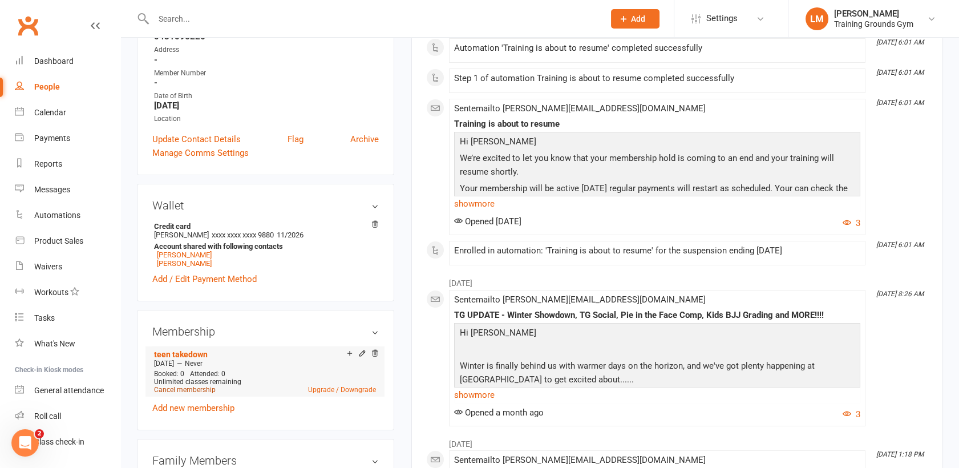
click at [196, 393] on link "Cancel membership" at bounding box center [185, 389] width 62 height 8
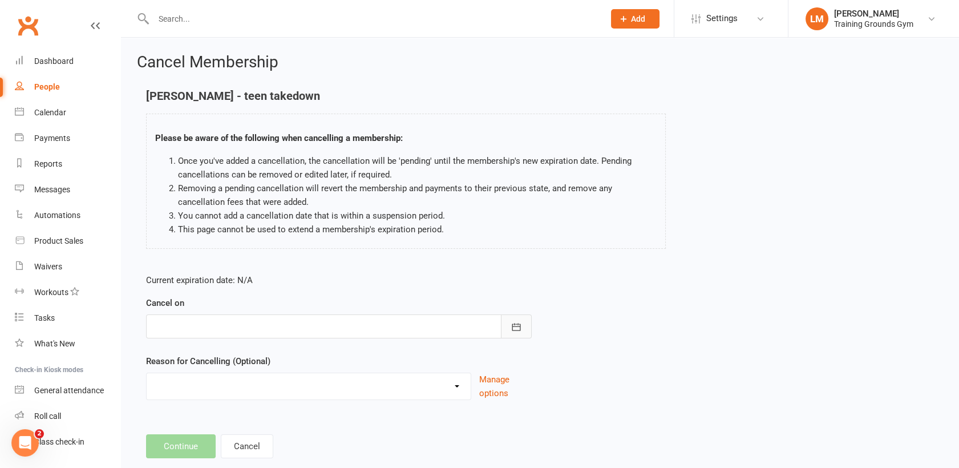
click at [509, 327] on button "button" at bounding box center [516, 326] width 31 height 24
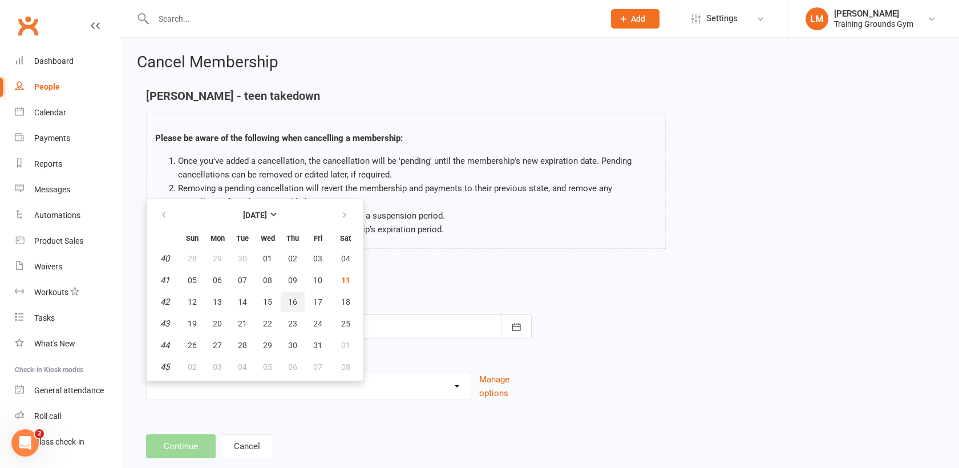
click at [299, 298] on button "16" at bounding box center [293, 301] width 24 height 21
type input "[DATE]"
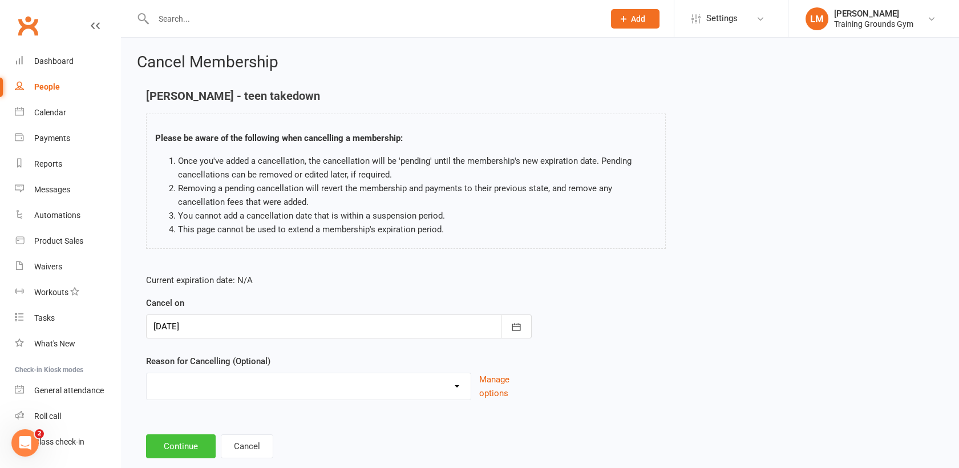
click at [184, 439] on button "Continue" at bounding box center [181, 446] width 70 height 24
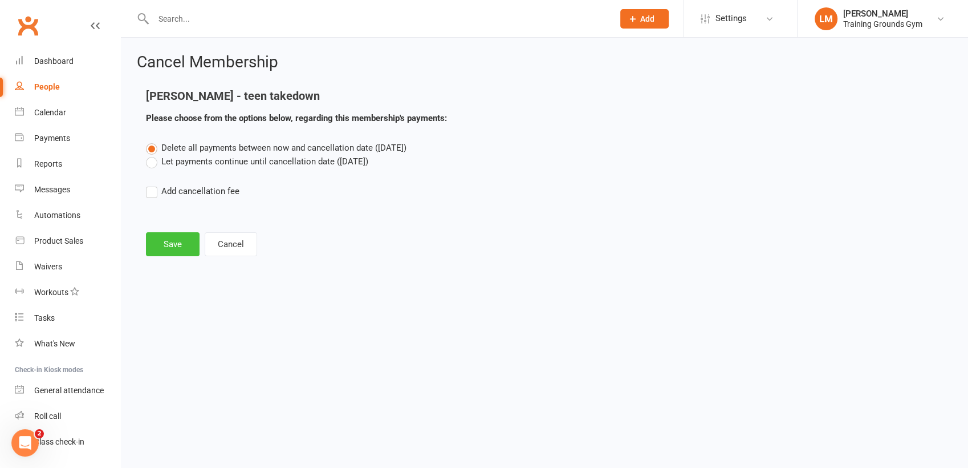
click at [155, 245] on button "Save" at bounding box center [173, 244] width 54 height 24
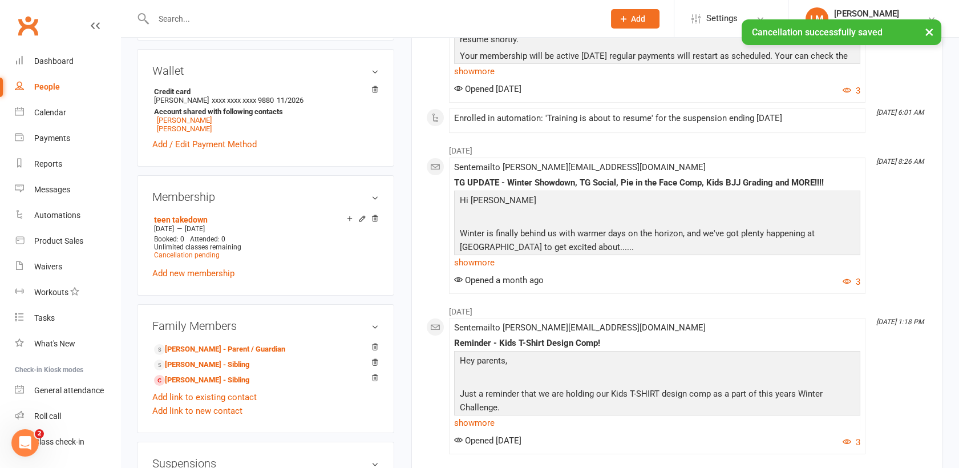
scroll to position [363, 0]
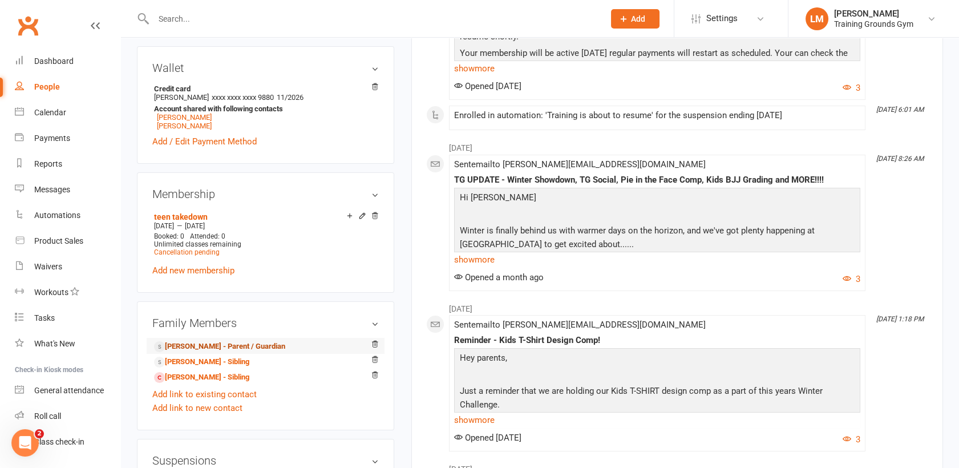
click at [266, 346] on link "[PERSON_NAME] - Parent / Guardian" at bounding box center [219, 346] width 131 height 12
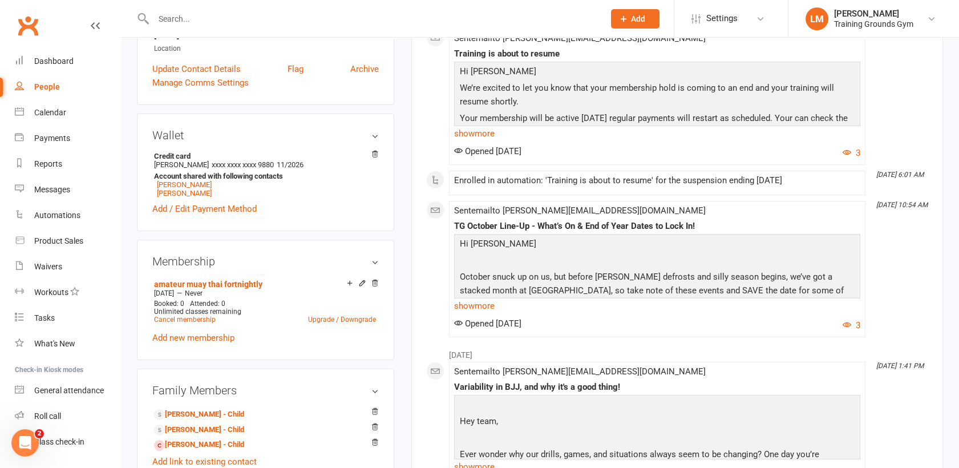
scroll to position [270, 0]
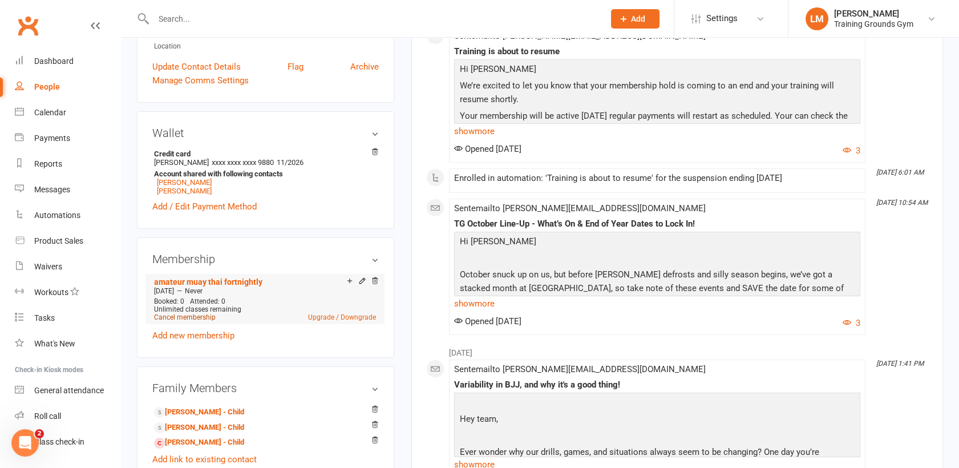
click at [165, 321] on link "Cancel membership" at bounding box center [185, 317] width 62 height 8
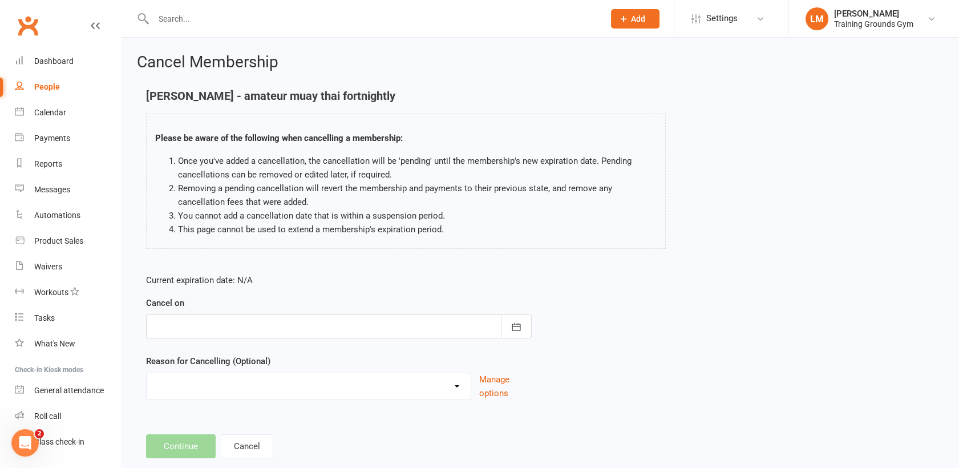
click at [196, 328] on div at bounding box center [338, 326] width 385 height 24
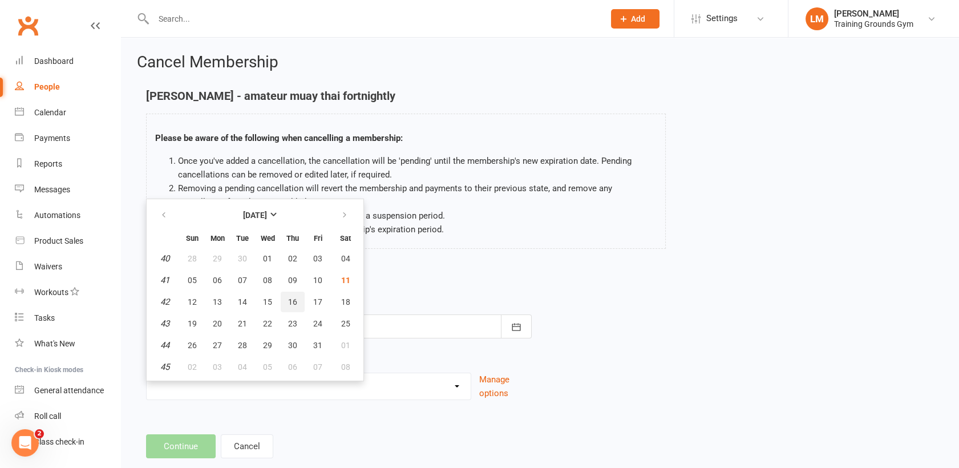
click at [291, 297] on span "16" at bounding box center [292, 301] width 9 height 9
type input "[DATE]"
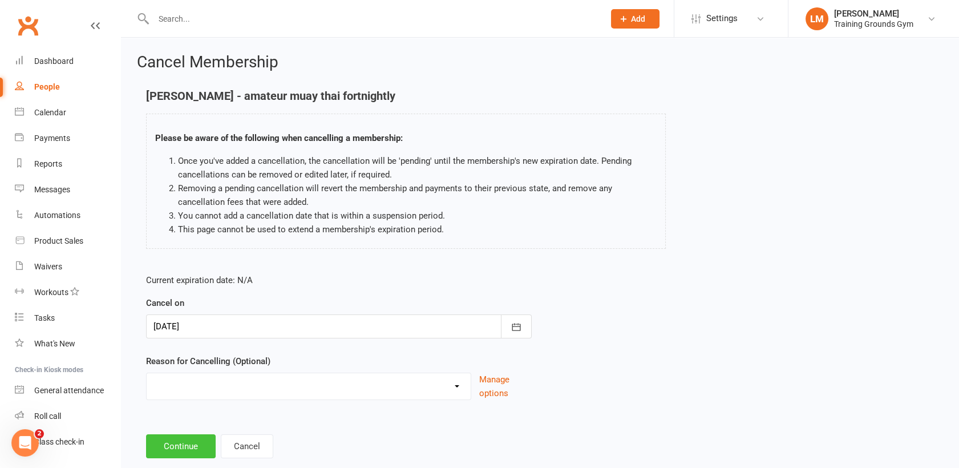
click at [188, 445] on button "Continue" at bounding box center [181, 446] width 70 height 24
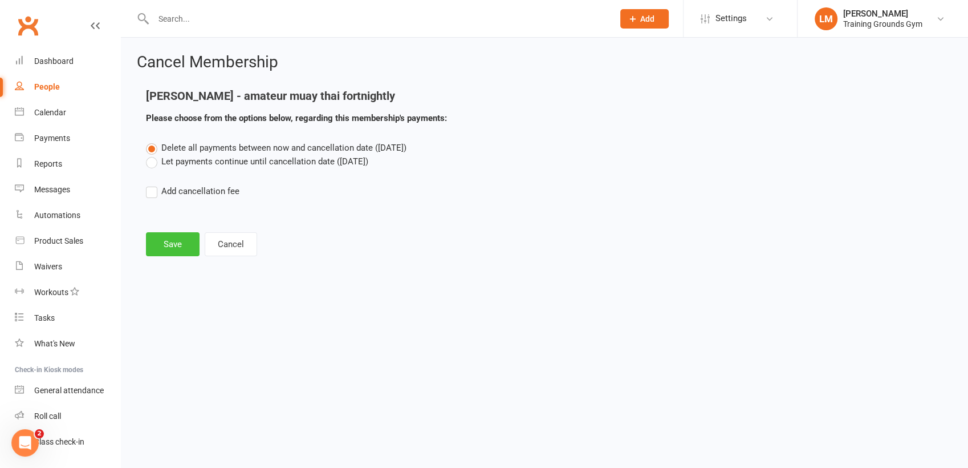
click at [157, 243] on button "Save" at bounding box center [173, 244] width 54 height 24
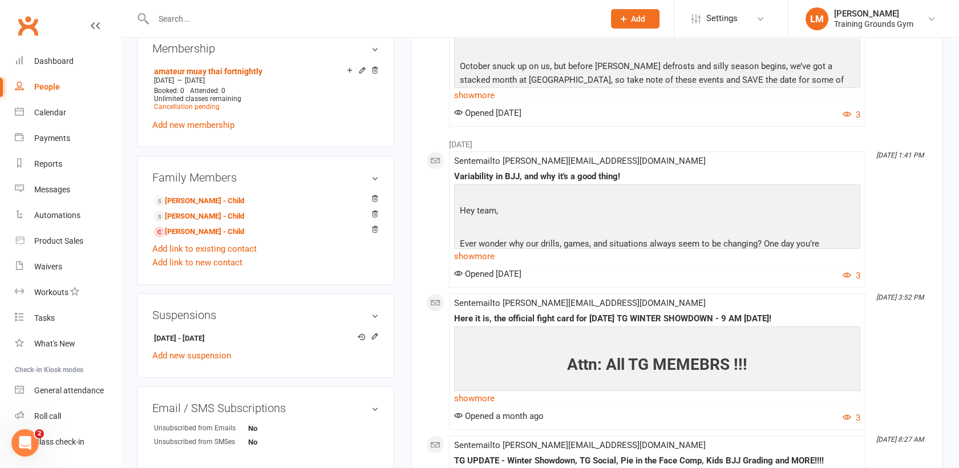
scroll to position [522, 0]
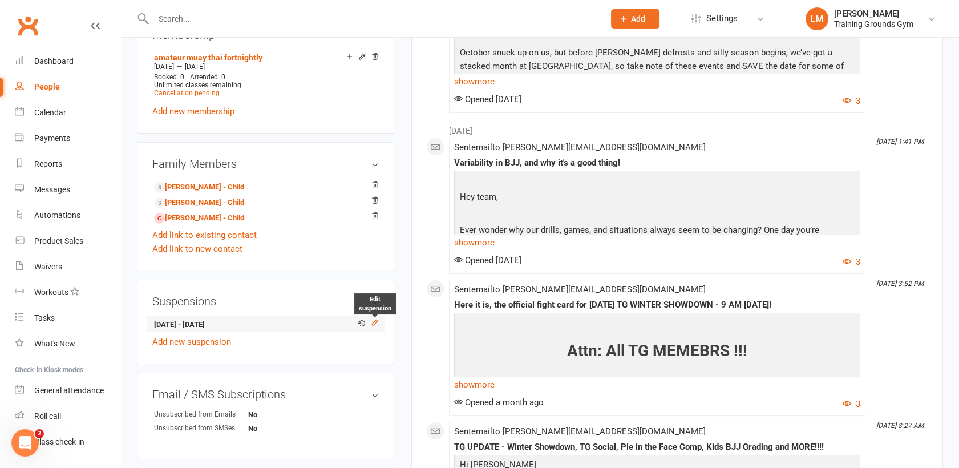
click at [372, 320] on icon at bounding box center [375, 322] width 8 height 8
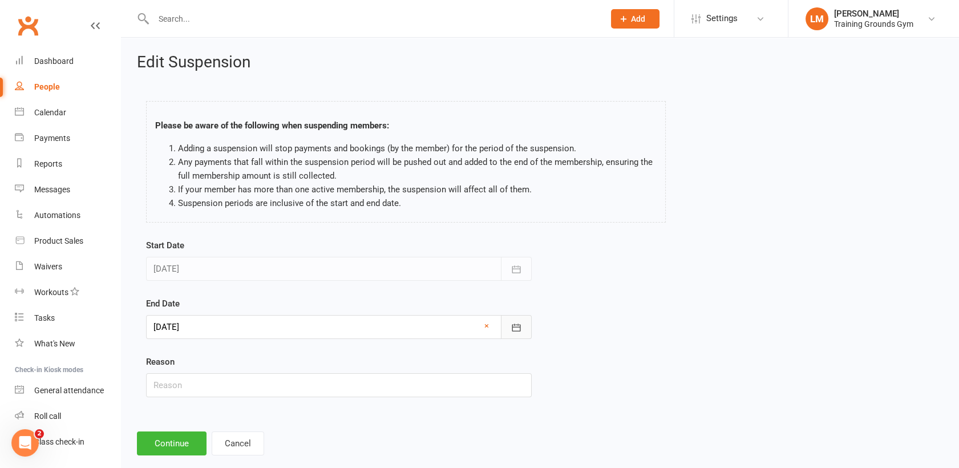
click at [516, 328] on icon "button" at bounding box center [515, 327] width 11 height 11
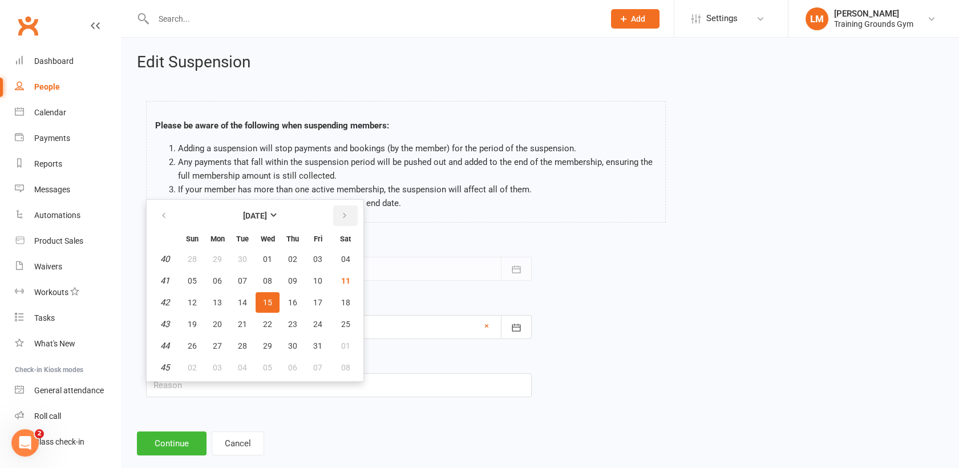
click at [351, 212] on button "button" at bounding box center [345, 215] width 25 height 21
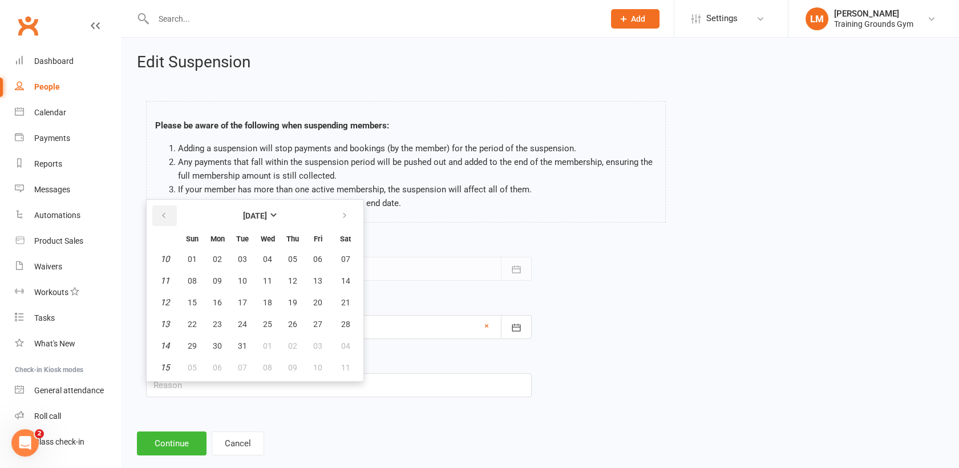
click at [162, 217] on icon "button" at bounding box center [164, 215] width 8 height 9
click at [184, 307] on button "15" at bounding box center [192, 302] width 24 height 21
type input "[DATE]"
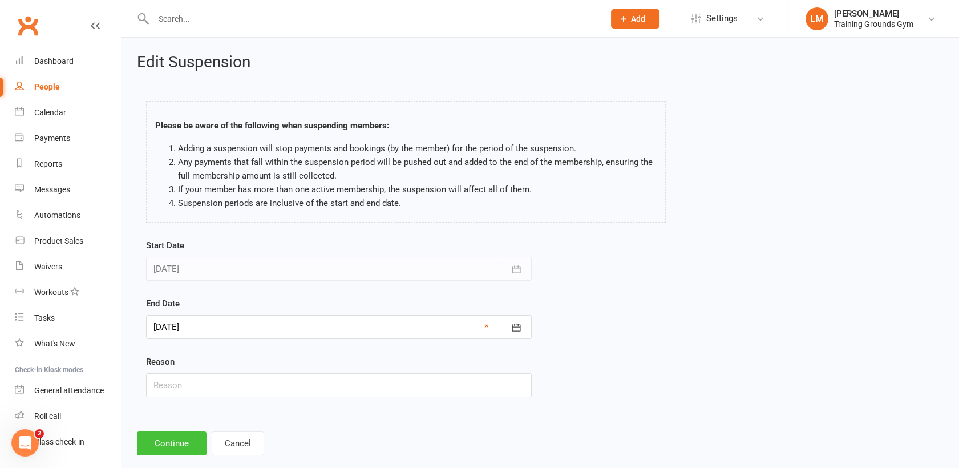
click at [182, 440] on button "Continue" at bounding box center [172, 443] width 70 height 24
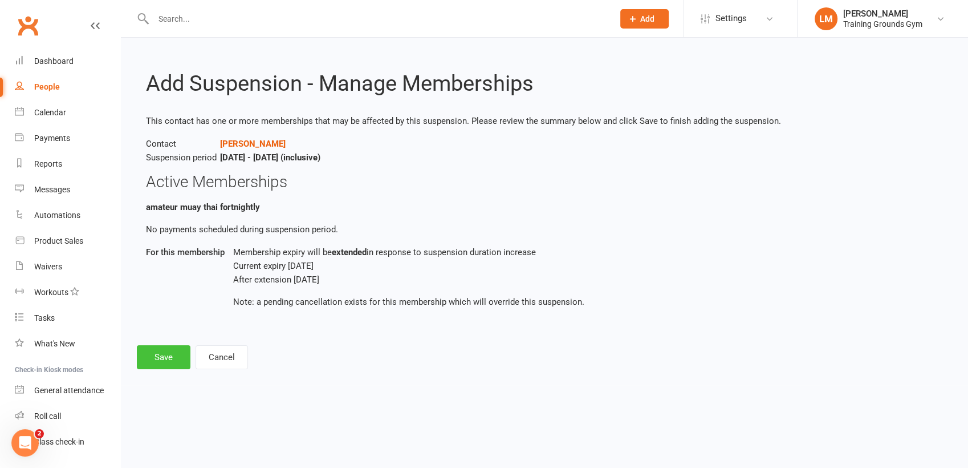
click at [157, 355] on button "Save" at bounding box center [164, 357] width 54 height 24
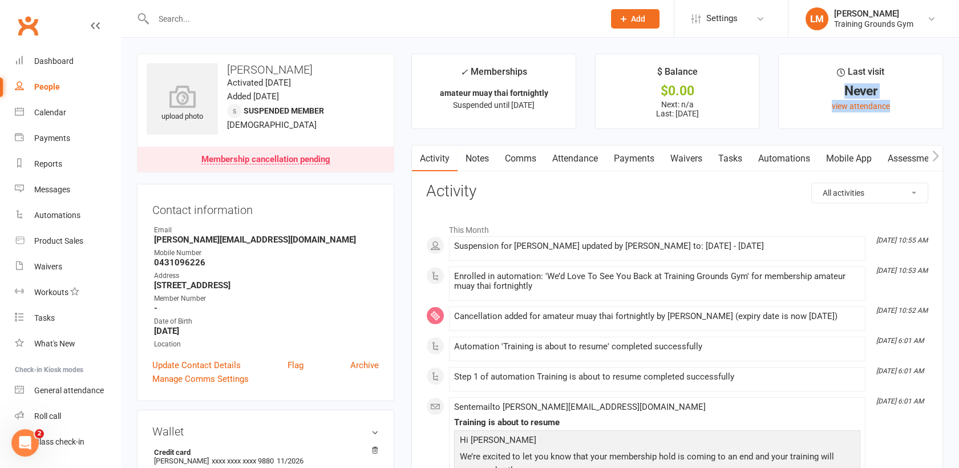
drag, startPoint x: 957, startPoint y: 74, endPoint x: 969, endPoint y: 153, distance: 80.2
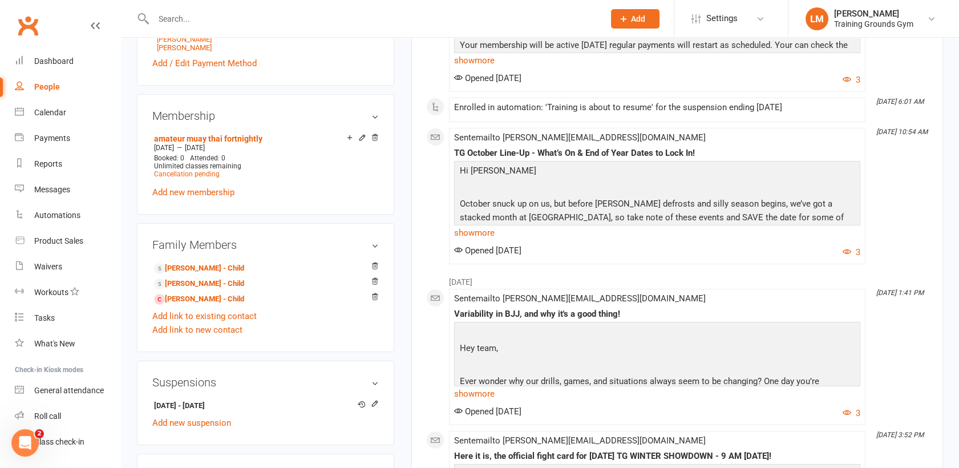
scroll to position [444, 0]
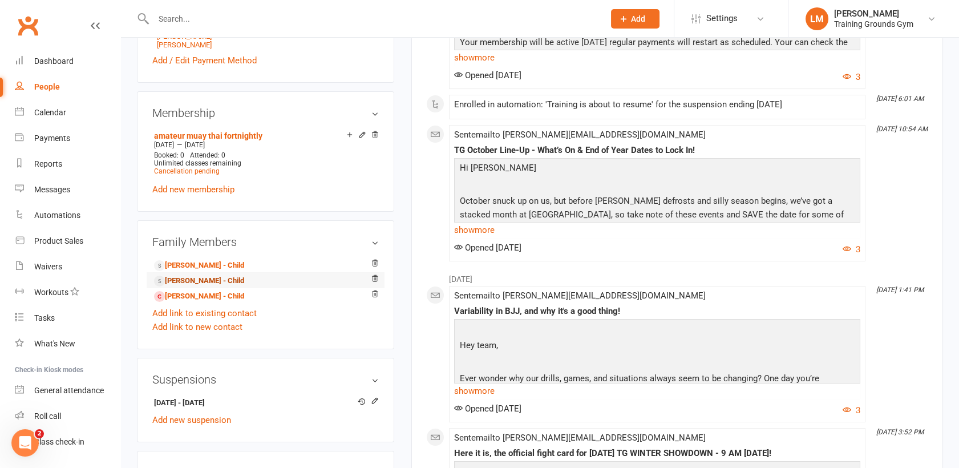
click at [180, 277] on link "[PERSON_NAME] - Child" at bounding box center [199, 281] width 90 height 12
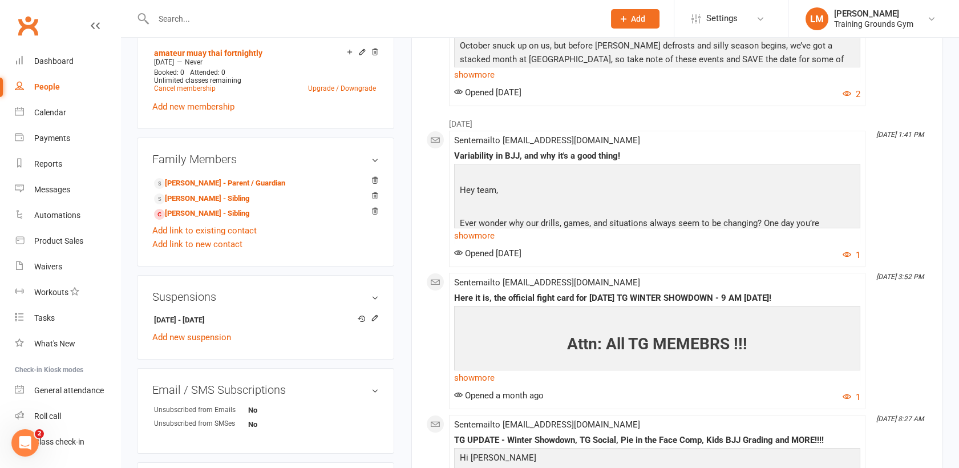
scroll to position [508, 0]
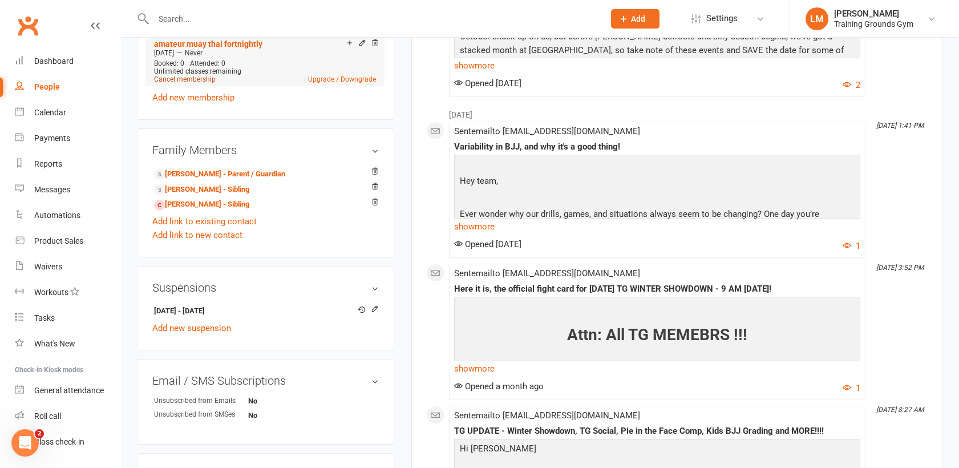
click at [194, 82] on link "Cancel membership" at bounding box center [185, 79] width 62 height 8
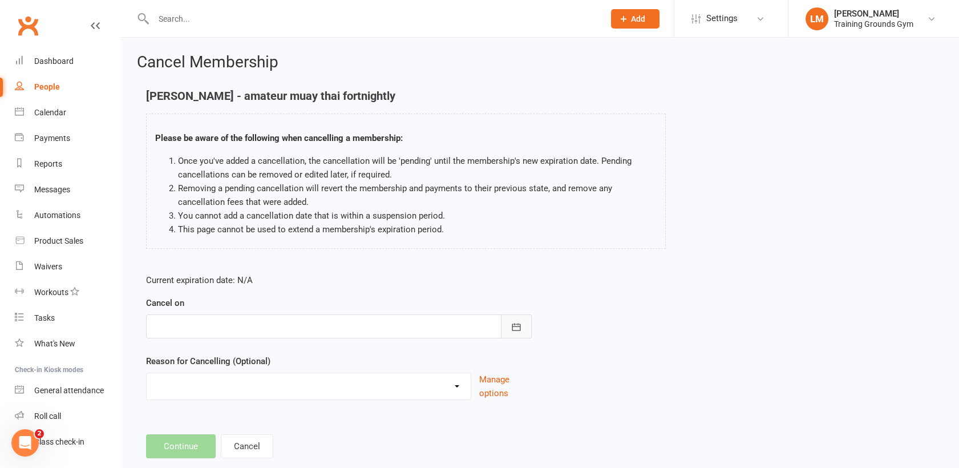
click at [519, 326] on icon "button" at bounding box center [516, 326] width 9 height 7
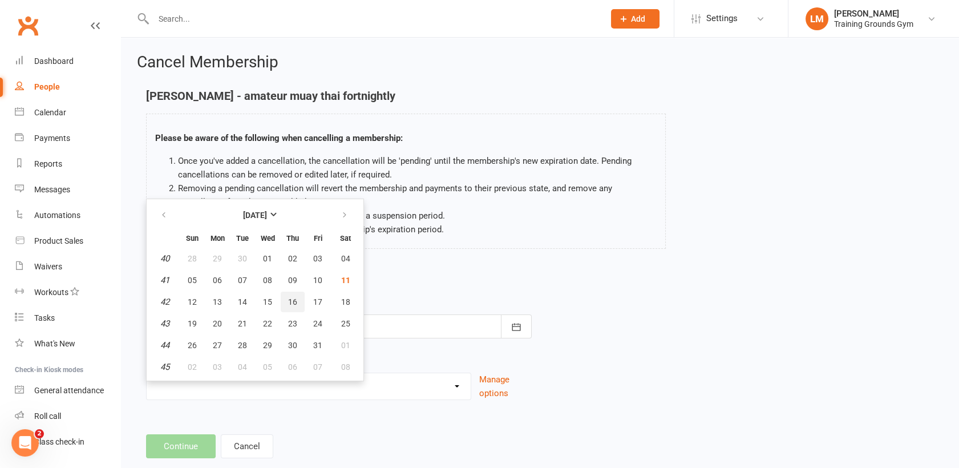
click at [293, 299] on span "16" at bounding box center [292, 301] width 9 height 9
type input "[DATE]"
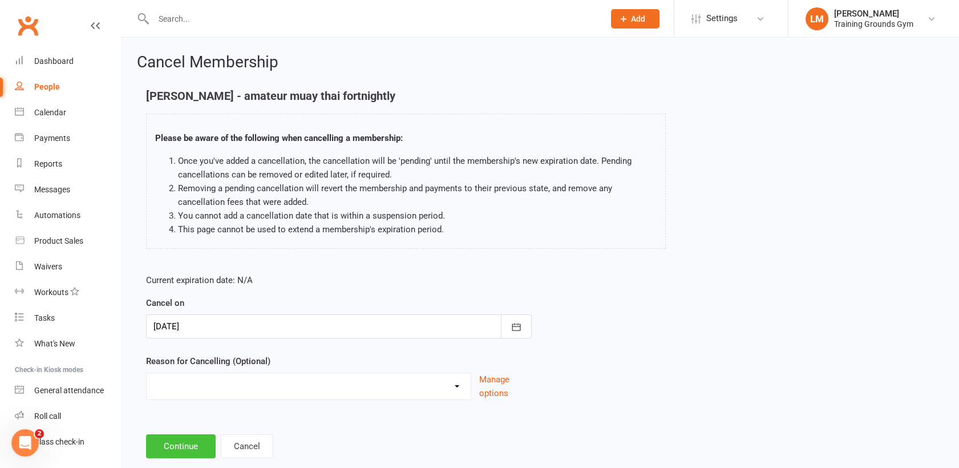
click at [186, 442] on button "Continue" at bounding box center [181, 446] width 70 height 24
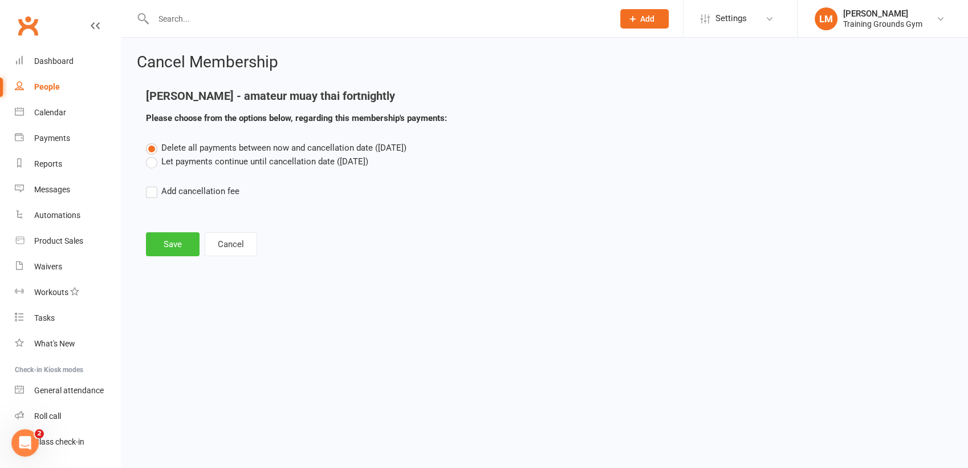
click at [171, 246] on button "Save" at bounding box center [173, 244] width 54 height 24
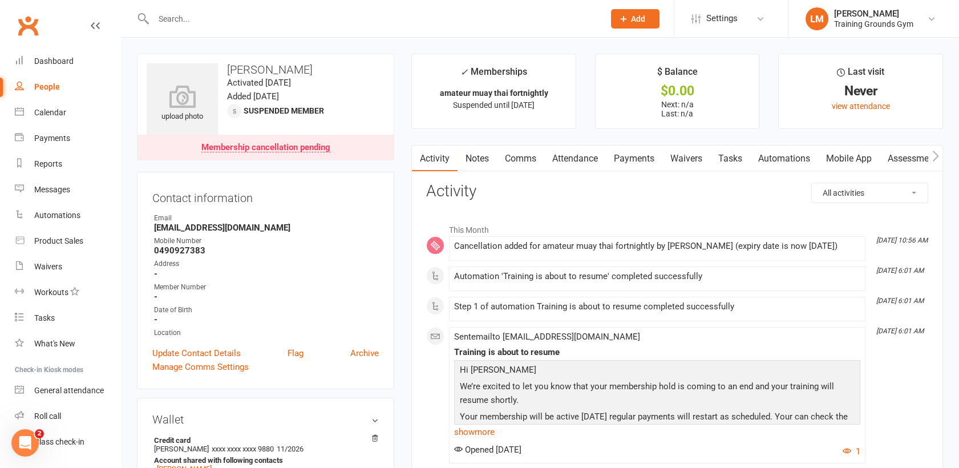
click at [631, 155] on link "Payments" at bounding box center [634, 158] width 56 height 26
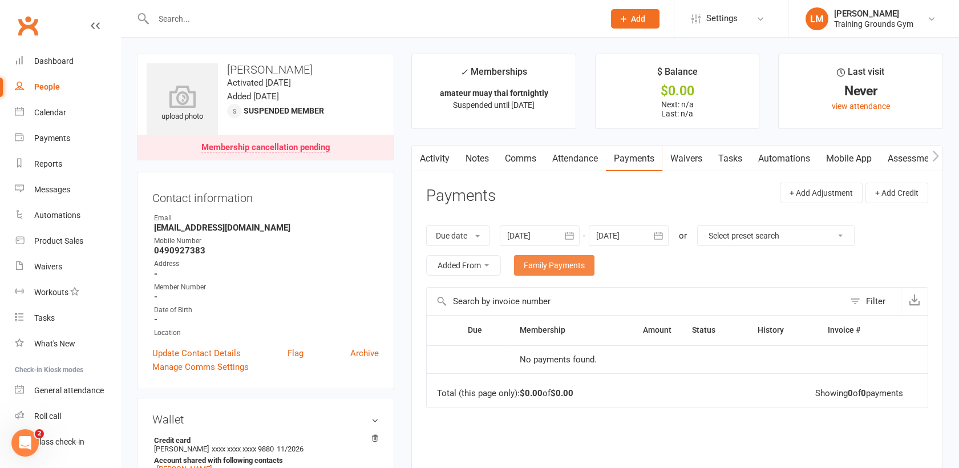
click at [573, 269] on link "Family Payments" at bounding box center [554, 265] width 80 height 21
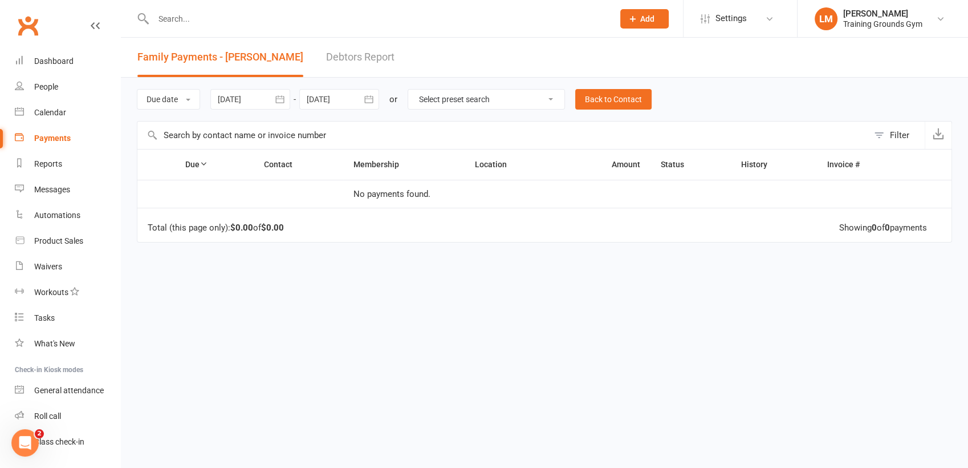
click at [377, 95] on button "button" at bounding box center [369, 99] width 21 height 21
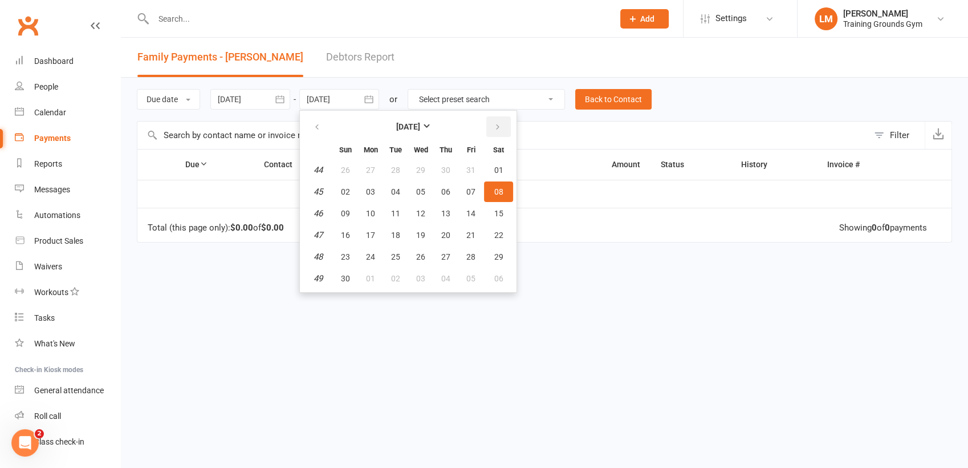
click at [502, 125] on button "button" at bounding box center [498, 126] width 25 height 21
click at [495, 212] on span "21" at bounding box center [498, 213] width 9 height 9
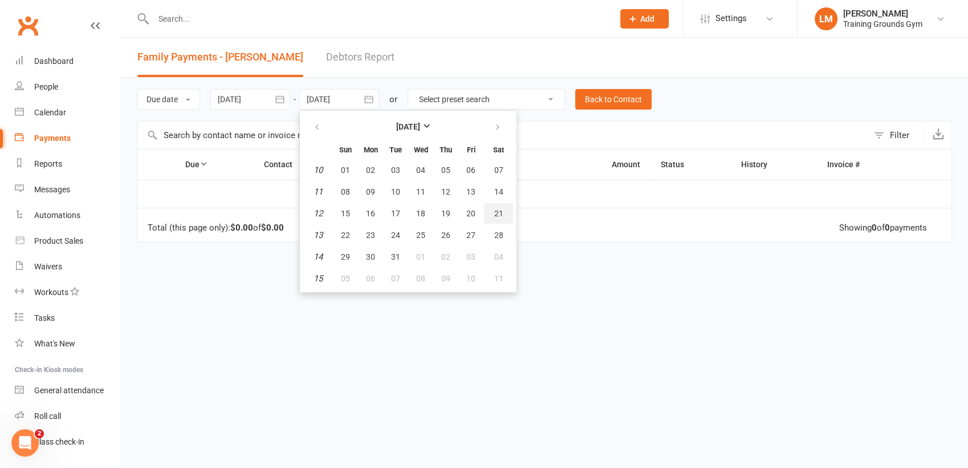
type input "[DATE]"
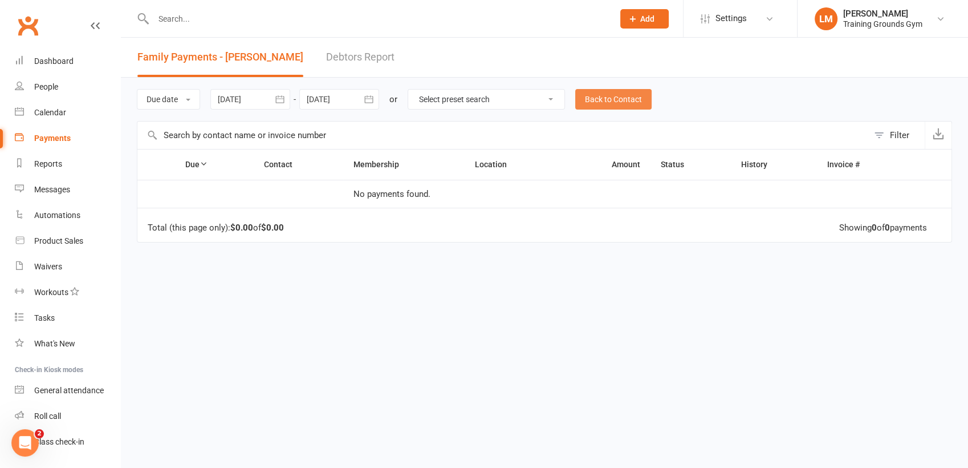
click at [607, 95] on link "Back to Contact" at bounding box center [613, 99] width 76 height 21
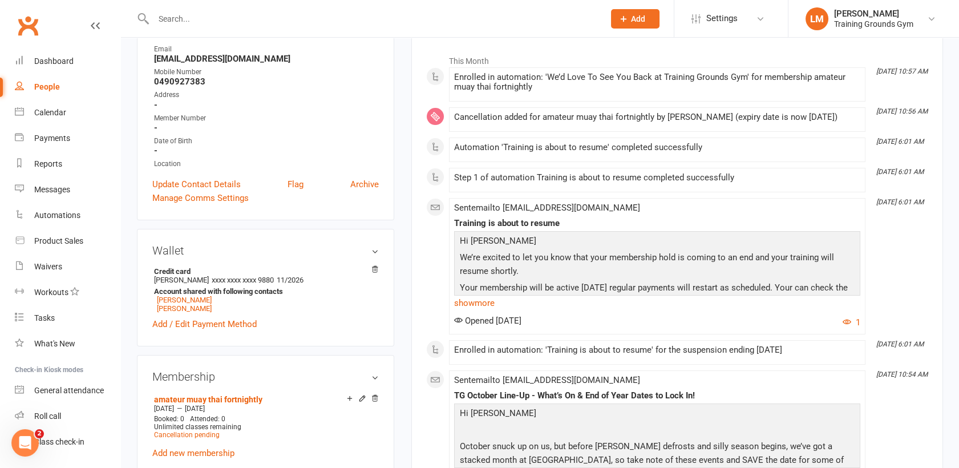
scroll to position [177, 0]
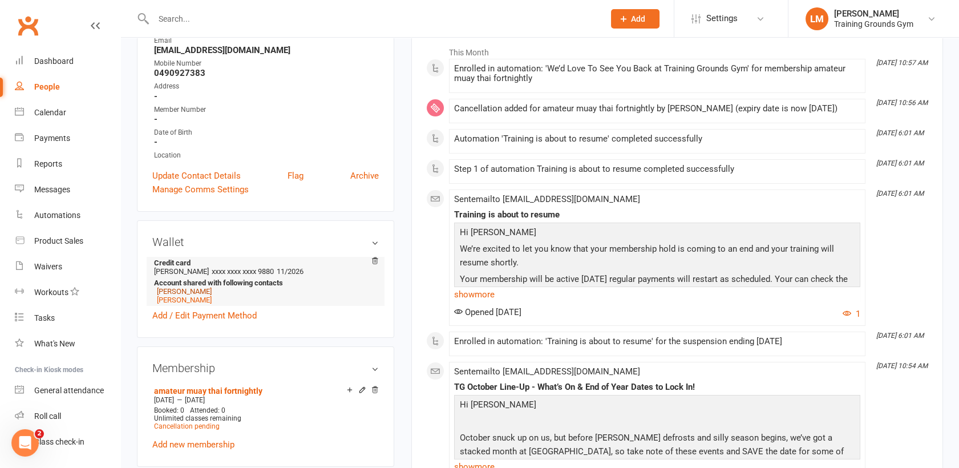
click at [178, 290] on link "[PERSON_NAME]" at bounding box center [184, 291] width 55 height 9
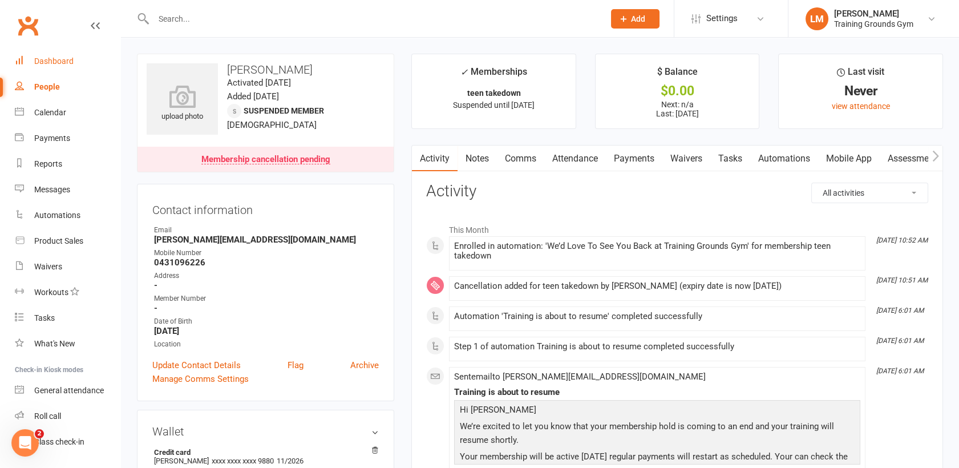
click at [35, 58] on div "Dashboard" at bounding box center [53, 60] width 39 height 9
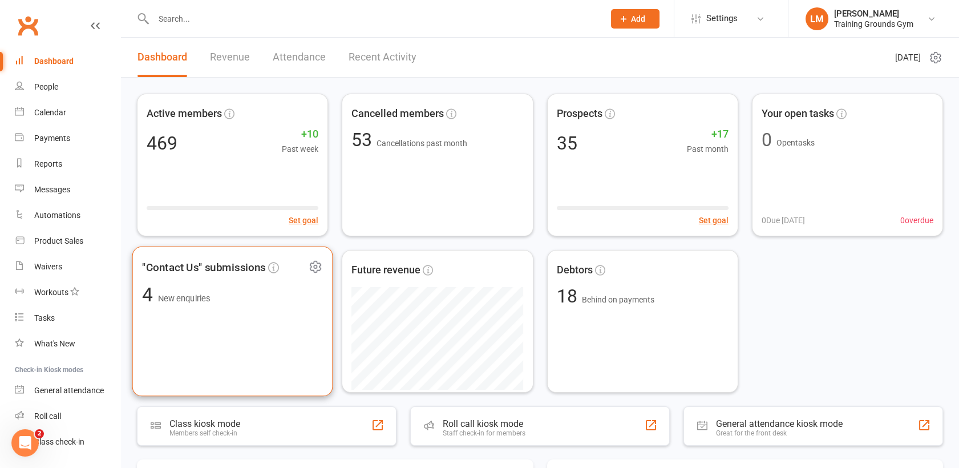
click at [236, 305] on div ""Contact Us" submissions 4 New enquiries" at bounding box center [232, 321] width 201 height 150
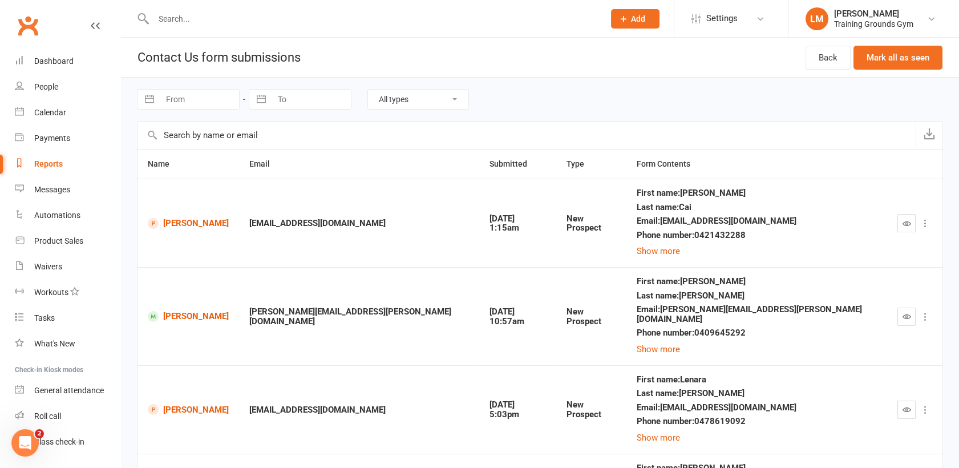
click at [188, 18] on input "text" at bounding box center [373, 19] width 446 height 16
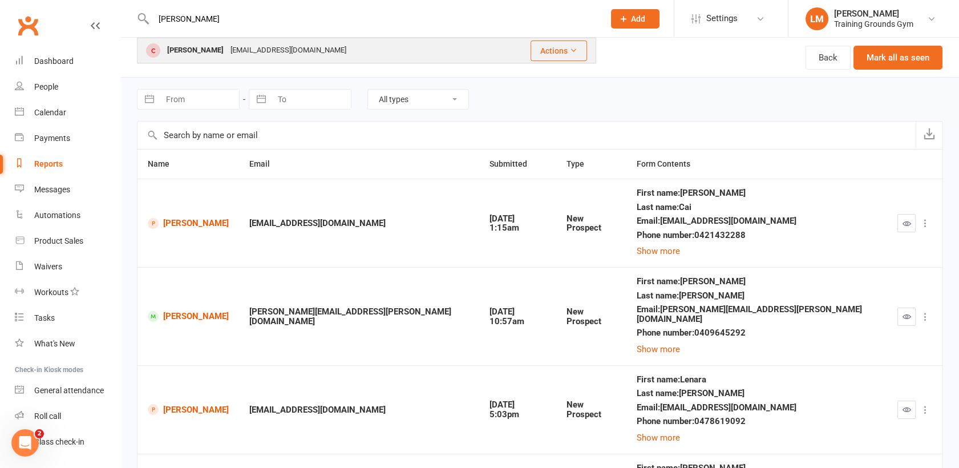
type input "[PERSON_NAME]"
click at [196, 48] on div "[PERSON_NAME]" at bounding box center [195, 50] width 63 height 17
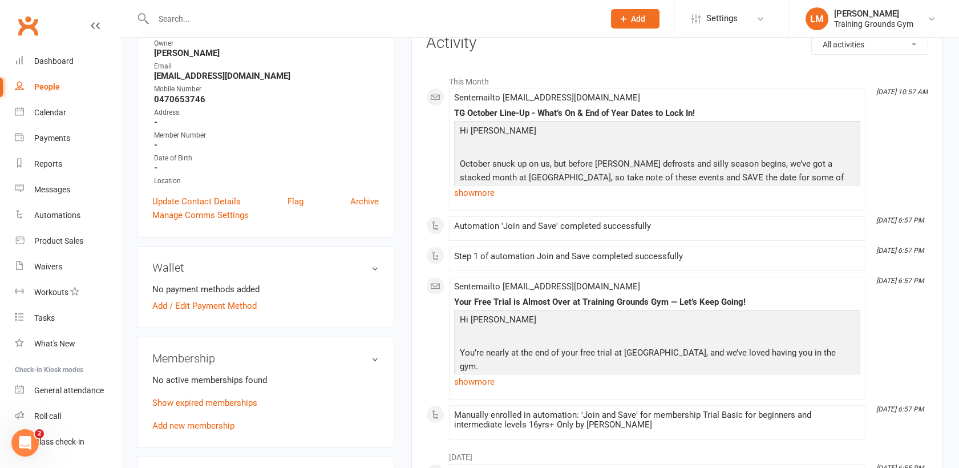
scroll to position [155, 0]
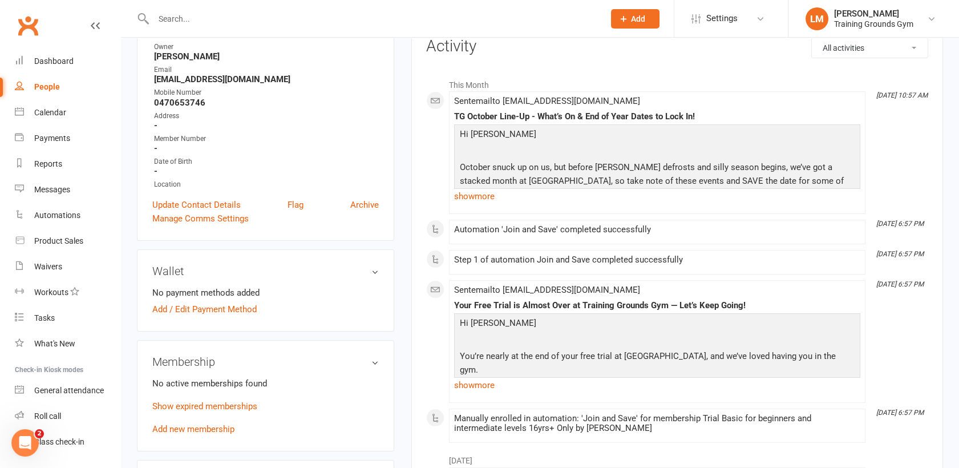
click at [160, 21] on input "text" at bounding box center [373, 19] width 446 height 16
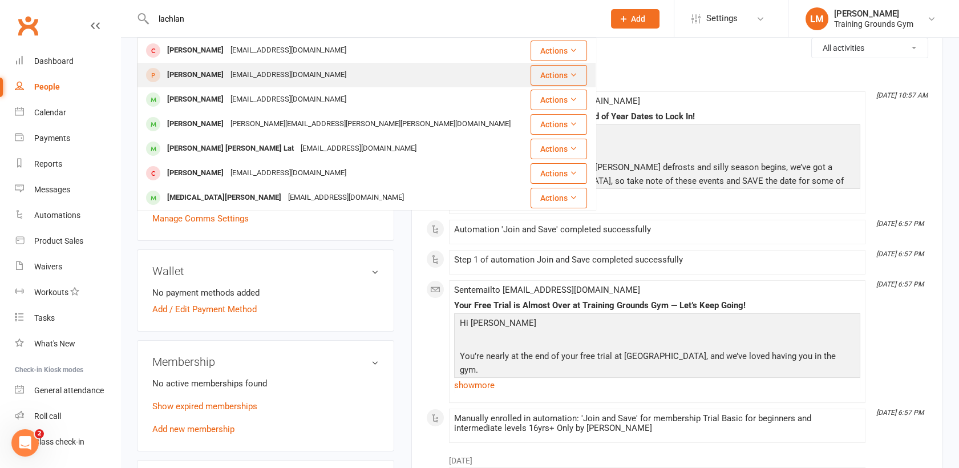
type input "lachlan"
click at [205, 81] on div "[PERSON_NAME]" at bounding box center [195, 75] width 63 height 17
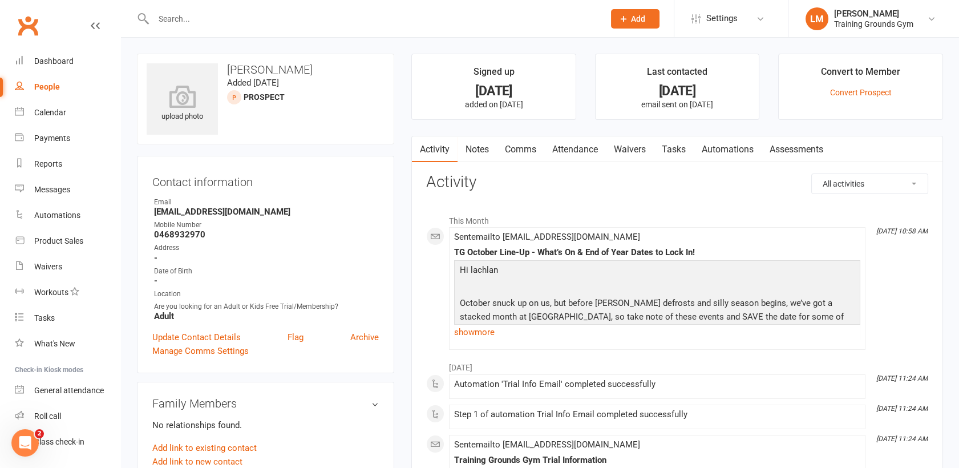
click at [625, 146] on link "Waivers" at bounding box center [630, 149] width 48 height 26
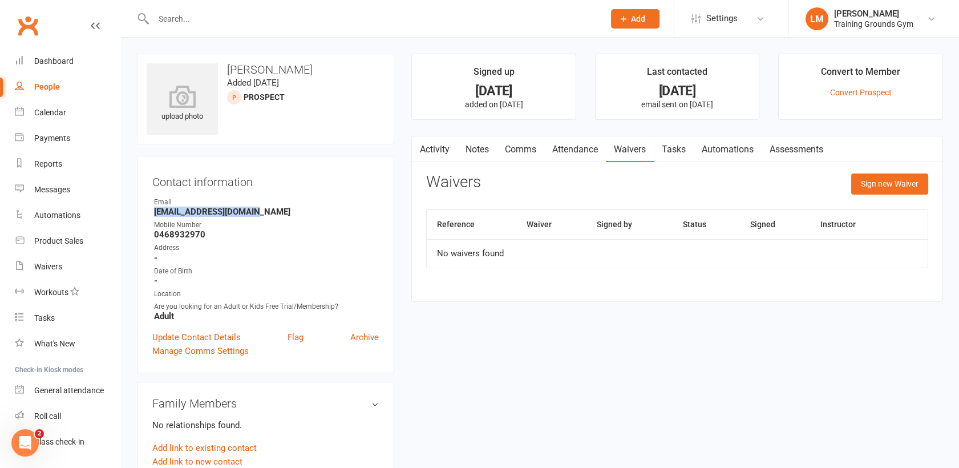
drag, startPoint x: 269, startPoint y: 211, endPoint x: 151, endPoint y: 210, distance: 118.0
click at [151, 210] on div "Contact information Owner Email [EMAIL_ADDRESS][DOMAIN_NAME] Mobile Number [PHO…" at bounding box center [265, 264] width 257 height 217
drag, startPoint x: 151, startPoint y: 210, endPoint x: 225, endPoint y: 210, distance: 73.6
copy strong "[EMAIL_ADDRESS][DOMAIN_NAME]"
click at [435, 143] on link "Activity" at bounding box center [435, 149] width 46 height 26
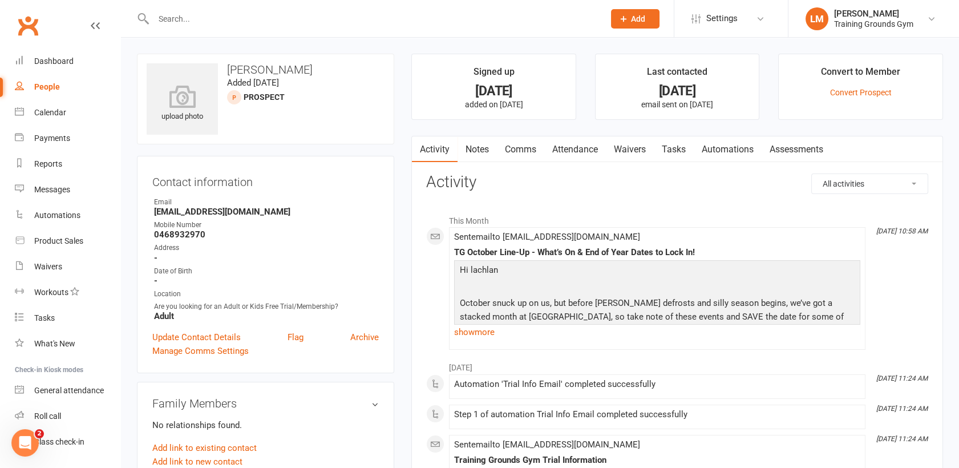
click at [174, 18] on input "text" at bounding box center [373, 19] width 446 height 16
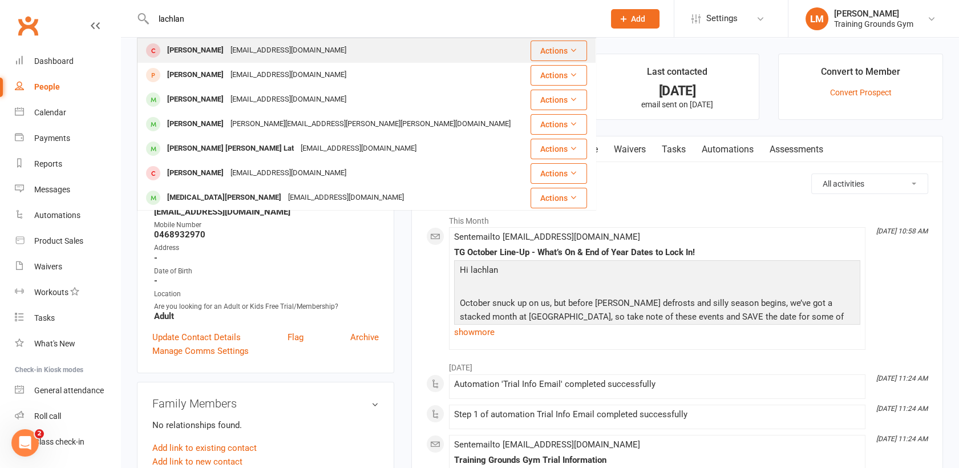
type input "lachlan"
click at [184, 42] on div "[PERSON_NAME] [EMAIL_ADDRESS][DOMAIN_NAME]" at bounding box center [332, 50] width 389 height 23
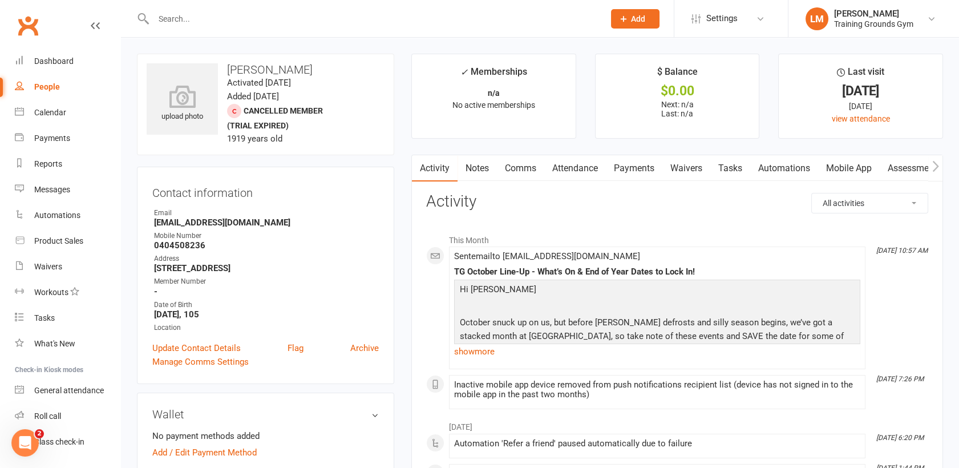
click at [682, 164] on link "Waivers" at bounding box center [686, 168] width 48 height 26
